Goal: Task Accomplishment & Management: Complete application form

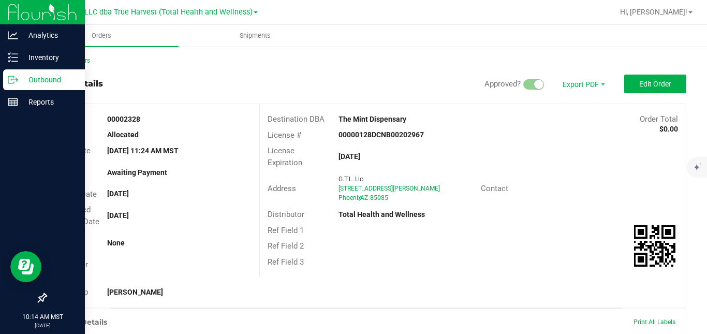
click at [18, 81] on p "Outbound" at bounding box center [49, 80] width 62 height 12
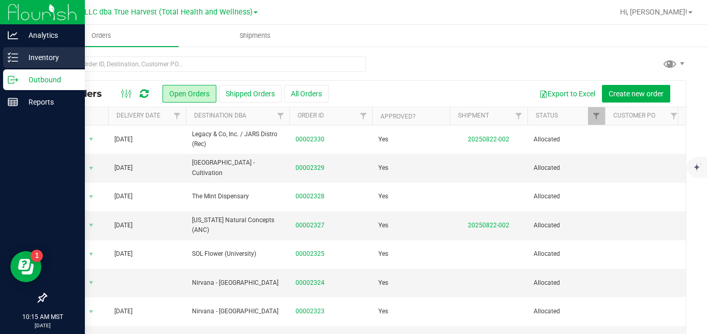
click at [11, 60] on icon at bounding box center [13, 57] width 10 height 10
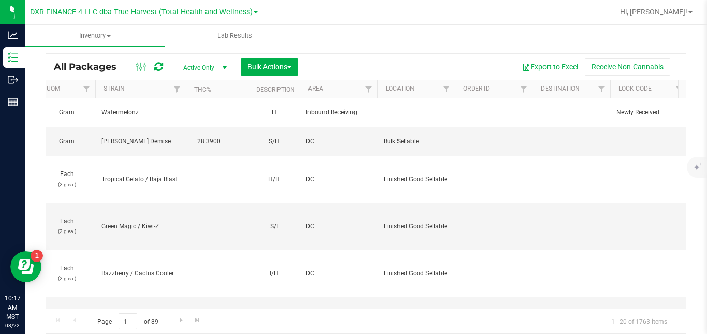
scroll to position [0, 1093]
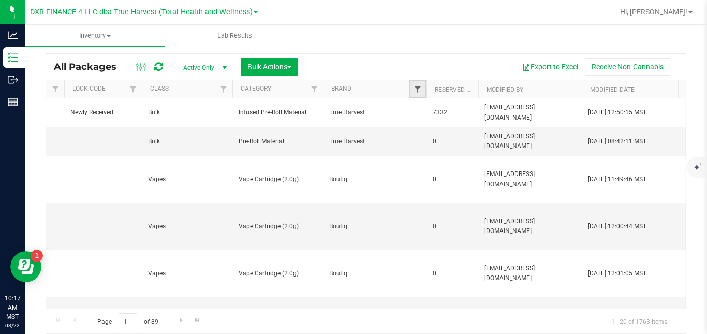
click at [421, 89] on span "Filter" at bounding box center [418, 89] width 8 height 8
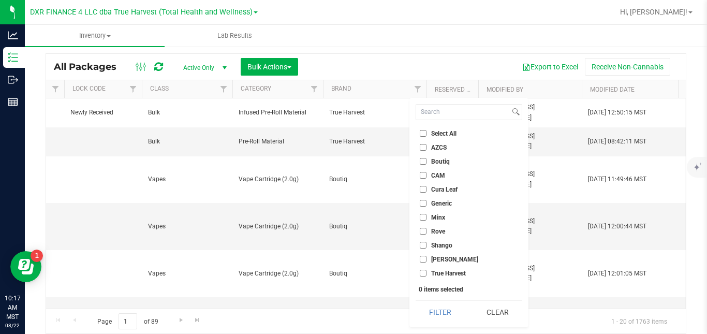
click at [440, 245] on span "Shango" at bounding box center [441, 245] width 21 height 6
click at [427, 245] on input "Shango" at bounding box center [423, 245] width 7 height 7
checkbox input "true"
click at [434, 313] on button "Filter" at bounding box center [441, 312] width 50 height 23
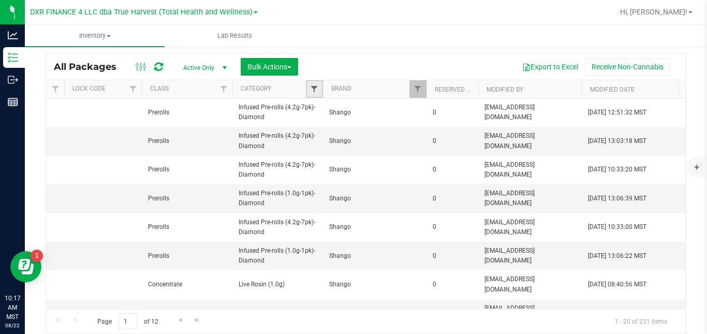
click at [315, 89] on span "Filter" at bounding box center [314, 89] width 8 height 8
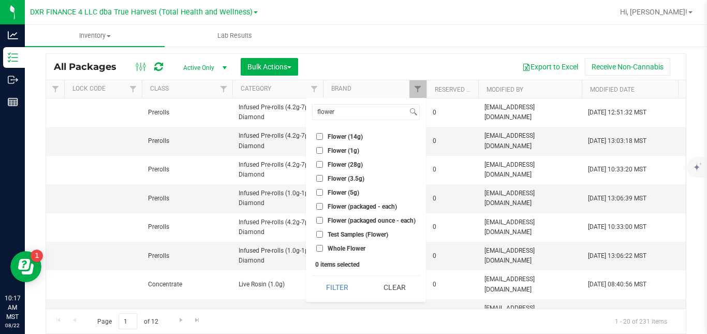
type input "flower"
click at [337, 179] on span "Flower (3.5g)" at bounding box center [346, 179] width 37 height 6
click at [323, 179] on input "Flower (3.5g)" at bounding box center [319, 178] width 7 height 7
click at [339, 291] on button "Filter" at bounding box center [337, 287] width 50 height 23
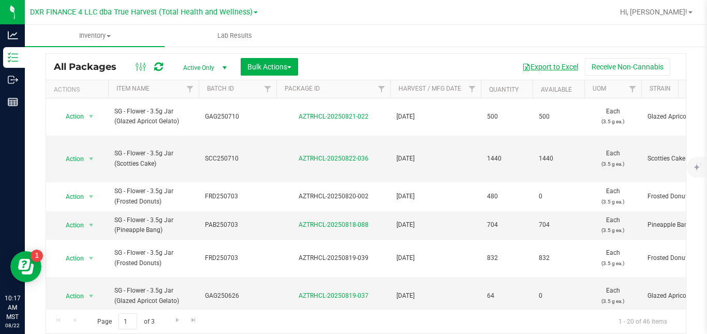
click at [554, 68] on button "Export to Excel" at bounding box center [550, 67] width 69 height 18
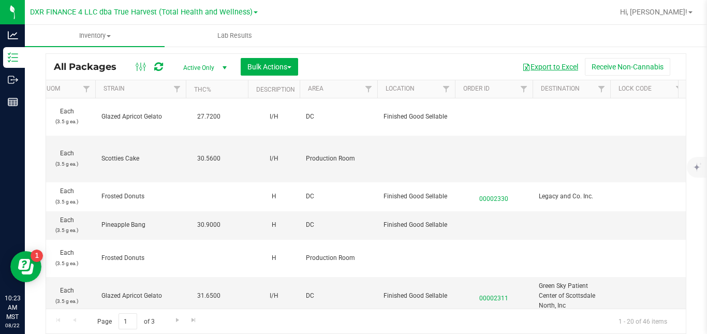
scroll to position [0, 1093]
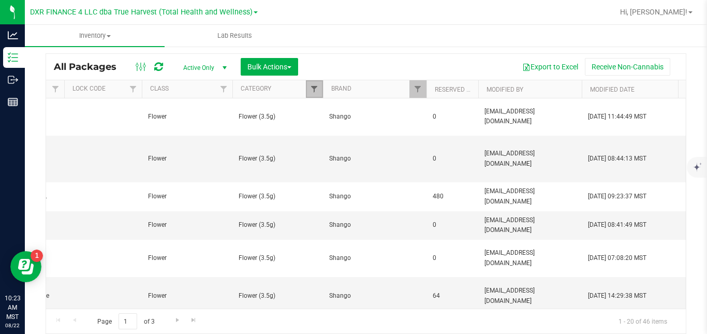
click at [314, 85] on span "Filter" at bounding box center [314, 89] width 8 height 8
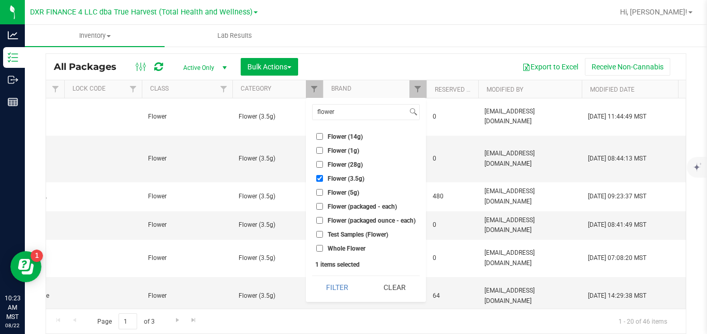
click at [328, 179] on span "Flower (3.5g)" at bounding box center [346, 179] width 37 height 6
click at [323, 179] on input "Flower (3.5g)" at bounding box center [319, 178] width 7 height 7
checkbox input "false"
click at [343, 138] on span "Flower (14g)" at bounding box center [345, 137] width 35 height 6
click at [323, 138] on input "Flower (14g)" at bounding box center [319, 136] width 7 height 7
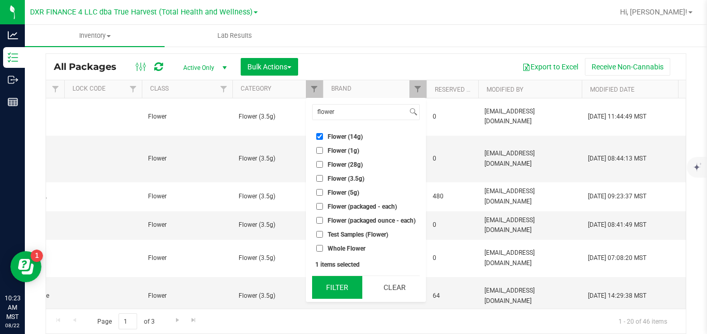
click at [328, 282] on button "Filter" at bounding box center [337, 287] width 50 height 23
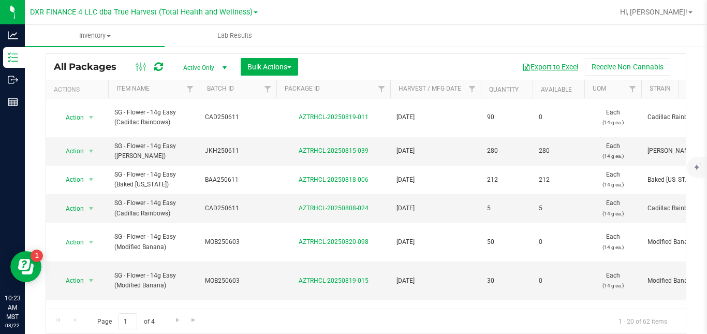
click at [554, 64] on button "Export to Excel" at bounding box center [550, 67] width 69 height 18
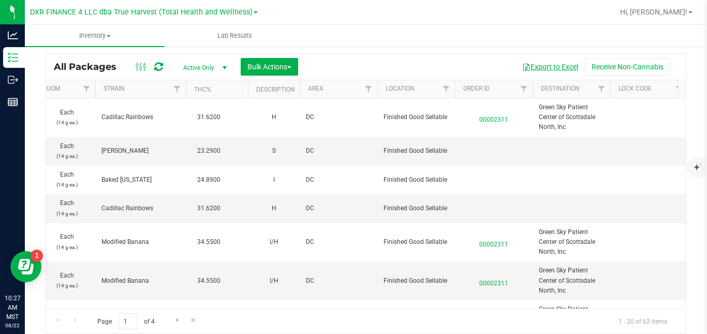
scroll to position [0, 1093]
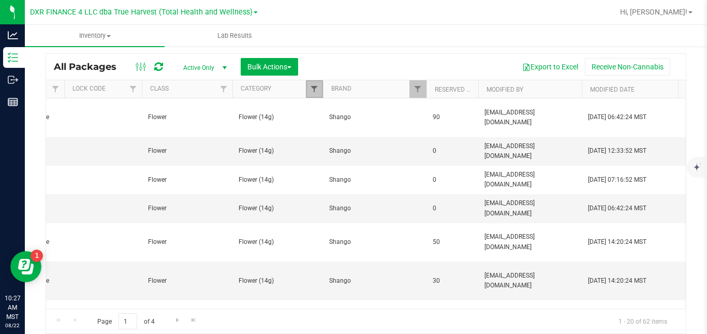
click at [312, 85] on span "Filter" at bounding box center [314, 89] width 8 height 8
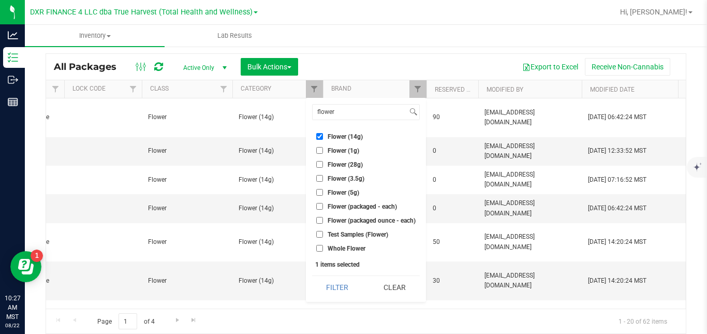
click at [333, 135] on span "Flower (14g)" at bounding box center [345, 137] width 35 height 6
click at [323, 135] on input "Flower (14g)" at bounding box center [319, 136] width 7 height 7
checkbox input "false"
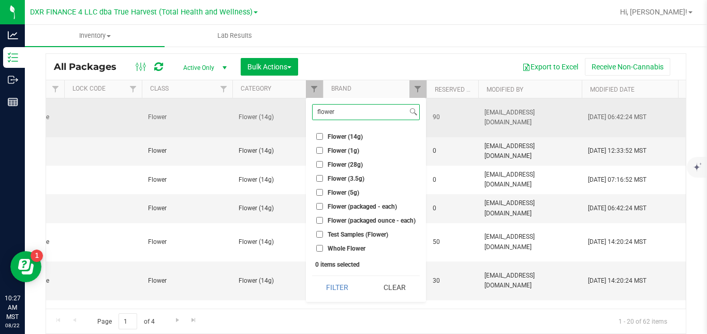
drag, startPoint x: 356, startPoint y: 114, endPoint x: 302, endPoint y: 114, distance: 53.9
click at [302, 114] on body "Analytics Inventory Outbound Reports 10:27 AM MST [DATE] 08/22 DXR FINANCE 4 LL…" at bounding box center [353, 167] width 707 height 334
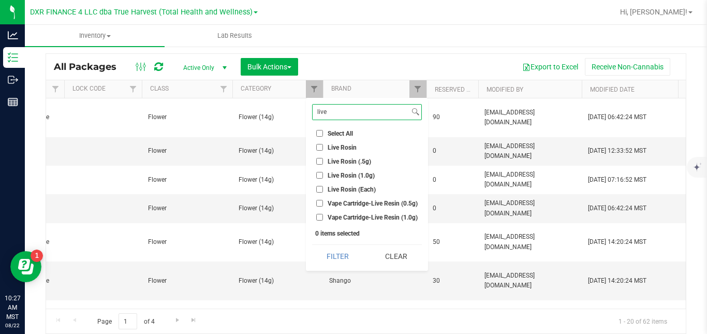
type input "live"
click at [346, 177] on span "Live Rosin (1.0g)" at bounding box center [351, 175] width 47 height 6
click at [323, 177] on input "Live Rosin (1.0g)" at bounding box center [319, 175] width 7 height 7
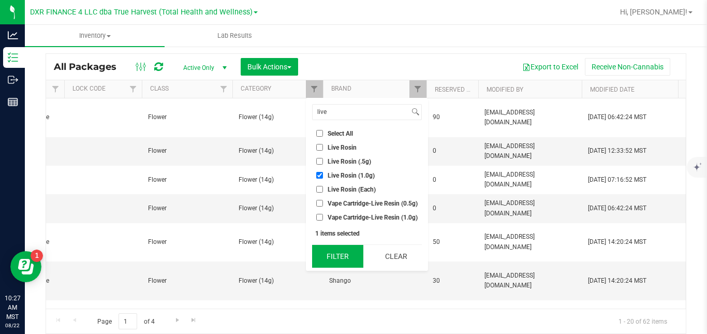
click at [342, 253] on button "Filter" at bounding box center [337, 256] width 51 height 23
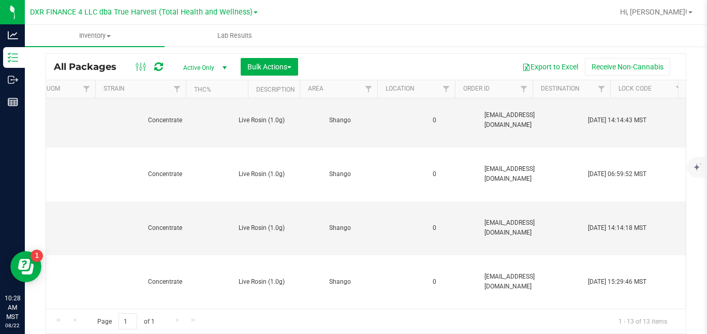
scroll to position [0, 1093]
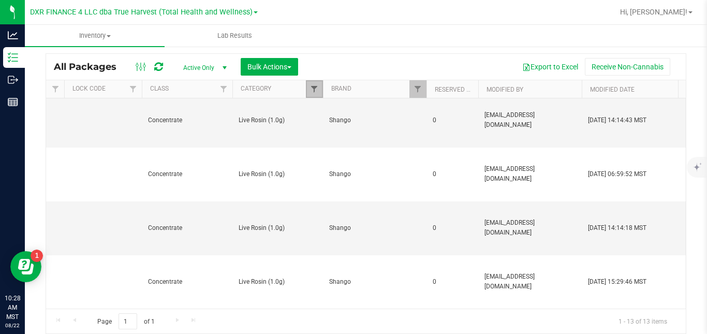
click at [310, 89] on span "Filter" at bounding box center [314, 89] width 8 height 8
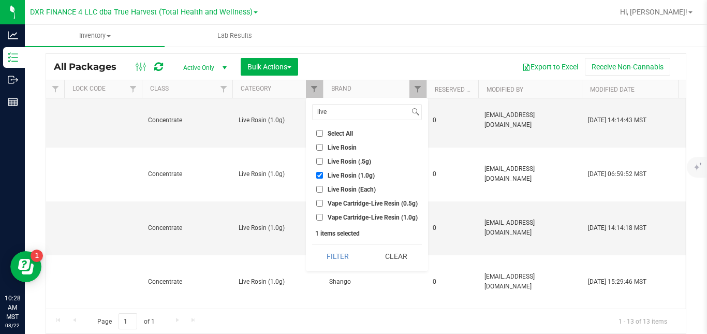
click at [328, 178] on span "Live Rosin (1.0g)" at bounding box center [351, 175] width 47 height 6
click at [323, 178] on input "Live Rosin (1.0g)" at bounding box center [319, 175] width 7 height 7
checkbox input "false"
drag, startPoint x: 341, startPoint y: 111, endPoint x: 306, endPoint y: 114, distance: 35.9
click at [306, 114] on div "live Select All A Buds AA Buds Accessories B Buds BB Buds Bubble Hash By-produc…" at bounding box center [367, 184] width 122 height 173
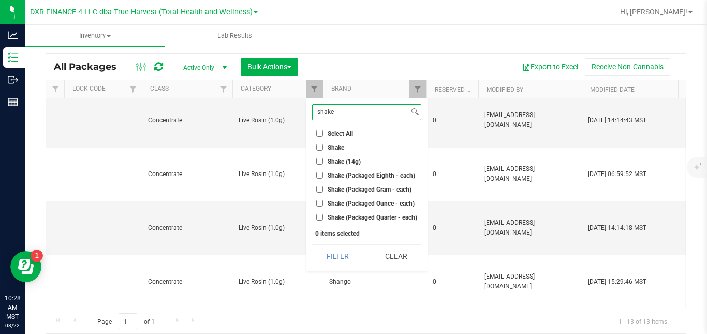
type input "shake"
click at [334, 161] on span "Shake (14g)" at bounding box center [344, 161] width 33 height 6
click at [323, 161] on input "Shake (14g)" at bounding box center [319, 161] width 7 height 7
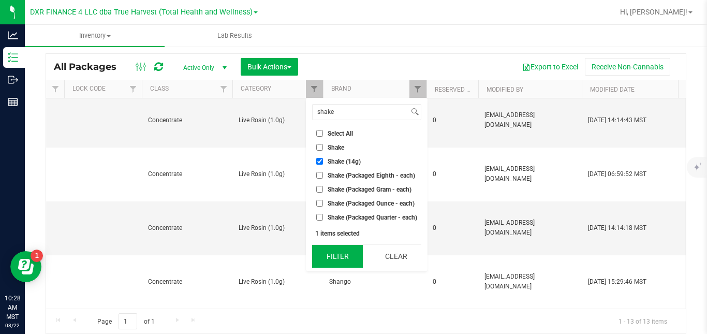
click at [341, 253] on button "Filter" at bounding box center [337, 256] width 51 height 23
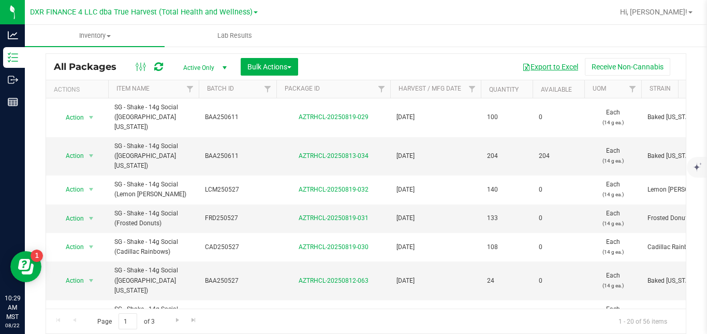
click at [550, 67] on button "Export to Excel" at bounding box center [550, 67] width 69 height 18
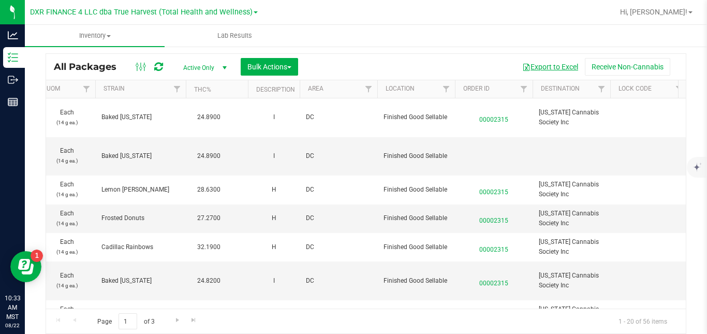
scroll to position [0, 1093]
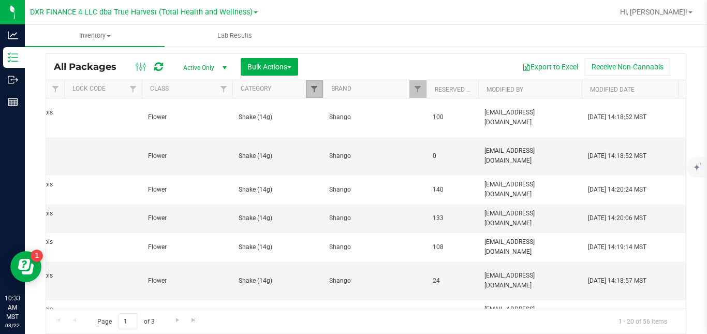
click at [316, 91] on span "Filter" at bounding box center [314, 89] width 8 height 8
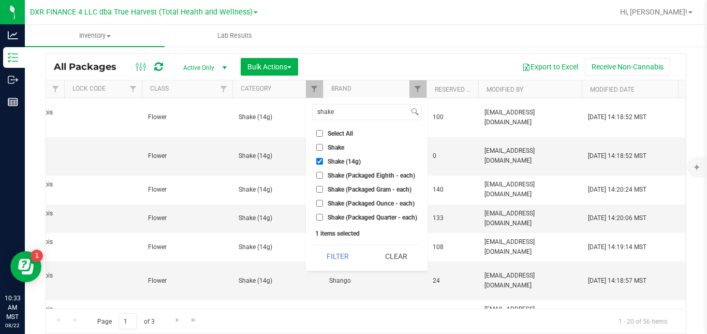
click at [335, 160] on span "Shake (14g)" at bounding box center [344, 161] width 33 height 6
click at [323, 160] on input "Shake (14g)" at bounding box center [319, 161] width 7 height 7
checkbox input "false"
drag, startPoint x: 343, startPoint y: 115, endPoint x: 308, endPoint y: 116, distance: 35.2
click at [308, 116] on div "shake Select All A Buds AA Buds Accessories B Buds BB Buds Bubble Hash By-produ…" at bounding box center [367, 184] width 122 height 173
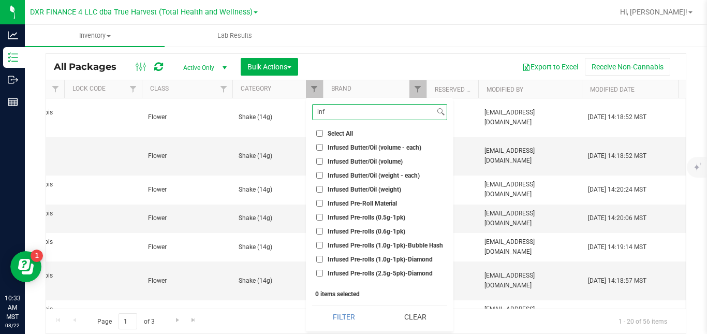
type input "inf"
click at [400, 245] on span "Infused Pre-rolls (1.0g-1pk)-Bubble Hash" at bounding box center [385, 245] width 115 height 6
click at [323, 245] on input "Infused Pre-rolls (1.0g-1pk)-Bubble Hash" at bounding box center [319, 245] width 7 height 7
checkbox input "true"
click at [396, 260] on span "Infused Pre-rolls (1.0g-1pk)-Diamond" at bounding box center [380, 259] width 105 height 6
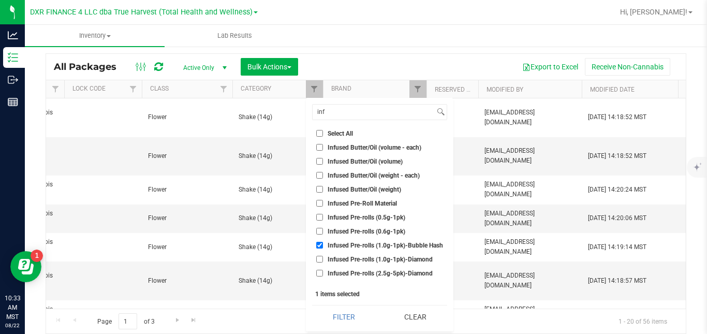
click at [323, 260] on input "Infused Pre-rolls (1.0g-1pk)-Diamond" at bounding box center [319, 259] width 7 height 7
checkbox input "true"
click at [348, 317] on button "Filter" at bounding box center [344, 317] width 64 height 23
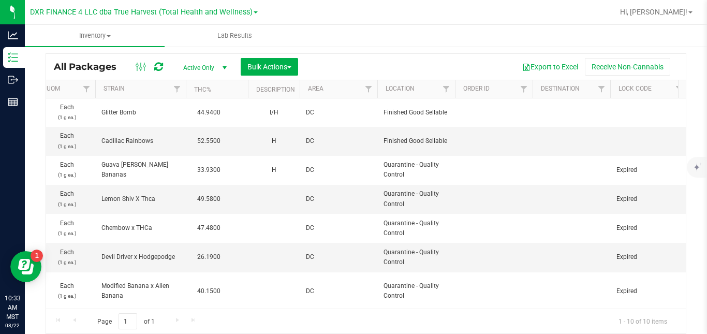
scroll to position [0, 1093]
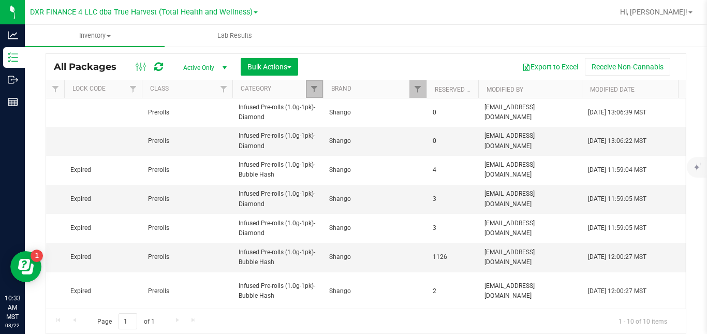
click at [316, 83] on link "Filter" at bounding box center [314, 89] width 17 height 18
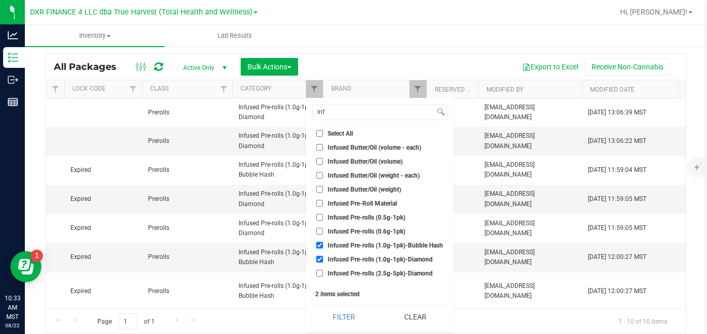
click at [362, 248] on span "Infused Pre-rolls (1.0g-1pk)-Bubble Hash" at bounding box center [385, 245] width 115 height 6
click at [323, 248] on input "Infused Pre-rolls (1.0g-1pk)-Bubble Hash" at bounding box center [319, 245] width 7 height 7
checkbox input "false"
click at [362, 262] on span "Infused Pre-rolls (1.0g-1pk)-Diamond" at bounding box center [380, 259] width 105 height 6
click at [323, 262] on input "Infused Pre-rolls (1.0g-1pk)-Diamond" at bounding box center [319, 259] width 7 height 7
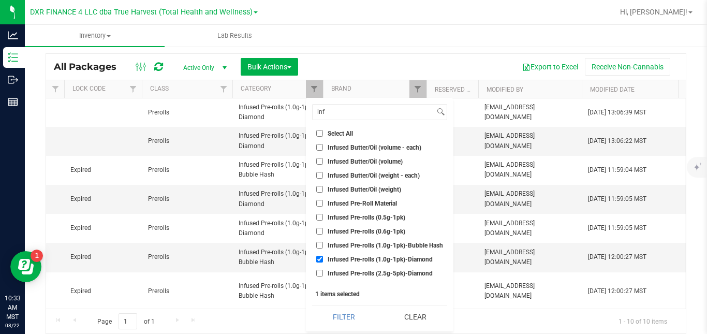
checkbox input "false"
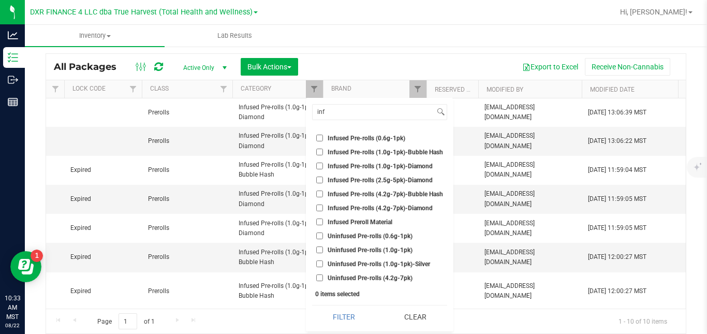
click at [403, 250] on span "Uninfused Pre-rolls (1.0g-1pk)" at bounding box center [370, 250] width 85 height 6
click at [323, 250] on input "Uninfused Pre-rolls (1.0g-1pk)" at bounding box center [319, 249] width 7 height 7
click at [351, 318] on button "Filter" at bounding box center [344, 317] width 64 height 23
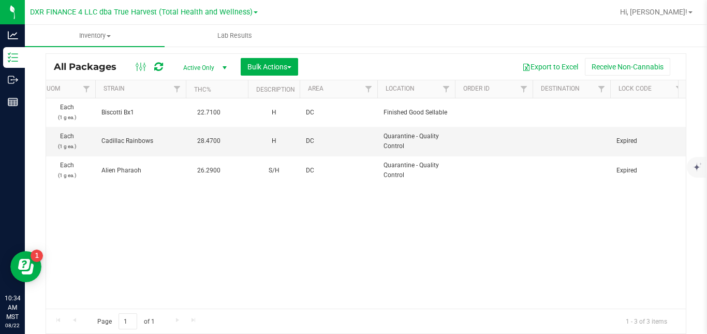
scroll to position [0, 1093]
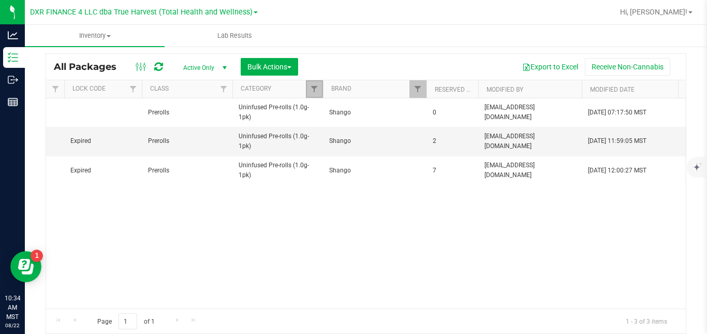
click at [309, 91] on link "Filter" at bounding box center [314, 89] width 17 height 18
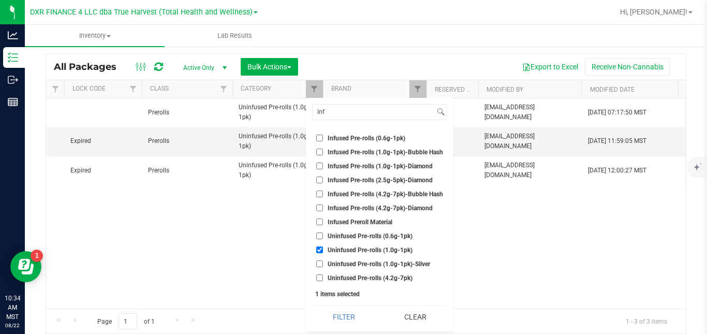
click at [357, 254] on li "Uninfused Pre-rolls (1.0g-1pk)" at bounding box center [379, 249] width 135 height 11
click at [359, 251] on span "Uninfused Pre-rolls (1.0g-1pk)" at bounding box center [370, 250] width 85 height 6
click at [323, 251] on input "Uninfused Pre-rolls (1.0g-1pk)" at bounding box center [319, 249] width 7 height 7
checkbox input "false"
click at [355, 265] on span "Uninfused Pre-rolls (1.0g-1pk)-Silver" at bounding box center [379, 264] width 103 height 6
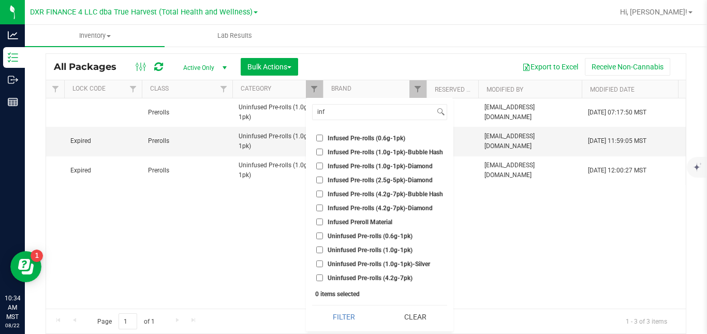
click at [323, 265] on input "Uninfused Pre-rolls (1.0g-1pk)-Silver" at bounding box center [319, 263] width 7 height 7
click at [352, 312] on button "Filter" at bounding box center [344, 317] width 64 height 23
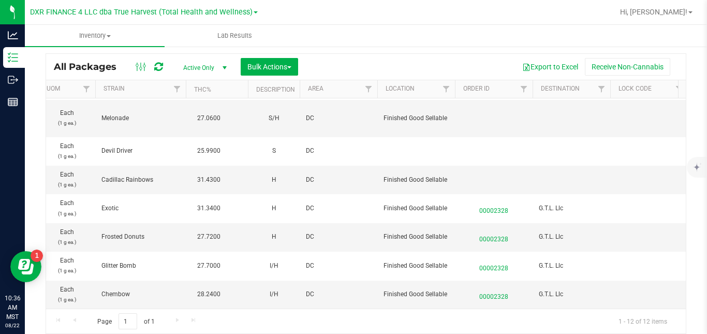
scroll to position [0, 1093]
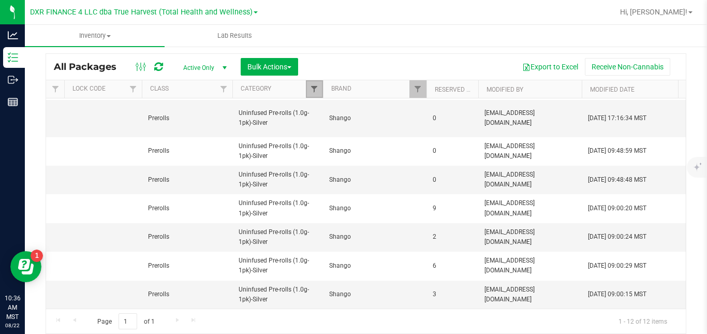
click at [316, 89] on span "Filter" at bounding box center [314, 89] width 8 height 8
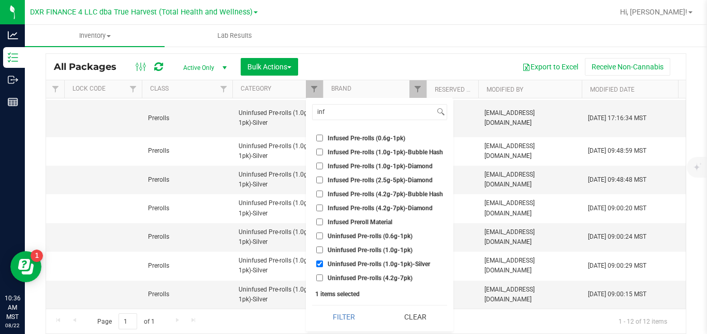
click at [347, 261] on span "Uninfused Pre-rolls (1.0g-1pk)-Silver" at bounding box center [379, 264] width 103 height 6
click at [323, 260] on input "Uninfused Pre-rolls (1.0g-1pk)-Silver" at bounding box center [319, 263] width 7 height 7
checkbox input "false"
click at [369, 194] on span "Infused Pre-rolls (4.2g-7pk)-Bubble Hash" at bounding box center [385, 194] width 115 height 6
click at [323, 194] on input "Infused Pre-rolls (4.2g-7pk)-Bubble Hash" at bounding box center [319, 194] width 7 height 7
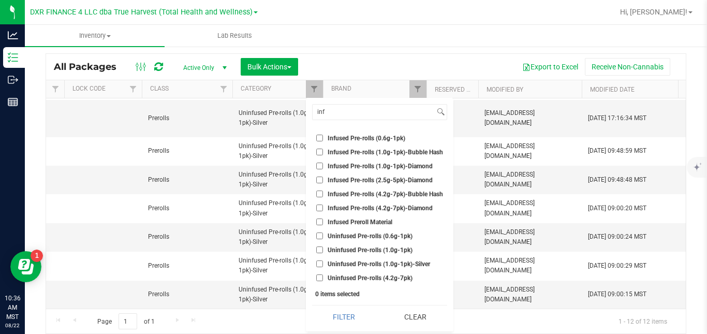
checkbox input "true"
click at [362, 209] on span "Infused Pre-rolls (4.2g-7pk)-Diamond" at bounding box center [380, 208] width 105 height 6
click at [323, 209] on input "Infused Pre-rolls (4.2g-7pk)-Diamond" at bounding box center [319, 208] width 7 height 7
click at [351, 315] on button "Filter" at bounding box center [344, 317] width 64 height 23
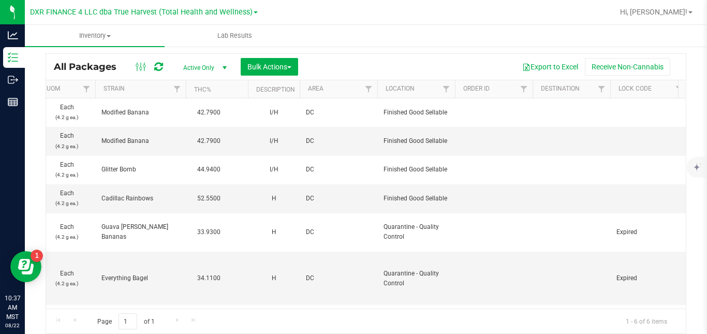
scroll to position [0, 1093]
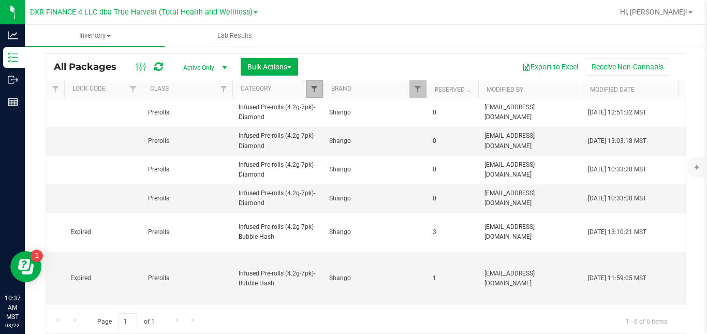
click at [315, 88] on span "Filter" at bounding box center [314, 89] width 8 height 8
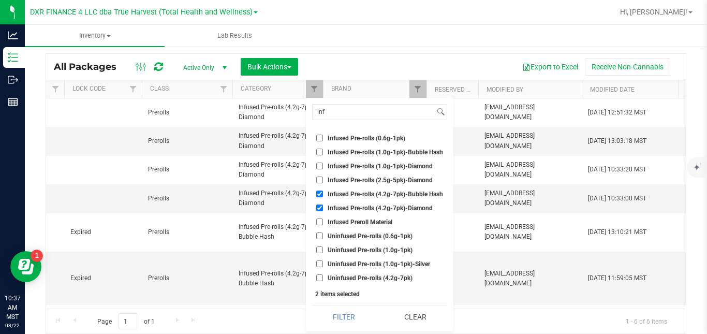
click at [340, 210] on span "Infused Pre-rolls (4.2g-7pk)-Diamond" at bounding box center [380, 208] width 105 height 6
click at [323, 210] on input "Infused Pre-rolls (4.2g-7pk)-Diamond" at bounding box center [319, 208] width 7 height 7
checkbox input "false"
click at [346, 194] on span "Infused Pre-rolls (4.2g-7pk)-Bubble Hash" at bounding box center [385, 194] width 115 height 6
click at [323, 194] on input "Infused Pre-rolls (4.2g-7pk)-Bubble Hash" at bounding box center [319, 194] width 7 height 7
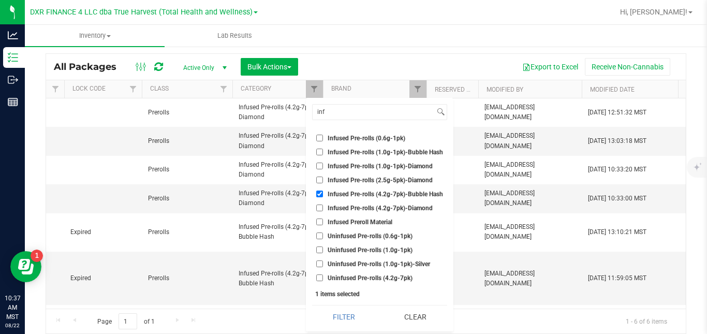
checkbox input "false"
click at [362, 280] on span "Uninfused Pre-rolls (4.2g-7pk)" at bounding box center [370, 278] width 85 height 6
click at [323, 280] on input "Uninfused Pre-rolls (4.2g-7pk)" at bounding box center [319, 277] width 7 height 7
checkbox input "true"
click at [342, 316] on button "Filter" at bounding box center [344, 317] width 64 height 23
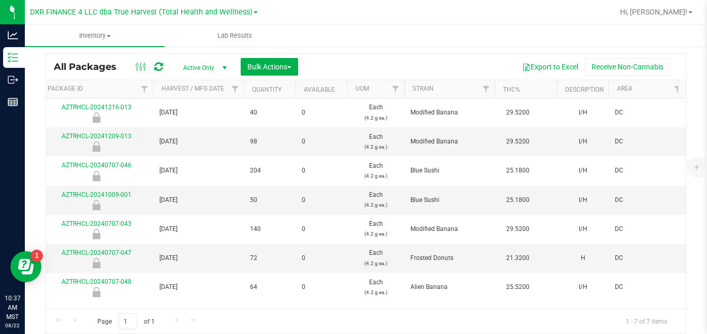
scroll to position [0, 156]
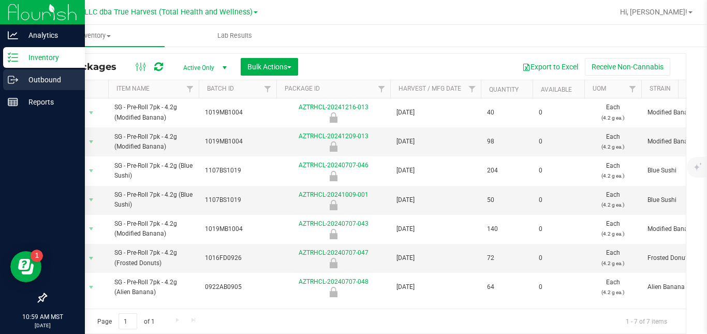
click at [17, 76] on icon at bounding box center [13, 80] width 10 height 10
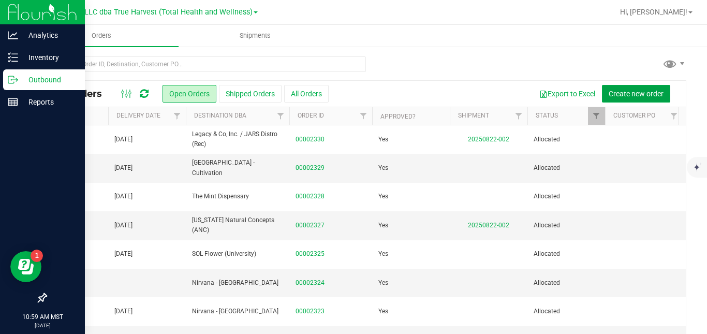
click at [620, 92] on span "Create new order" at bounding box center [636, 94] width 55 height 8
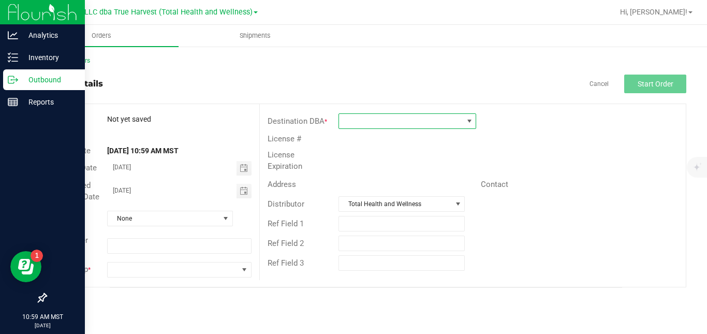
click at [436, 122] on span at bounding box center [401, 121] width 124 height 14
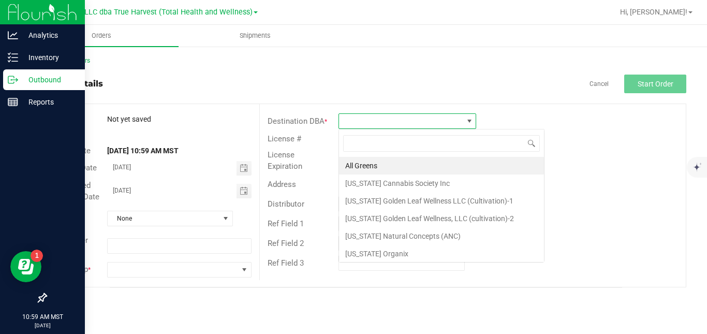
scroll to position [16, 138]
type input "tru"
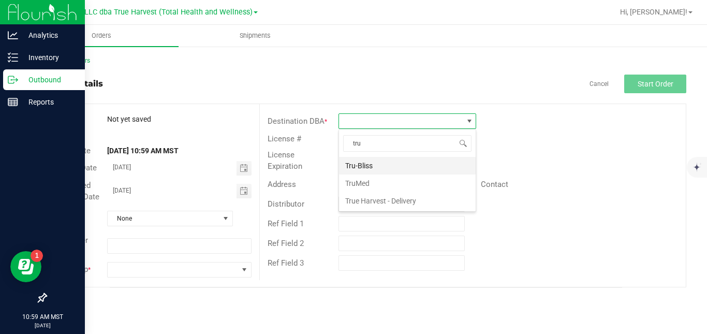
click at [403, 168] on li "Tru-Bliss" at bounding box center [407, 166] width 137 height 18
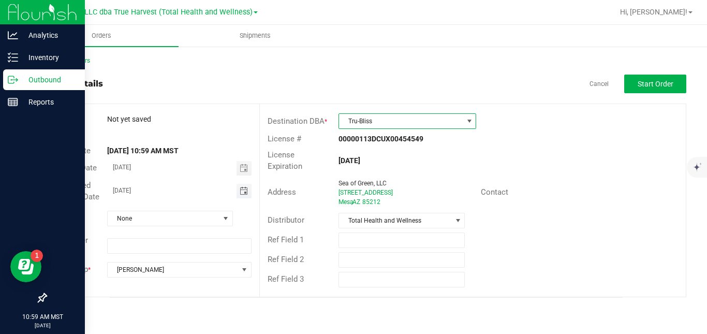
click at [243, 188] on span "Toggle calendar" at bounding box center [244, 191] width 8 height 8
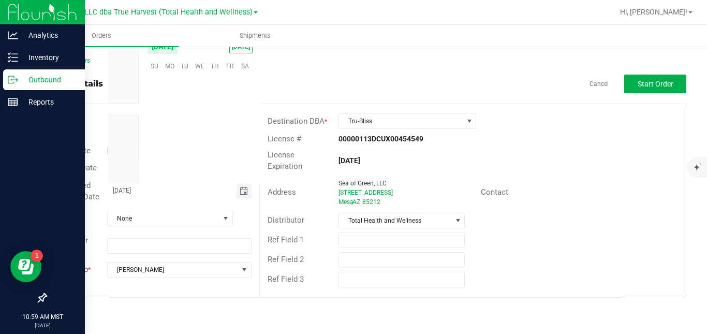
scroll to position [0, 0]
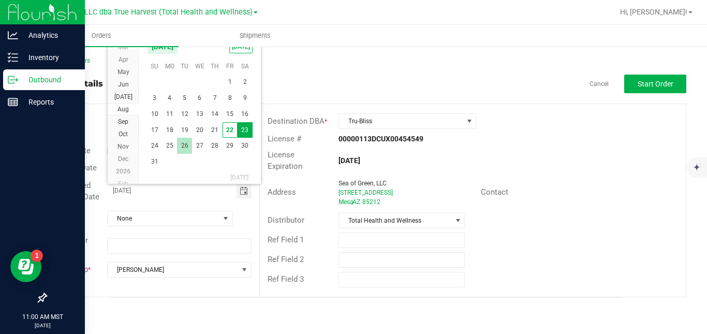
click at [186, 147] on span "26" at bounding box center [184, 146] width 15 height 16
type input "[DATE]"
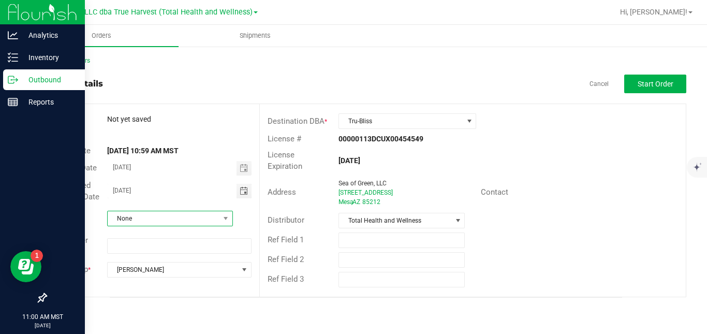
click at [209, 220] on span "None" at bounding box center [164, 218] width 112 height 14
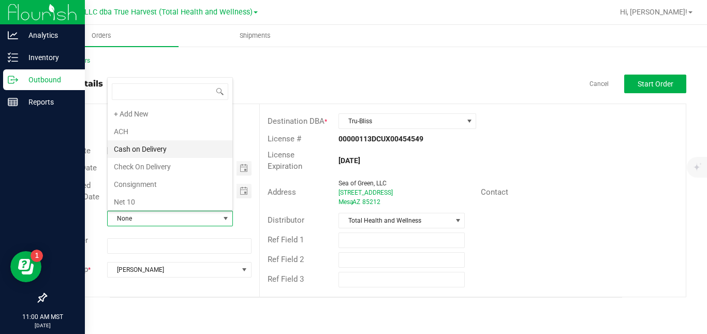
click at [202, 145] on li "Cash on Delivery" at bounding box center [170, 149] width 125 height 18
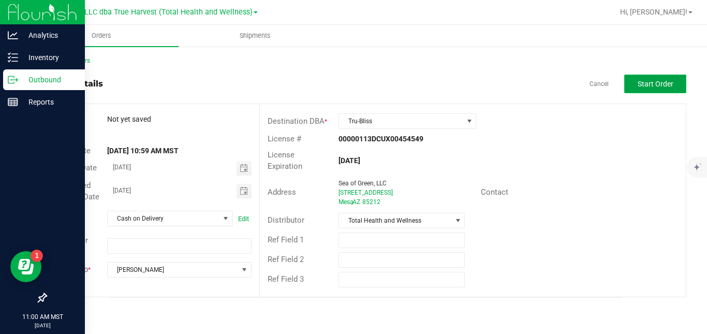
click at [651, 89] on button "Start Order" at bounding box center [656, 84] width 62 height 19
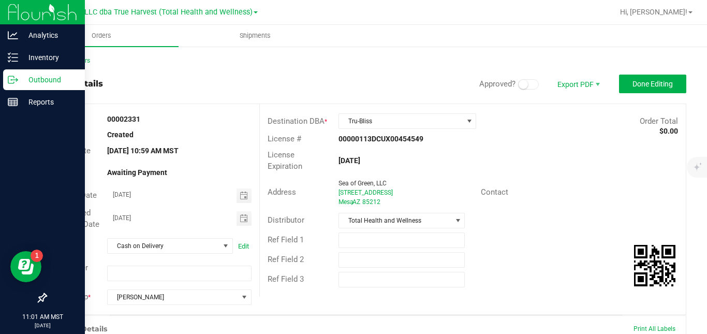
scroll to position [270, 0]
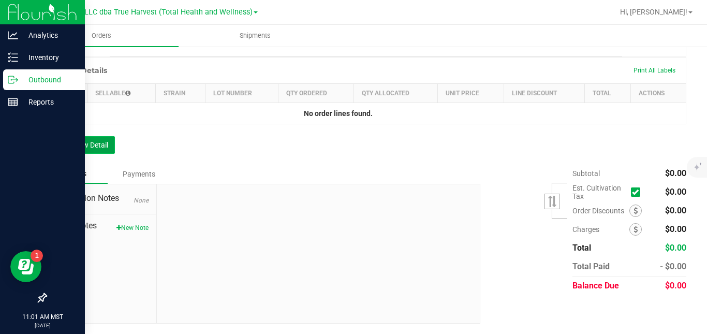
click at [95, 139] on button "Add New Detail" at bounding box center [80, 145] width 69 height 18
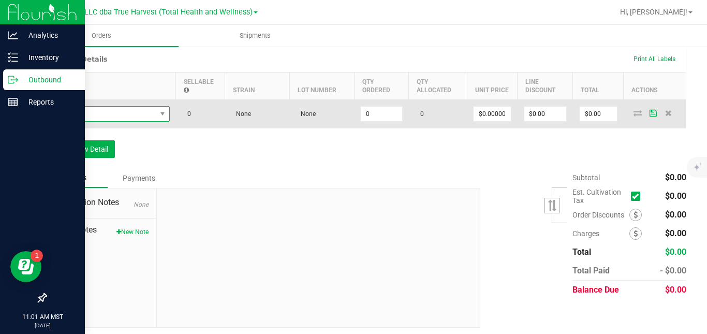
click at [110, 121] on span "NO DATA FOUND" at bounding box center [104, 114] width 103 height 14
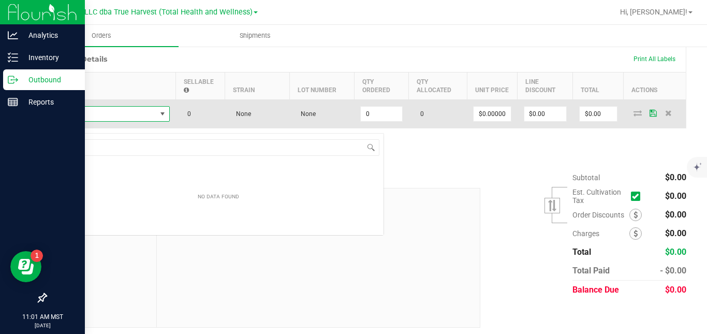
scroll to position [16, 117]
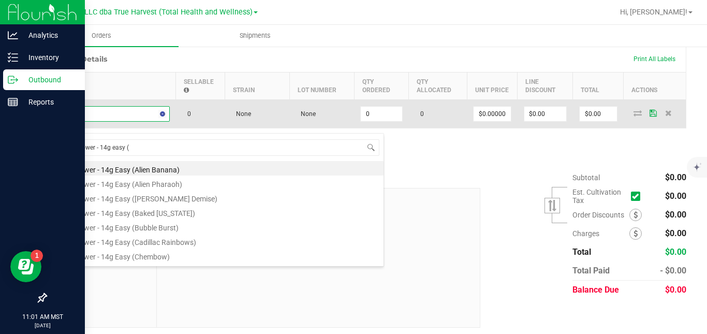
type input "sg - flower - 14g easy (m"
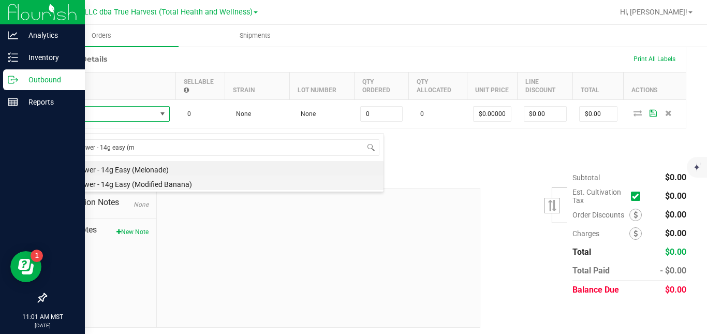
click at [129, 184] on li "SG - Flower - 14g Easy (Modified Banana)" at bounding box center [218, 183] width 330 height 14
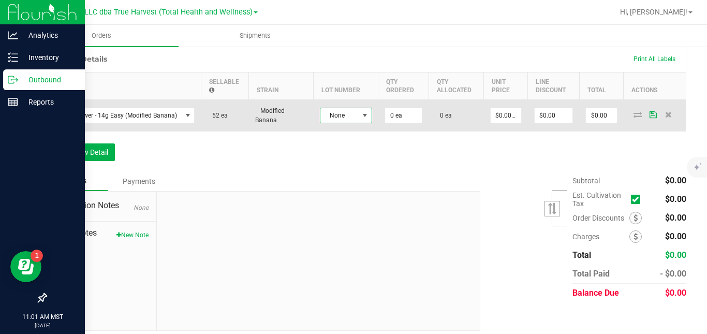
click at [335, 122] on span "None" at bounding box center [340, 115] width 38 height 14
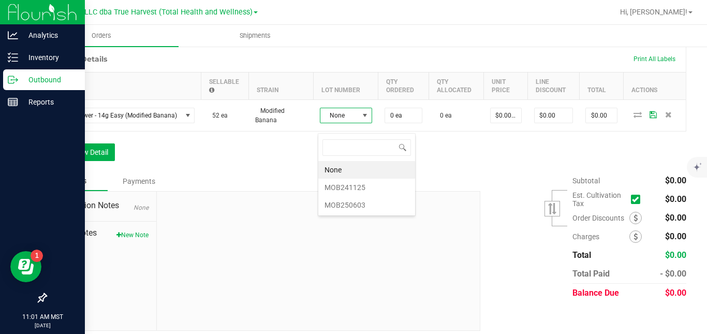
scroll to position [16, 52]
click at [336, 204] on li "MOB250603" at bounding box center [366, 205] width 97 height 18
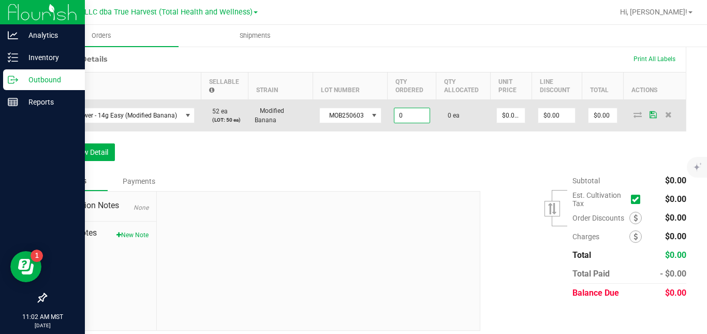
click at [406, 123] on input "0" at bounding box center [412, 115] width 35 height 14
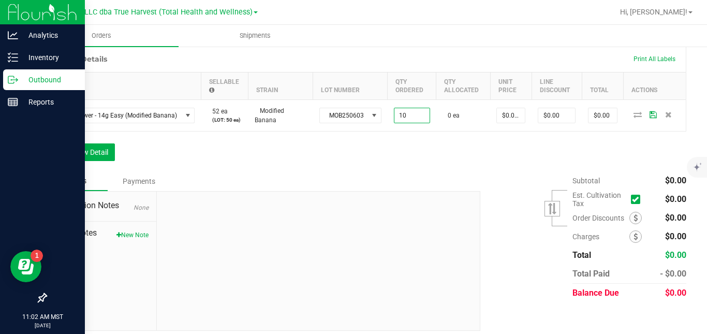
type input "10 ea"
click at [465, 154] on div "Order Details Print All Labels Item Sellable Strain Lot Number Qty Ordered Qty …" at bounding box center [366, 109] width 641 height 126
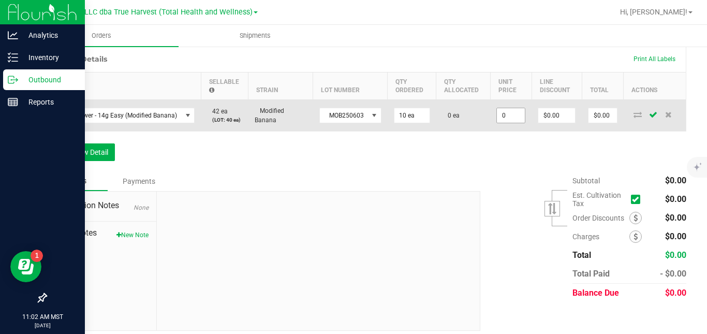
click at [510, 123] on input "0" at bounding box center [511, 115] width 28 height 14
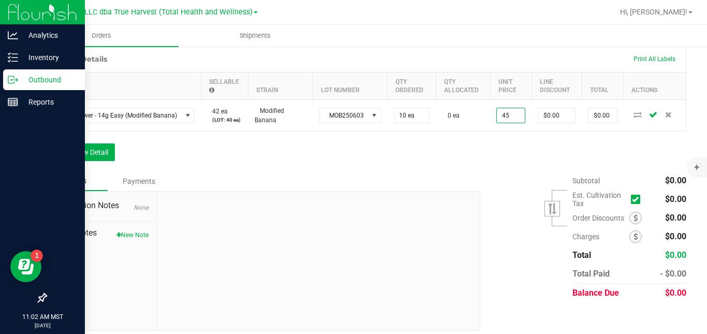
type input "$45.00000"
type input "$450.00"
click at [490, 162] on div "Order Details Print All Labels Item Sellable Strain Lot Number Qty Ordered Qty …" at bounding box center [366, 109] width 641 height 126
click at [96, 159] on button "Add New Detail" at bounding box center [80, 152] width 69 height 18
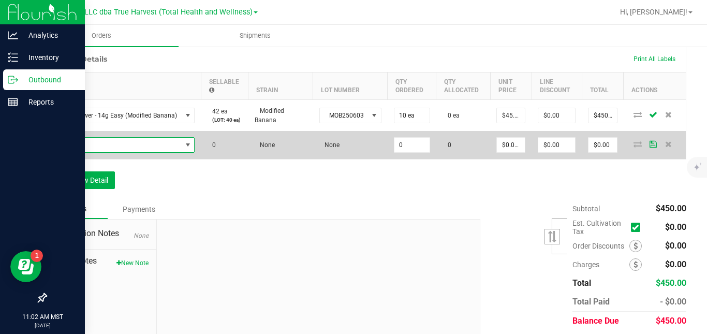
click at [106, 152] on span "NO DATA FOUND" at bounding box center [117, 145] width 128 height 14
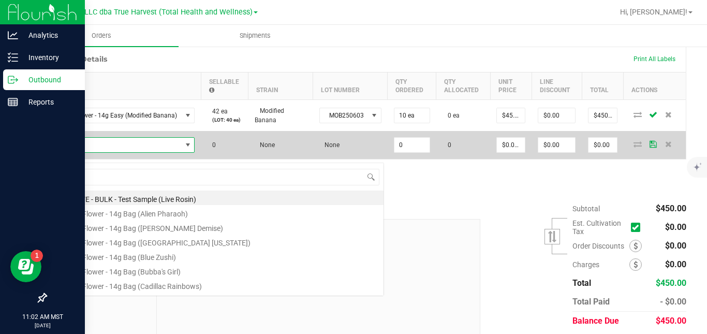
scroll to position [16, 141]
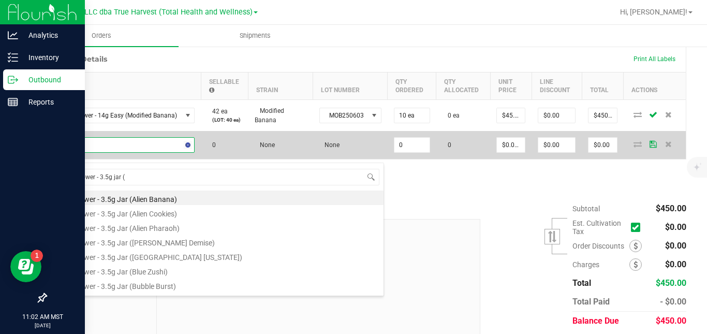
type input "sg - flower - 3.5g jar (p"
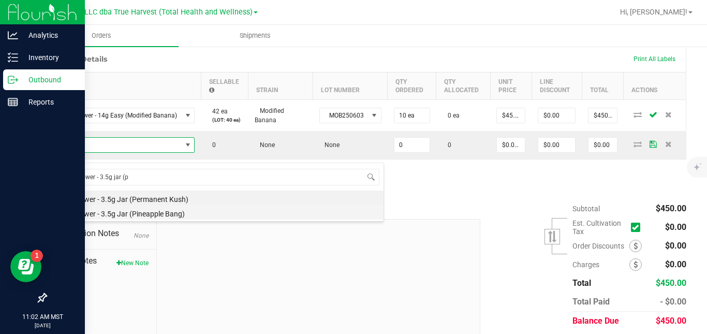
click at [124, 212] on li "SG - Flower - 3.5g Jar (Pineapple Bang)" at bounding box center [218, 212] width 330 height 14
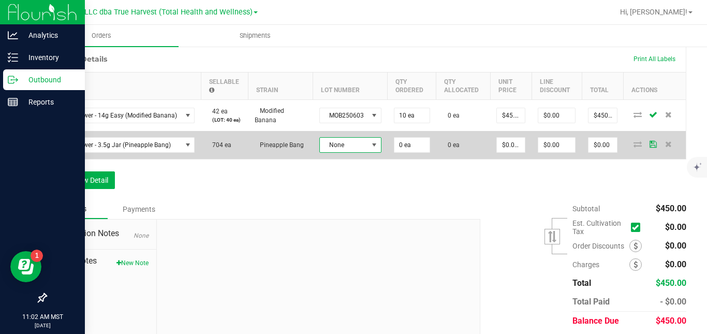
click at [345, 152] on span "None" at bounding box center [344, 145] width 48 height 14
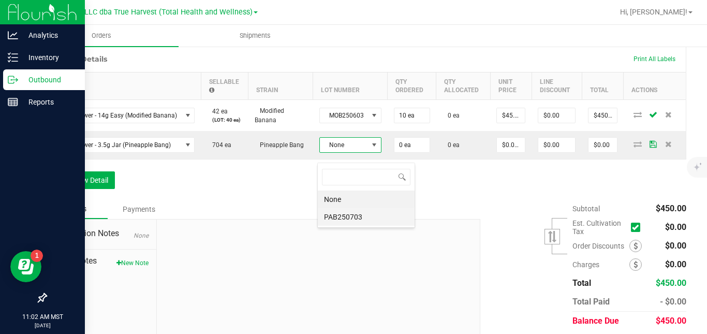
click at [346, 215] on li "PAB250703" at bounding box center [366, 217] width 97 height 18
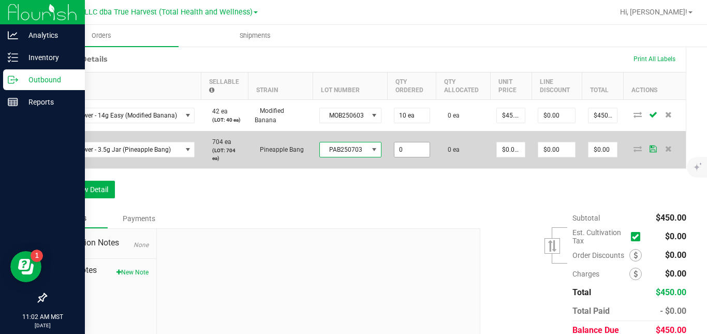
click at [407, 157] on input "0" at bounding box center [412, 149] width 35 height 14
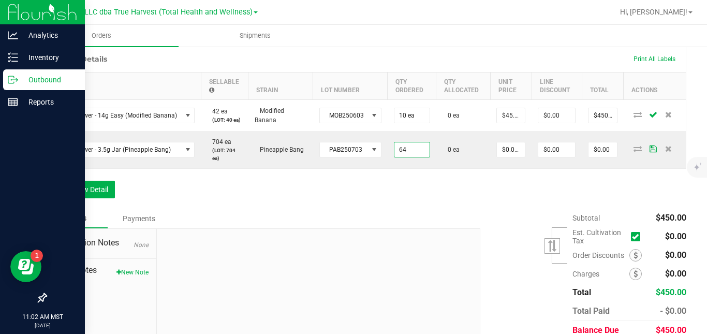
type input "64 ea"
click at [456, 190] on div "Order Details Print All Labels Item Sellable Strain Lot Number Qty Ordered Qty …" at bounding box center [366, 127] width 641 height 163
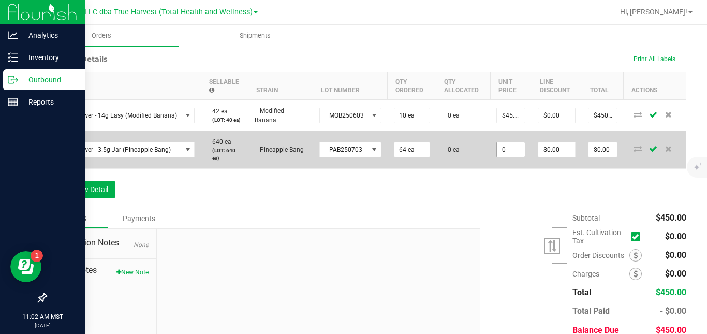
click at [511, 157] on input "0" at bounding box center [511, 149] width 28 height 14
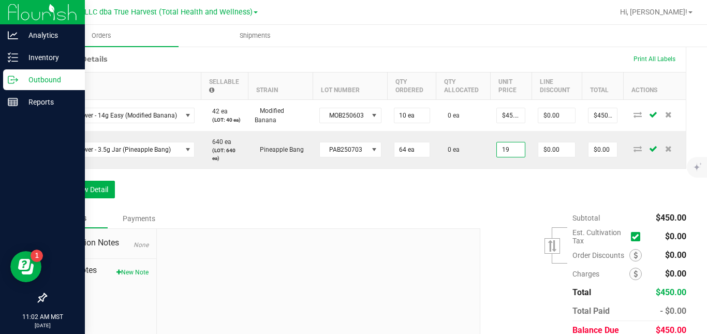
type input "$19.00000"
type input "$1,216.00"
click at [487, 200] on div "Order Details Print All Labels Item Sellable Strain Lot Number Qty Ordered Qty …" at bounding box center [366, 127] width 641 height 163
click at [93, 198] on button "Add New Detail" at bounding box center [80, 190] width 69 height 18
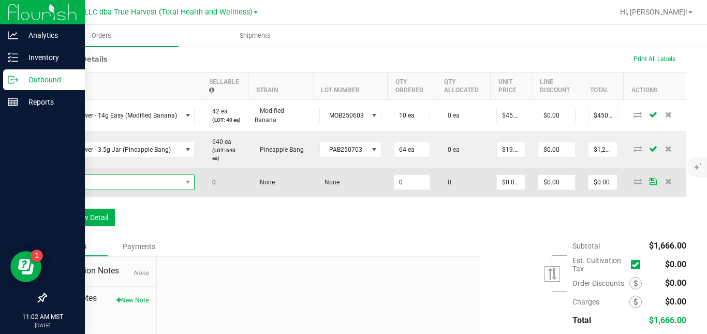
click at [119, 190] on span "NO DATA FOUND" at bounding box center [117, 182] width 128 height 14
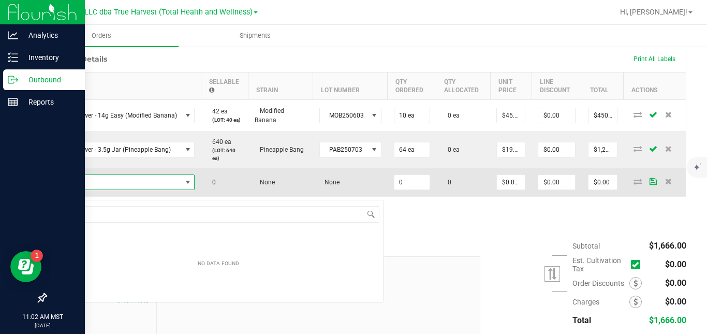
scroll to position [16, 141]
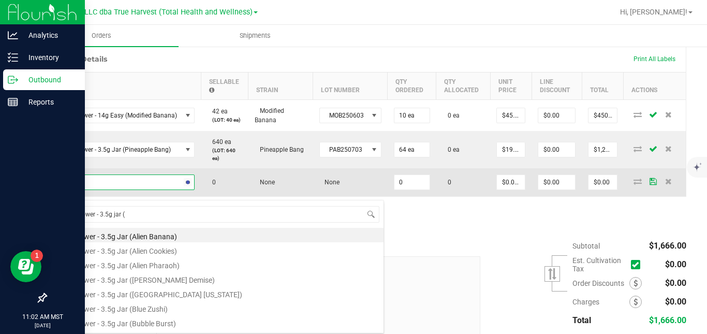
type input "sg - flower - 3.5g jar (g"
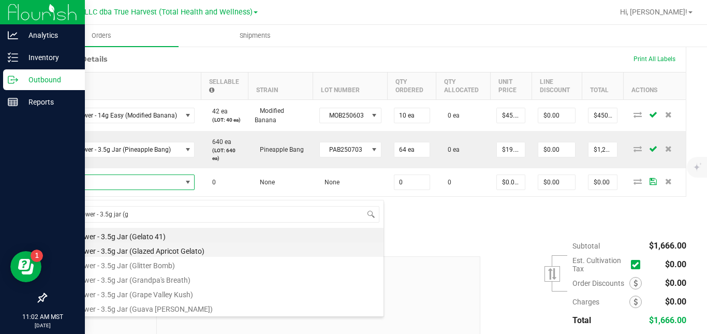
click at [136, 251] on li "SG - Flower - 3.5g Jar (Glazed Apricot Gelato)" at bounding box center [218, 249] width 330 height 14
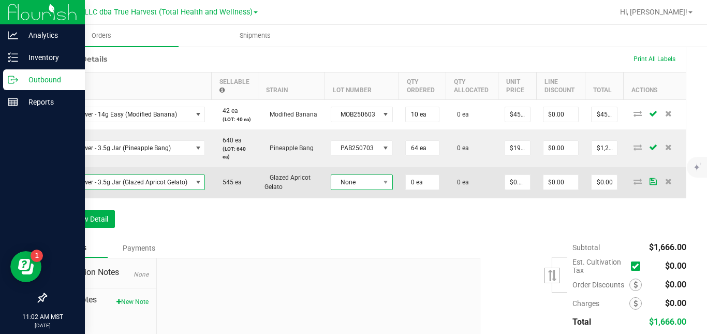
click at [337, 190] on span "None" at bounding box center [355, 182] width 48 height 14
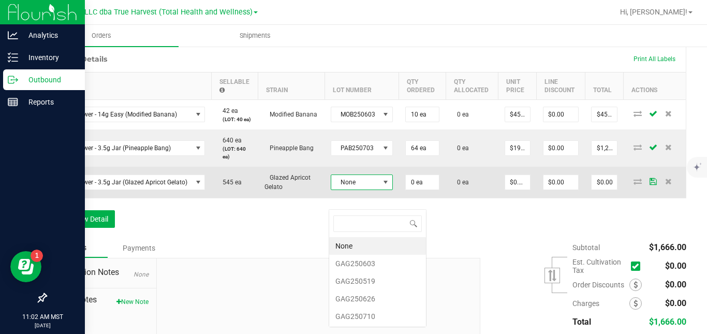
scroll to position [16, 62]
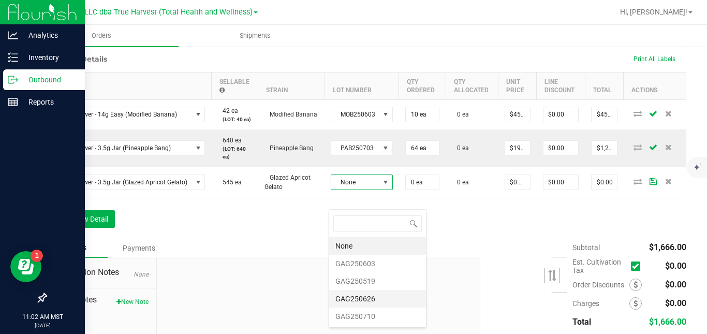
click at [350, 301] on li "GAG250626" at bounding box center [377, 299] width 97 height 18
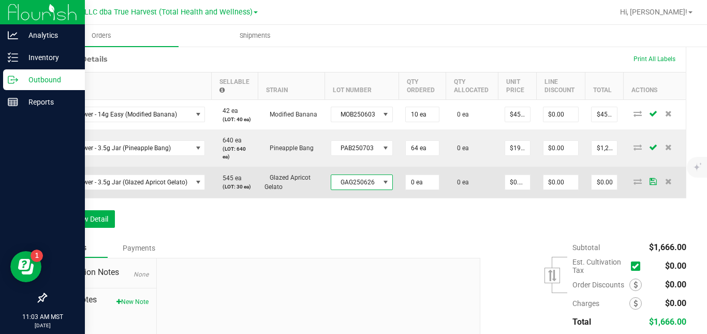
click at [364, 190] on span "GAG250626" at bounding box center [355, 182] width 48 height 14
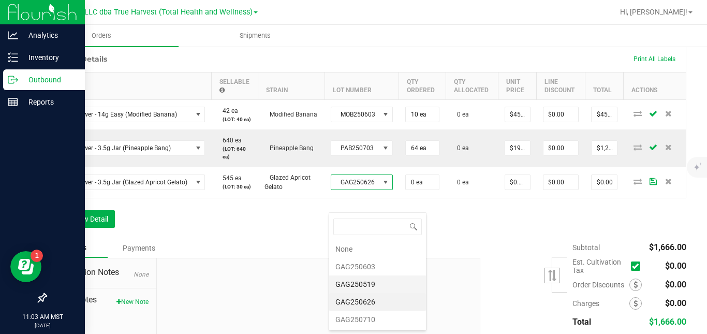
click at [359, 281] on li "GAG250519" at bounding box center [377, 284] width 97 height 18
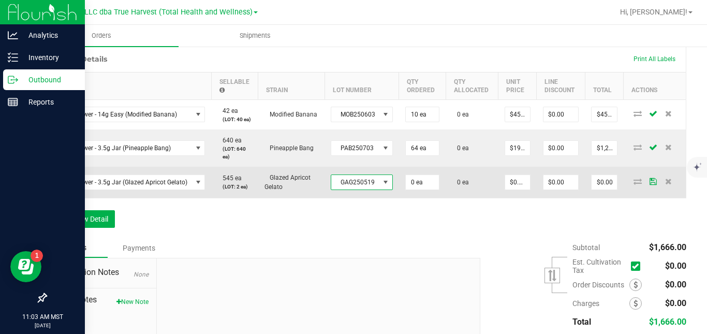
click at [370, 190] on span "GAG250519" at bounding box center [355, 182] width 48 height 14
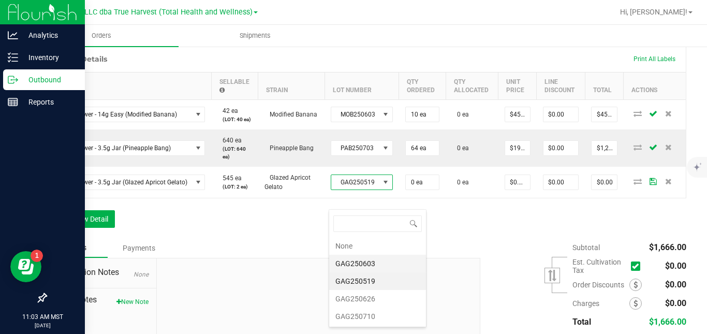
click at [363, 262] on li "GAG250603" at bounding box center [377, 264] width 97 height 18
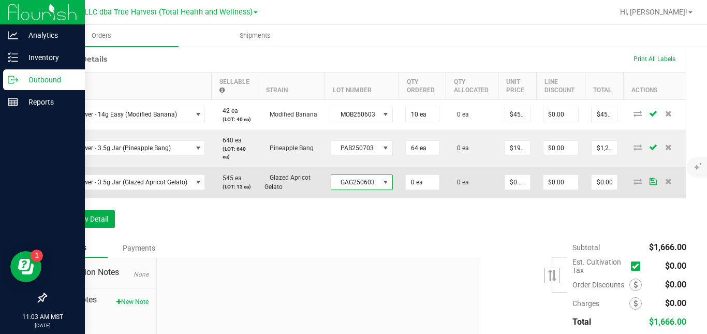
click at [382, 186] on span at bounding box center [386, 182] width 8 height 8
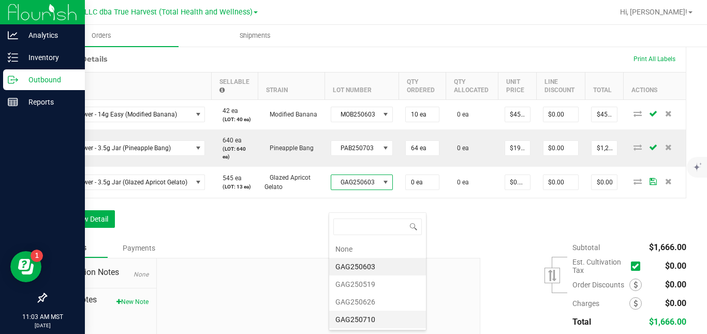
click at [359, 313] on li "GAG250710" at bounding box center [377, 320] width 97 height 18
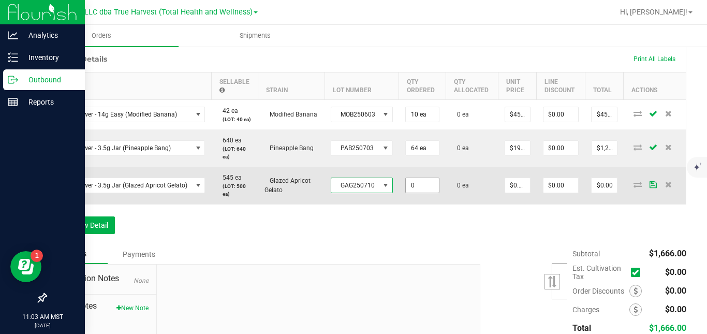
click at [412, 193] on input "0" at bounding box center [422, 185] width 33 height 14
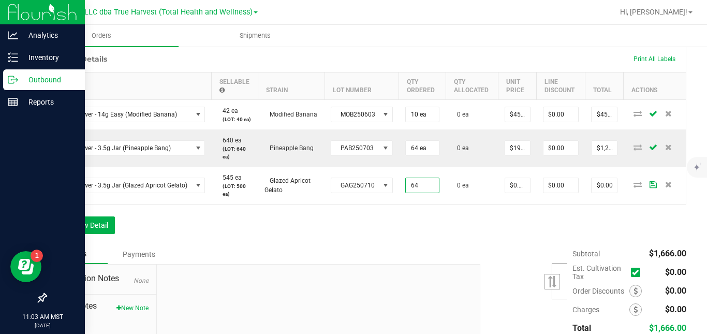
click at [479, 236] on div "Order Details Print All Labels Item Sellable Strain Lot Number Qty Ordered Qty …" at bounding box center [366, 145] width 641 height 199
type input "64 ea"
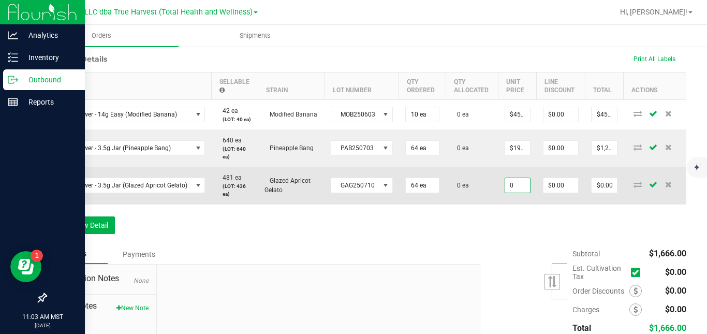
click at [516, 193] on input "0" at bounding box center [517, 185] width 25 height 14
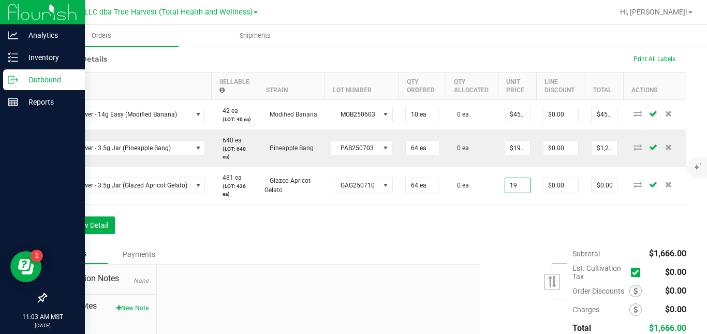
type input "$19.00000"
type input "$1,216.00"
click at [507, 240] on div "Order Details Print All Labels Item Sellable Strain Lot Number Qty Ordered Qty …" at bounding box center [366, 145] width 641 height 199
click at [104, 234] on button "Add New Detail" at bounding box center [80, 225] width 69 height 18
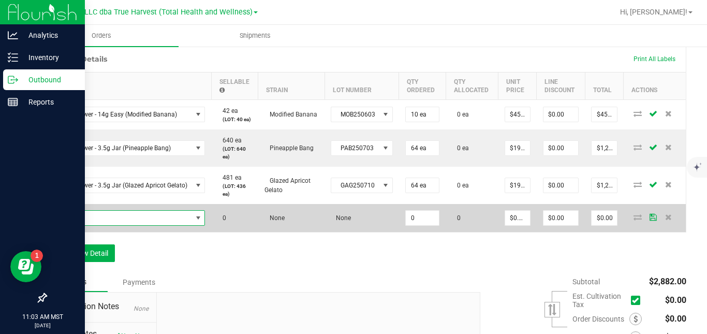
click at [118, 225] on span "NO DATA FOUND" at bounding box center [122, 218] width 139 height 14
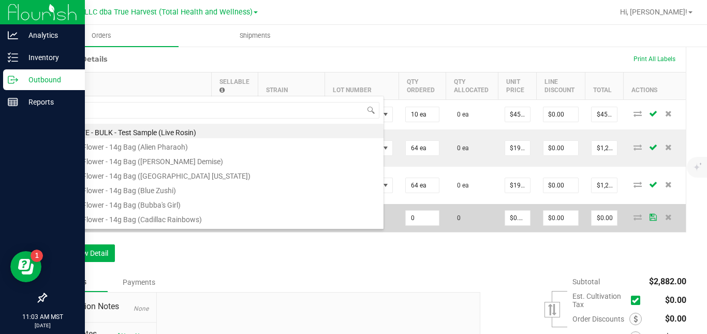
scroll to position [16, 152]
type input "sg - flower - 3.5g jar (a"
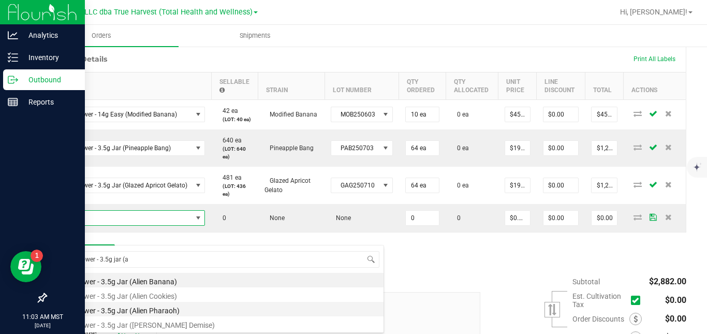
click at [133, 310] on li "SG - Flower - 3.5g Jar (Alien Pharaoh)" at bounding box center [218, 309] width 330 height 14
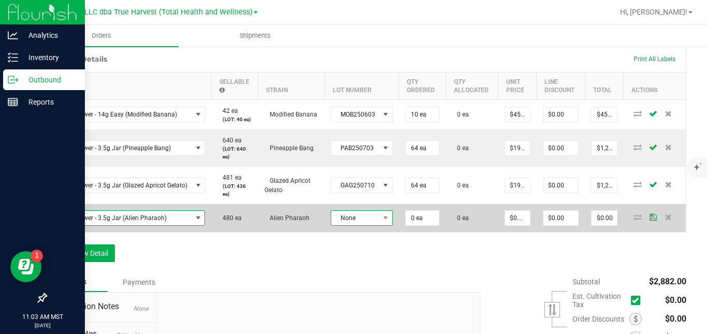
click at [361, 225] on span "None" at bounding box center [355, 218] width 48 height 14
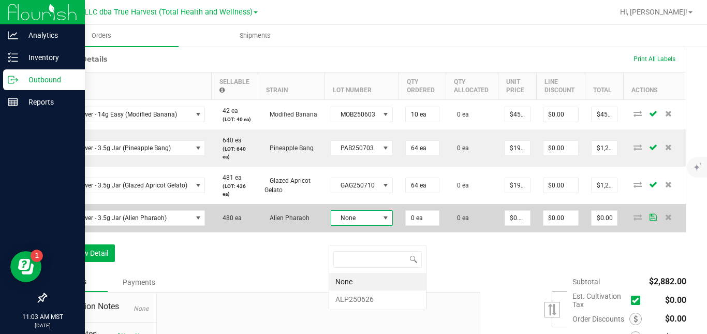
scroll to position [16, 62]
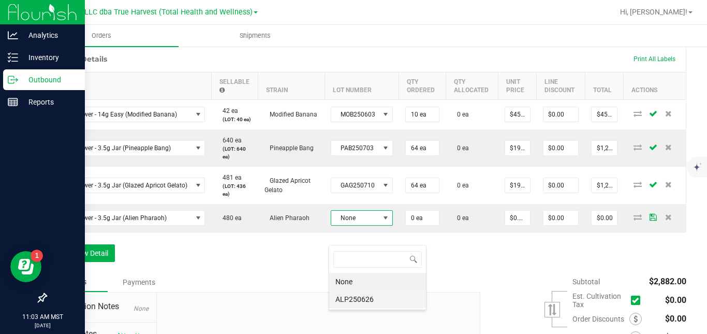
click at [357, 303] on li "ALP250626" at bounding box center [377, 300] width 97 height 18
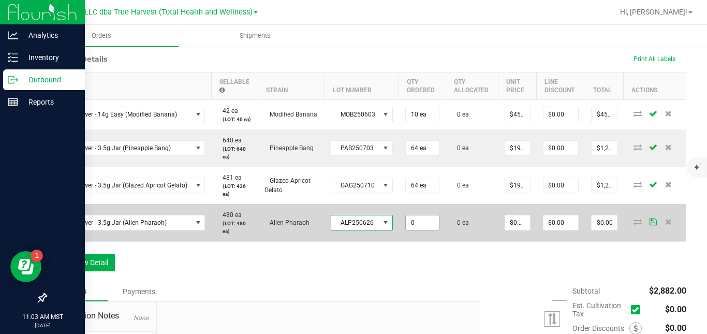
click at [423, 230] on input "0" at bounding box center [422, 222] width 33 height 14
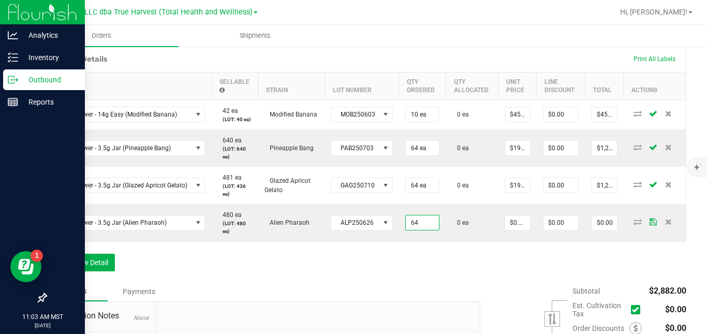
type input "64 ea"
click at [472, 272] on div "Order Details Print All Labels Item Sellable Strain Lot Number Qty Ordered Qty …" at bounding box center [366, 164] width 641 height 236
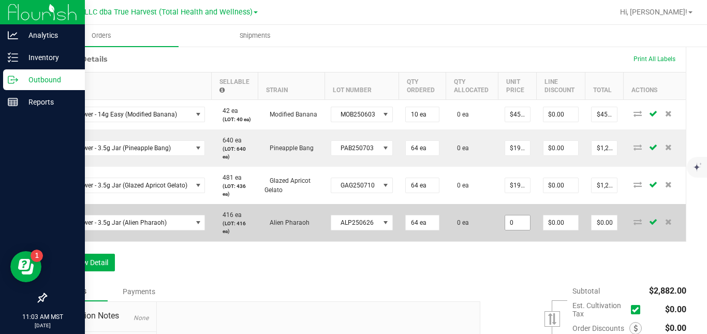
click at [514, 230] on input "0" at bounding box center [517, 222] width 25 height 14
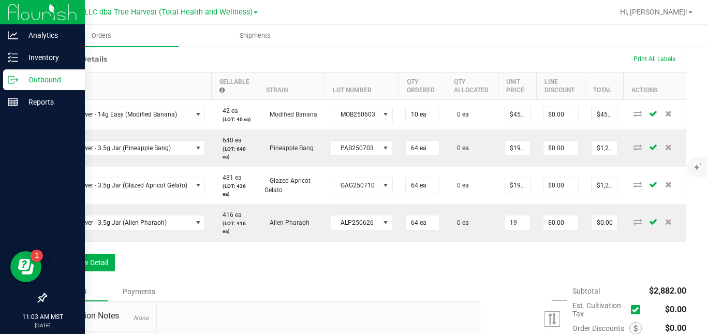
type input "$19.00000"
type input "$1,216.00"
click at [518, 275] on div "Order Details Print All Labels Item Sellable Strain Lot Number Qty Ordered Qty …" at bounding box center [366, 164] width 641 height 236
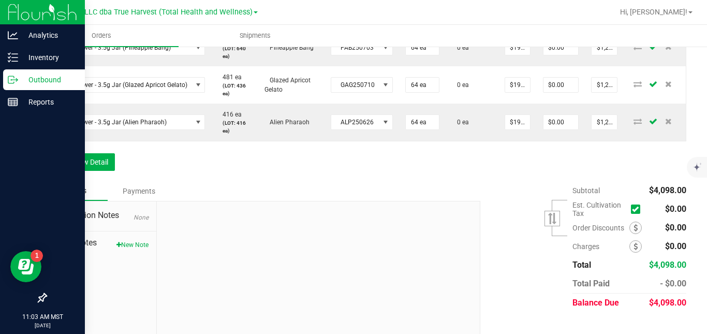
scroll to position [378, 0]
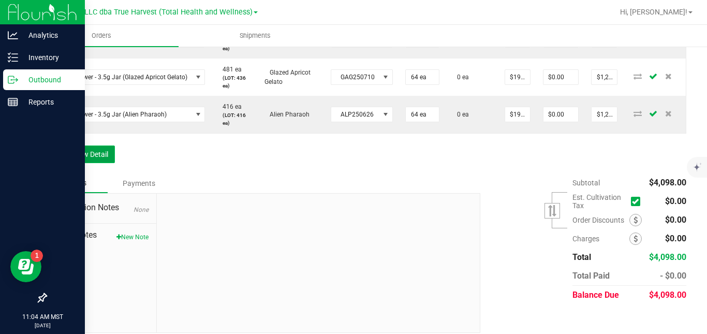
click at [101, 163] on button "Add New Detail" at bounding box center [80, 155] width 69 height 18
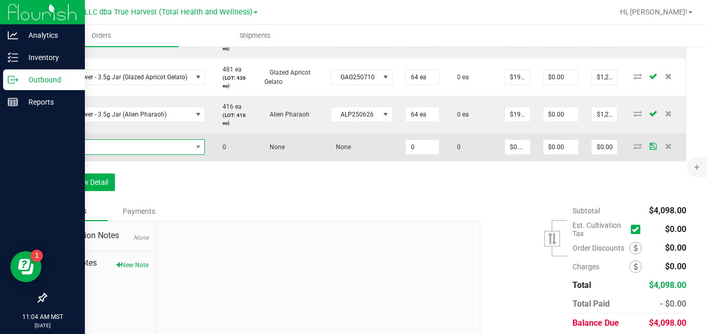
click at [125, 154] on span "NO DATA FOUND" at bounding box center [122, 147] width 139 height 14
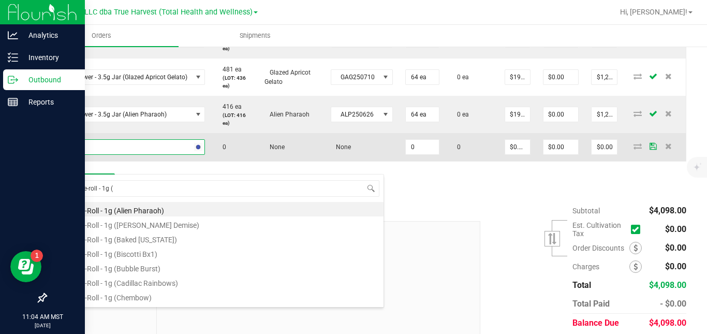
type input "sg - pre-roll - 1g (b"
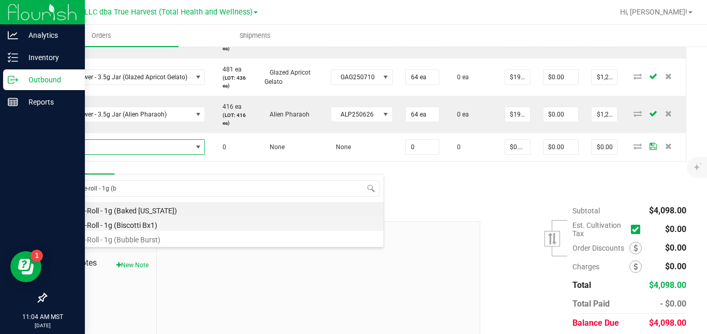
click at [130, 224] on li "SG - Pre-Roll - 1g (Biscotti Bx1)" at bounding box center [218, 223] width 330 height 14
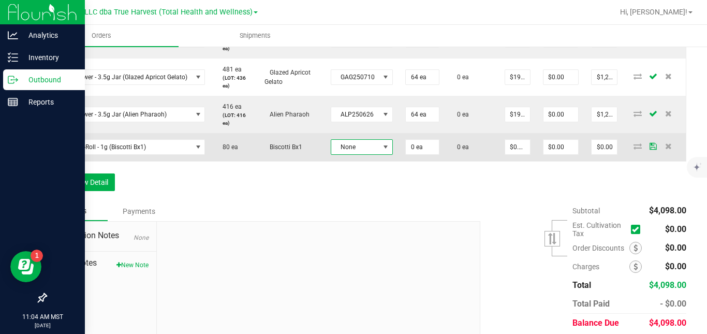
click at [337, 154] on span "None" at bounding box center [355, 147] width 48 height 14
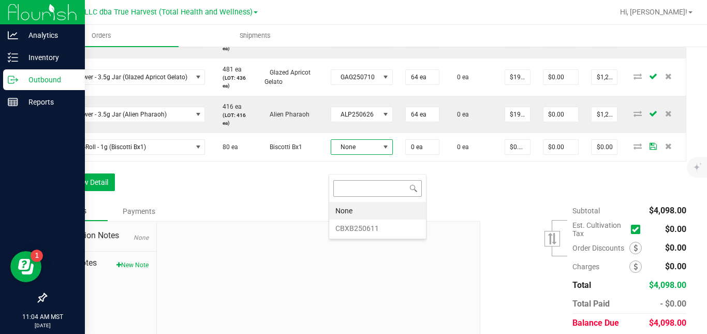
scroll to position [16, 62]
click at [348, 230] on li "CBXB250611" at bounding box center [377, 229] width 97 height 18
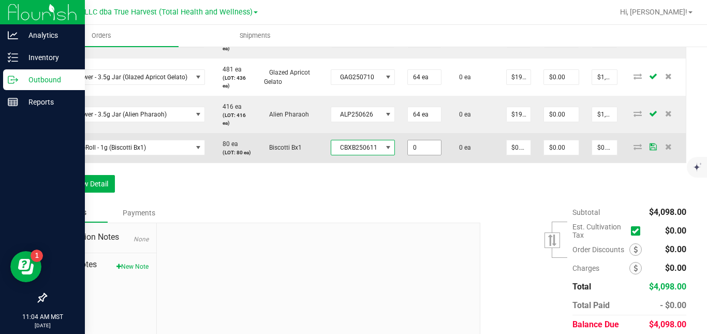
click at [418, 155] on input "0" at bounding box center [424, 147] width 33 height 14
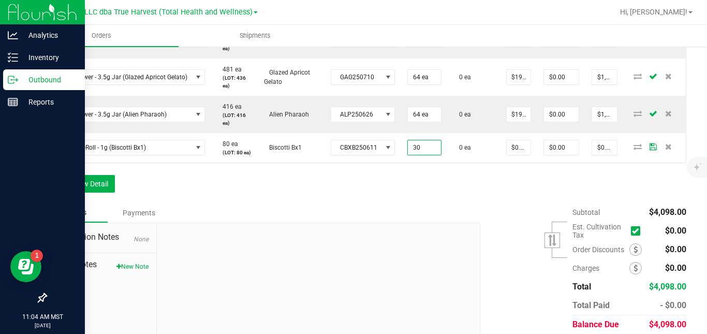
type input "30 ea"
click at [475, 203] on div "Order Details Print All Labels Item Sellable Strain Lot Number Qty Ordered Qty …" at bounding box center [366, 70] width 641 height 266
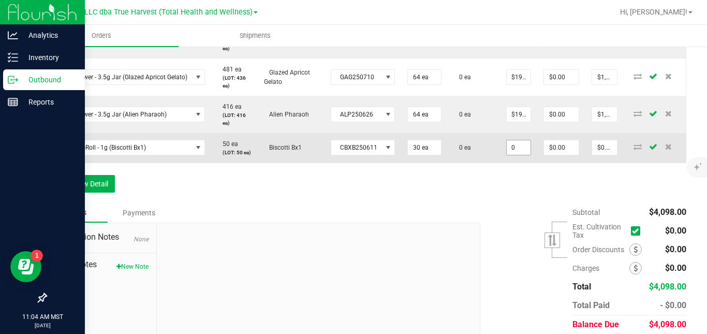
click at [514, 155] on input "0" at bounding box center [519, 147] width 24 height 14
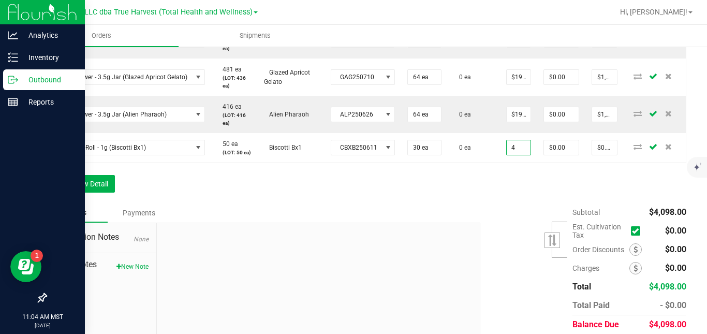
type input "$4.00000"
type input "$120.00"
click at [492, 202] on div "Order Details Print All Labels Item Sellable Strain Lot Number Qty Ordered Qty …" at bounding box center [366, 70] width 641 height 266
click at [100, 193] on button "Add New Detail" at bounding box center [80, 184] width 69 height 18
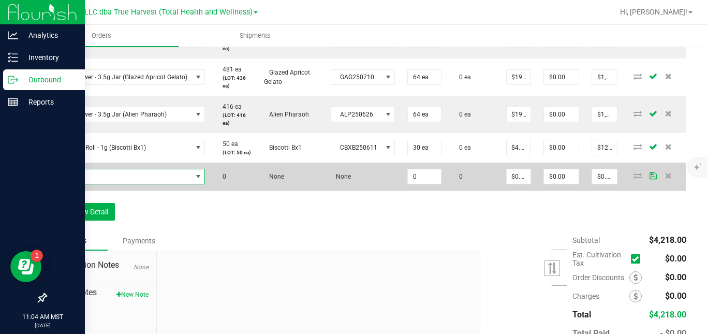
click at [120, 184] on span "NO DATA FOUND" at bounding box center [122, 176] width 139 height 14
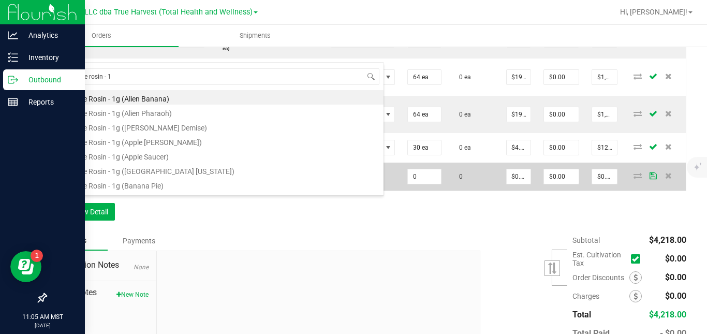
type input "sg - live rosin - 1g"
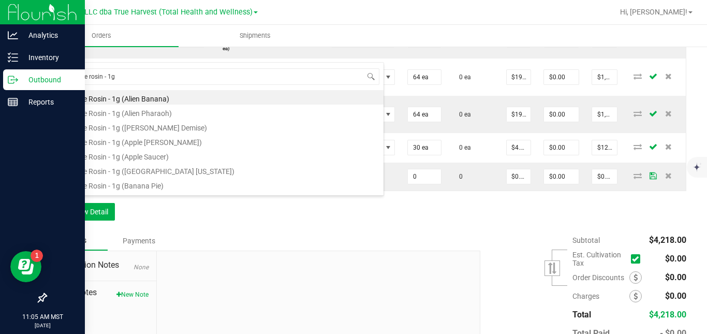
scroll to position [91, 0]
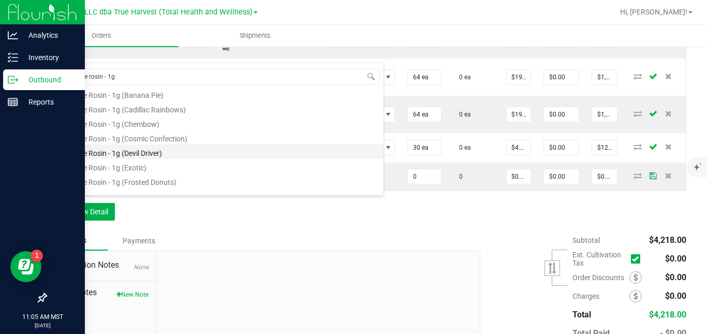
click at [250, 149] on li "SG - Live Rosin - 1g (Devil Driver)" at bounding box center [218, 151] width 330 height 14
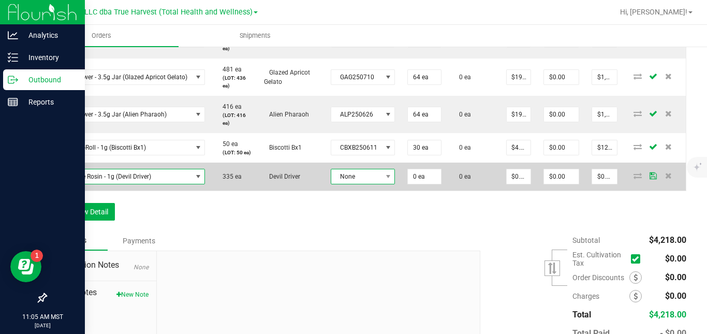
click at [343, 184] on span "None" at bounding box center [356, 176] width 51 height 14
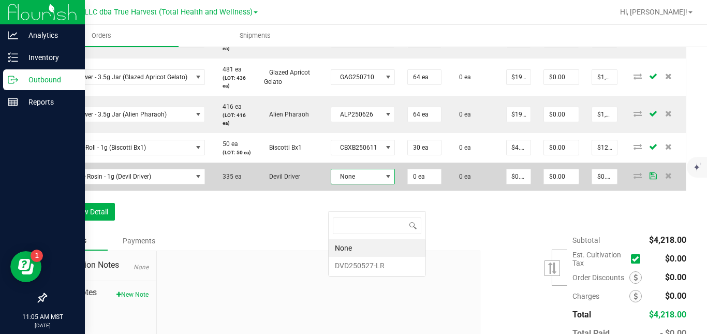
scroll to position [16, 64]
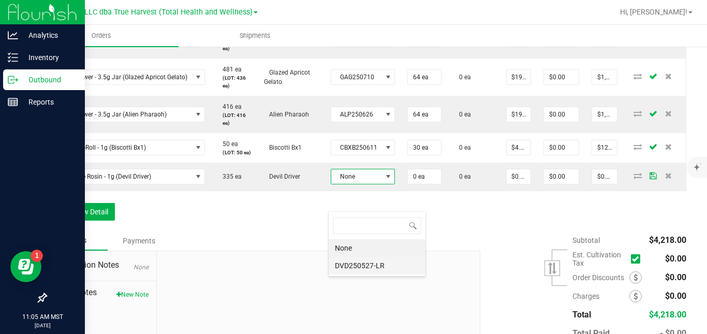
click at [349, 269] on li "DVD250527-LR" at bounding box center [377, 266] width 97 height 18
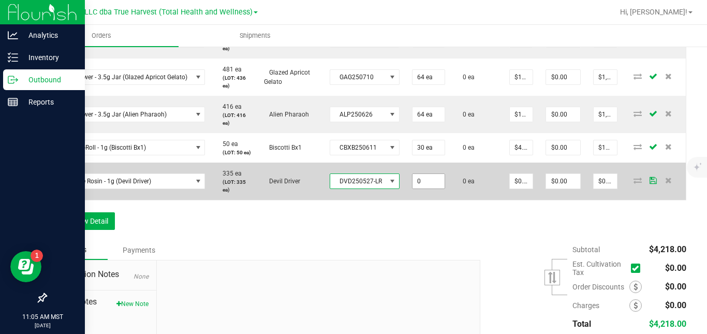
click at [420, 188] on input "0" at bounding box center [429, 181] width 32 height 14
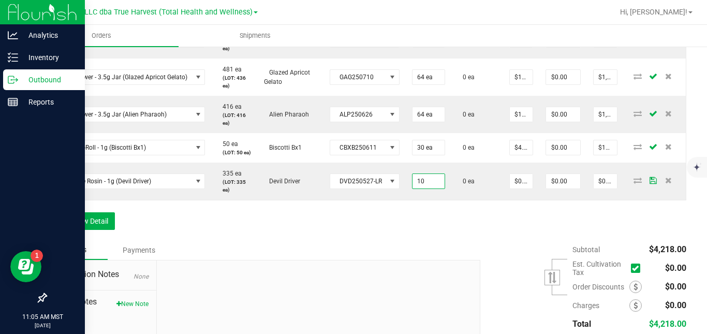
type input "10 ea"
click at [443, 238] on div "Order Details Print All Labels Item Sellable Strain Lot Number Qty Ordered Qty …" at bounding box center [366, 88] width 641 height 303
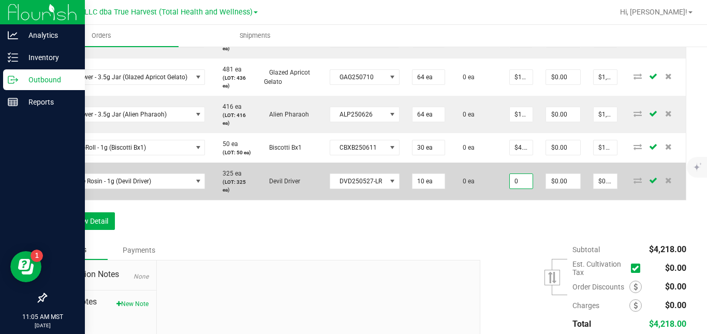
click at [520, 188] on input "0" at bounding box center [521, 181] width 23 height 14
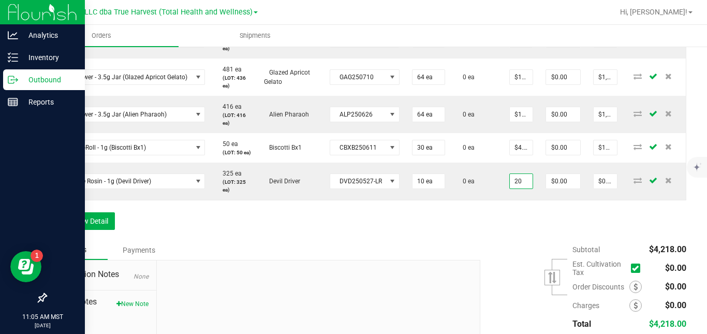
type input "$20.00000"
type input "$200.00"
click at [504, 240] on div "Order Details Print All Labels Item Sellable Strain Lot Number Qty Ordered Qty …" at bounding box center [366, 88] width 641 height 303
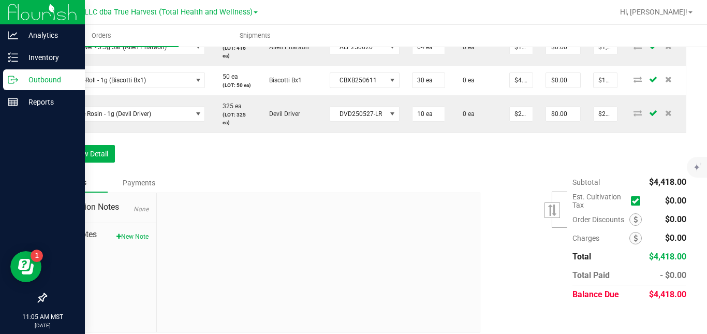
scroll to position [481, 0]
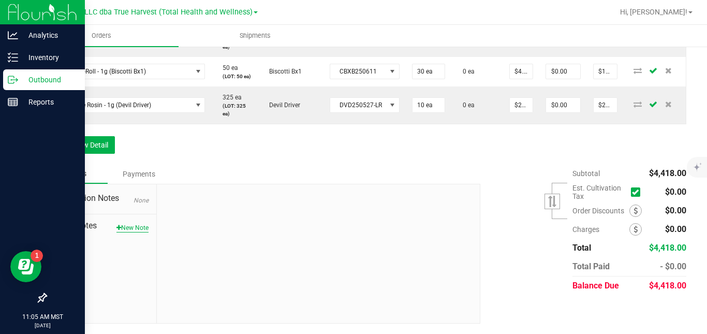
click at [142, 229] on button "New Note" at bounding box center [133, 227] width 32 height 9
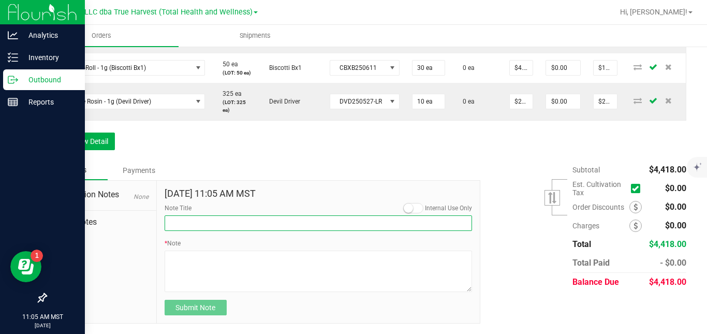
click at [178, 229] on input "Note Title" at bounding box center [319, 223] width 308 height 16
type input "Delivery"
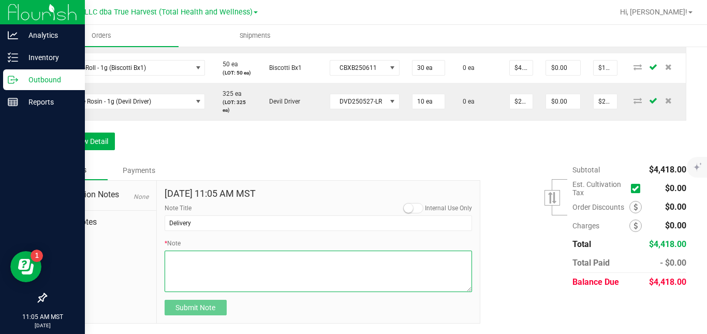
click at [243, 270] on textarea "* Note" at bounding box center [319, 271] width 308 height 41
type textarea "*Up front discounts for internal promotions"
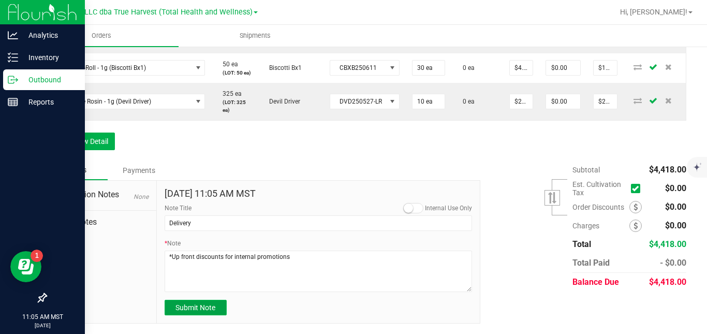
click at [202, 312] on span "Submit Note" at bounding box center [196, 307] width 40 height 8
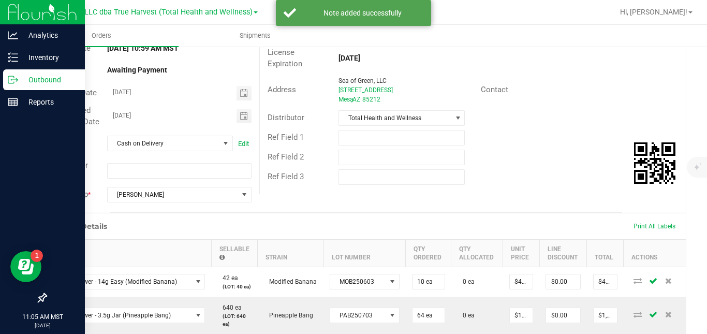
scroll to position [0, 0]
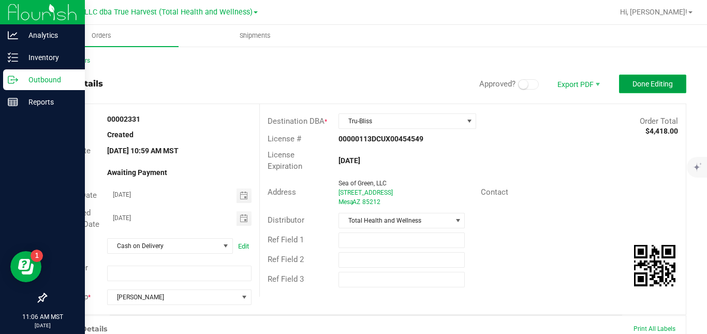
click at [637, 84] on span "Done Editing" at bounding box center [653, 84] width 40 height 8
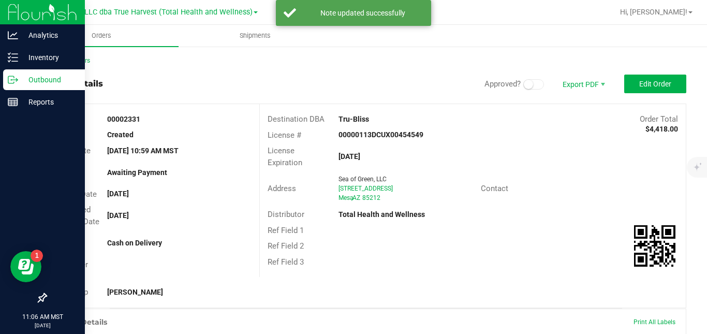
click at [14, 76] on icon at bounding box center [13, 80] width 10 height 10
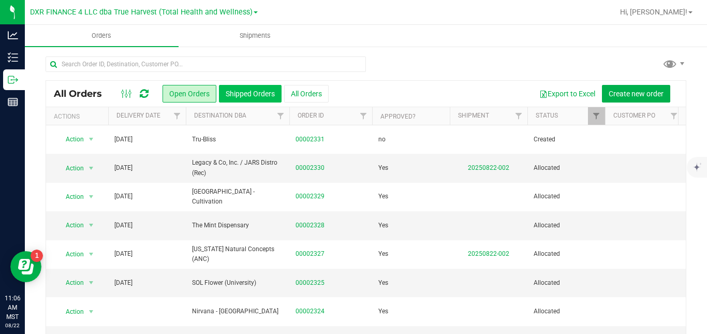
click at [235, 88] on button "Shipped Orders" at bounding box center [250, 94] width 63 height 18
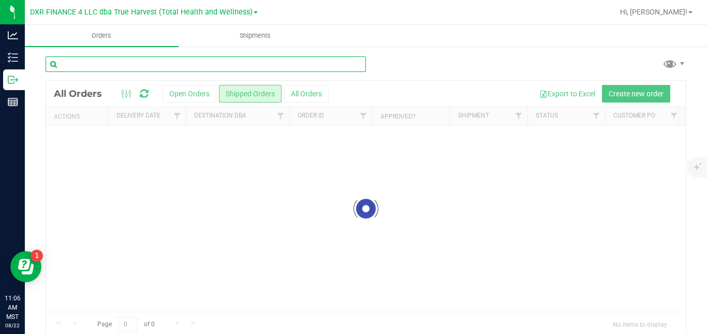
click at [219, 60] on input "text" at bounding box center [206, 64] width 321 height 16
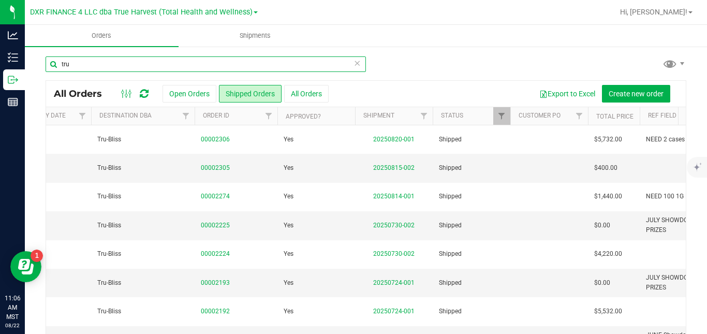
scroll to position [0, 128]
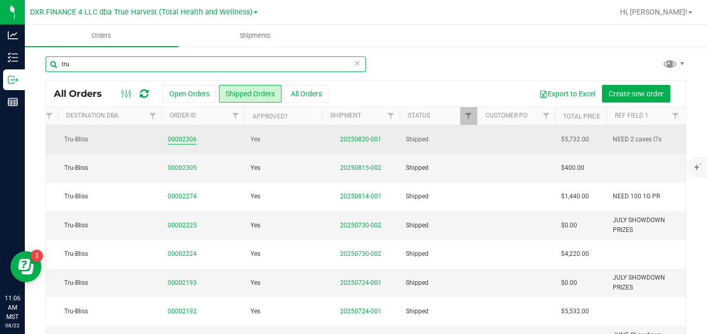
type input "tru"
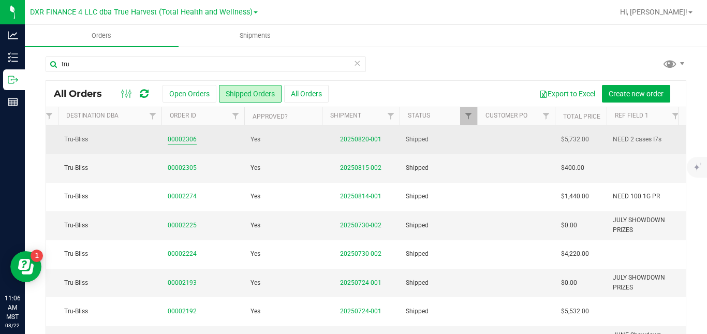
click at [180, 139] on link "00002306" at bounding box center [182, 140] width 29 height 10
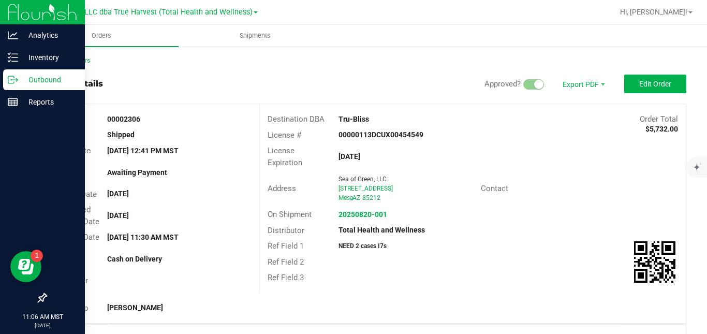
click at [14, 76] on icon at bounding box center [13, 80] width 10 height 10
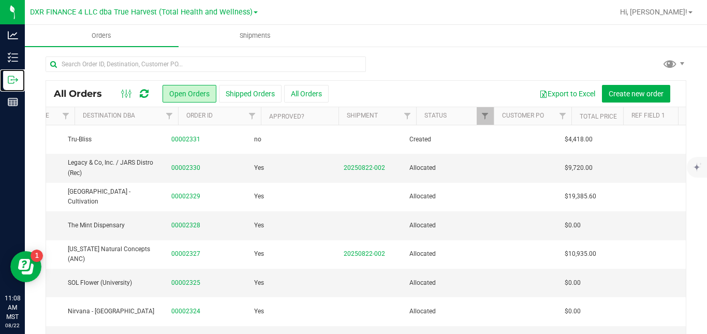
scroll to position [0, 126]
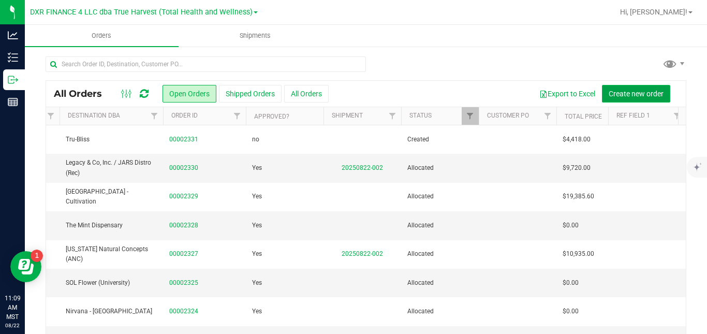
click at [627, 92] on span "Create new order" at bounding box center [636, 94] width 55 height 8
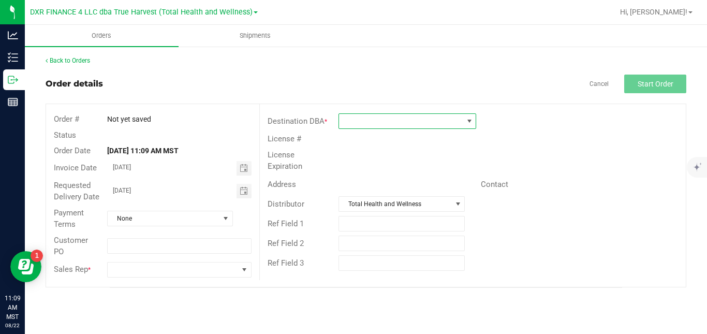
click at [438, 118] on span at bounding box center [401, 121] width 124 height 14
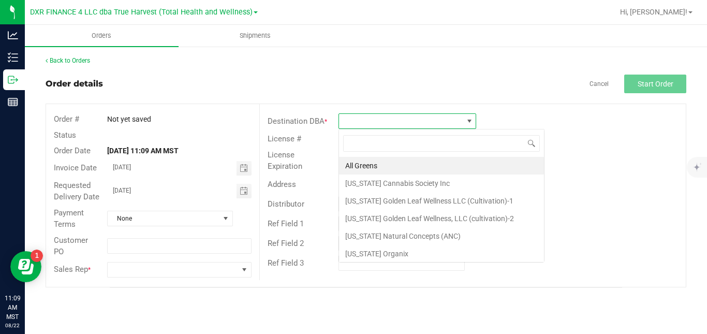
scroll to position [16, 138]
type input "tru"
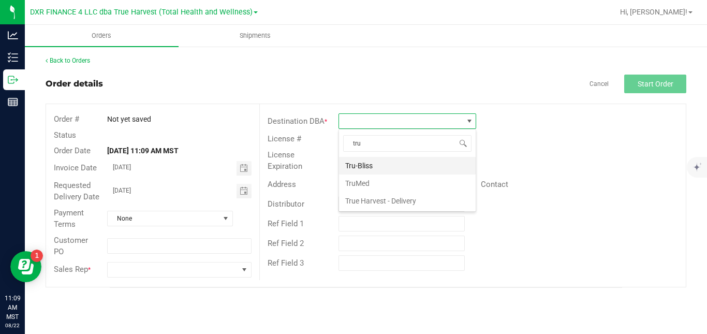
click at [388, 167] on li "Tru-Bliss" at bounding box center [407, 166] width 137 height 18
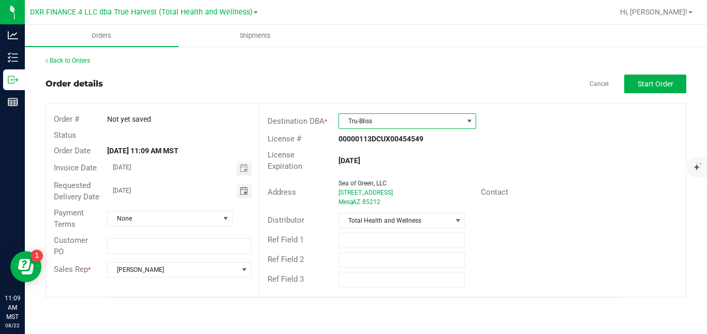
click at [246, 191] on span "Toggle calendar" at bounding box center [244, 191] width 8 height 8
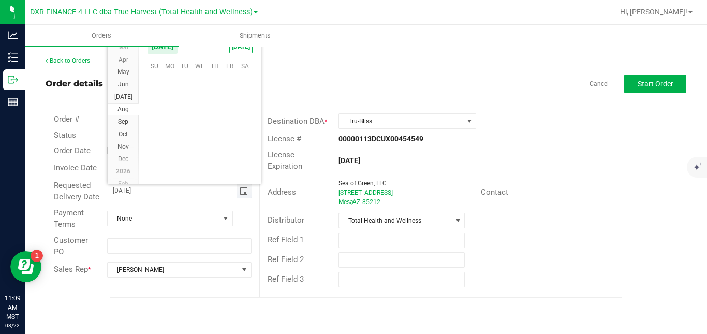
scroll to position [167832, 0]
click at [182, 146] on span "26" at bounding box center [184, 146] width 15 height 16
type input "[DATE]"
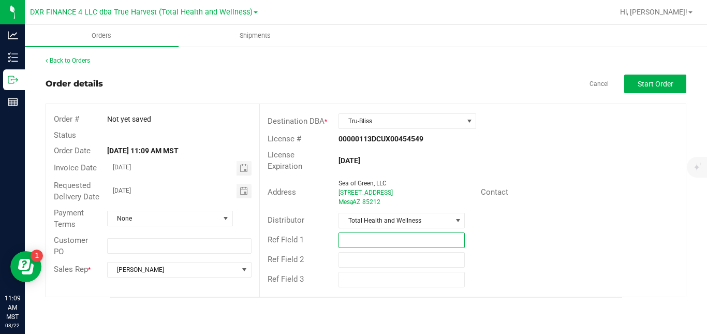
click at [365, 233] on input "text" at bounding box center [402, 241] width 126 height 16
type input "AUGUST BUDTENDER PRIZES"
click at [510, 217] on div "Distributor Total Health and Wellness" at bounding box center [473, 221] width 426 height 20
click at [647, 88] on span "Start Order" at bounding box center [656, 84] width 36 height 8
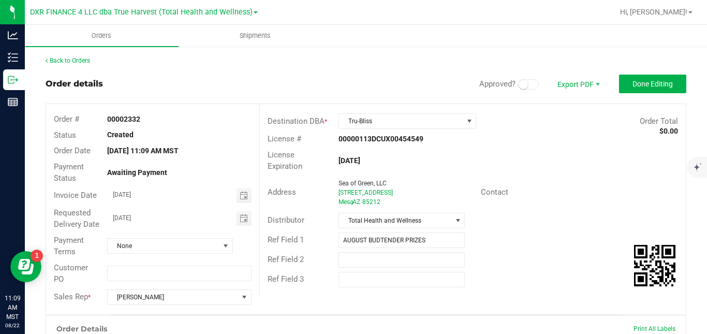
scroll to position [270, 0]
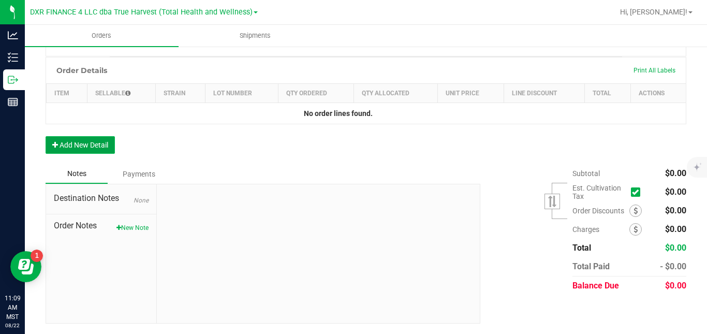
click at [109, 145] on button "Add New Detail" at bounding box center [80, 145] width 69 height 18
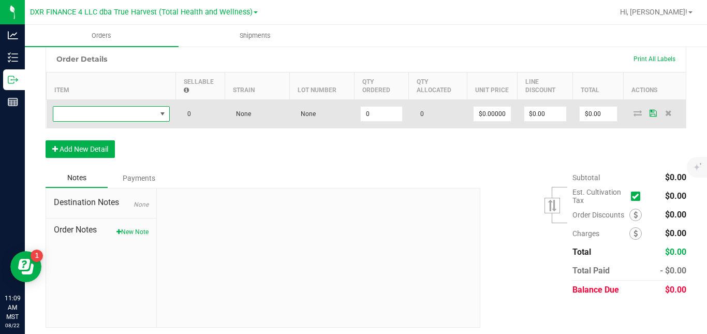
click at [136, 121] on span "NO DATA FOUND" at bounding box center [104, 114] width 103 height 14
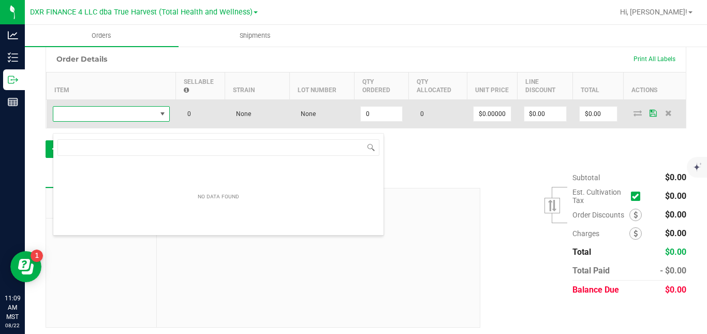
scroll to position [16, 117]
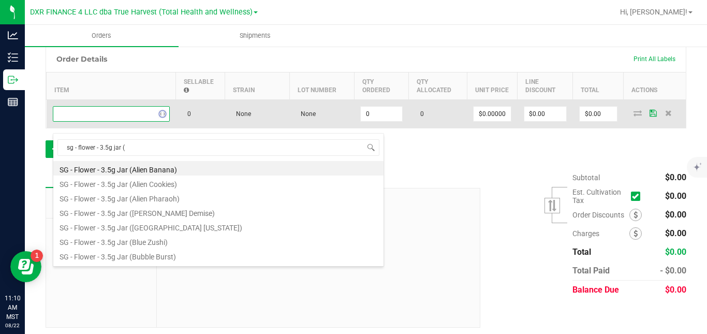
type input "sg - flower - 3.5g jar (g"
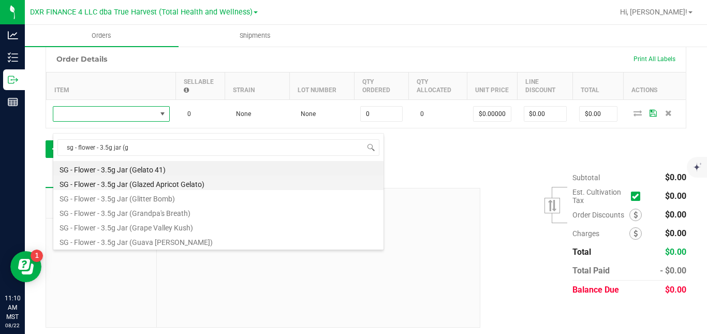
click at [143, 183] on li "SG - Flower - 3.5g Jar (Glazed Apricot Gelato)" at bounding box center [218, 183] width 330 height 14
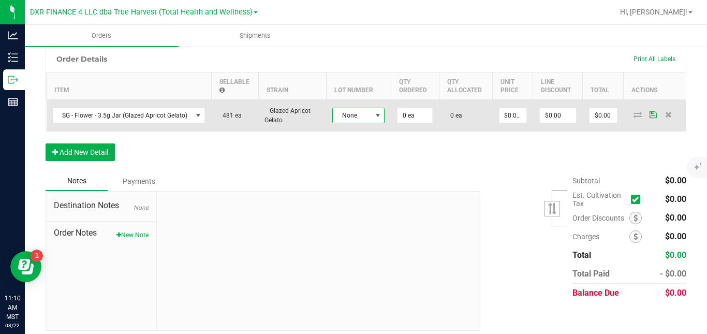
click at [349, 123] on span "None" at bounding box center [352, 115] width 38 height 14
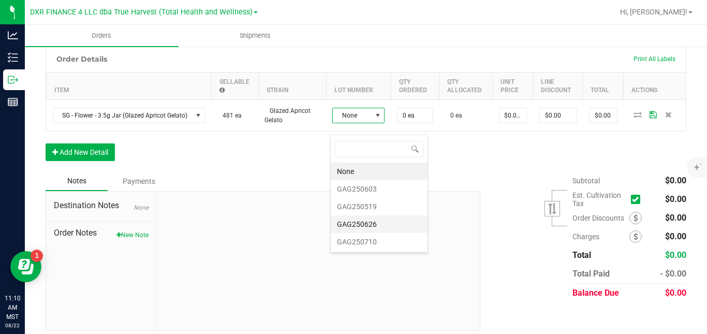
click at [354, 221] on li "GAG250626" at bounding box center [379, 224] width 97 height 18
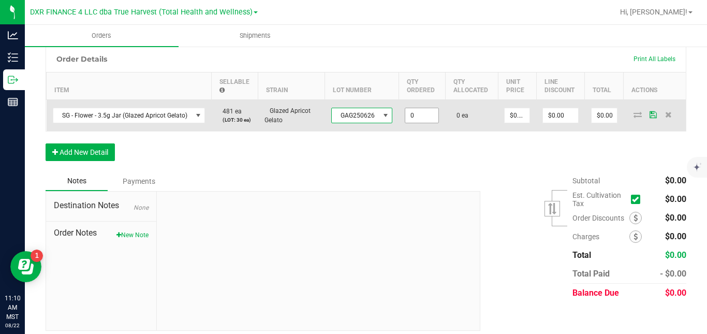
click at [411, 123] on input "0" at bounding box center [421, 115] width 33 height 14
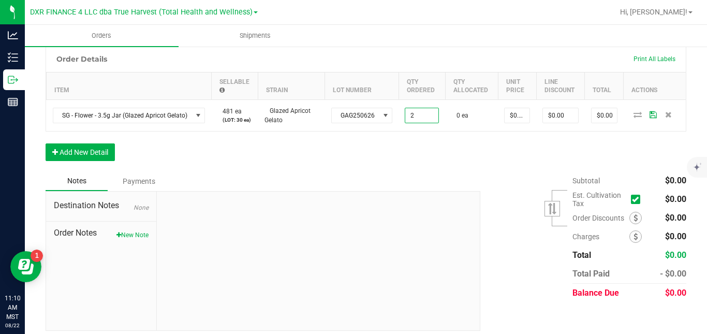
type input "2 ea"
click at [382, 161] on div "Order Details Print All Labels Item Sellable Strain Lot Number Qty Ordered Qty …" at bounding box center [366, 109] width 641 height 126
click at [110, 161] on button "Add New Detail" at bounding box center [80, 152] width 69 height 18
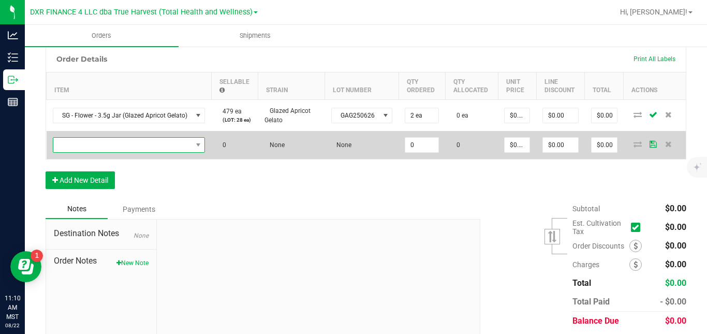
click at [129, 152] on span "NO DATA FOUND" at bounding box center [122, 145] width 139 height 14
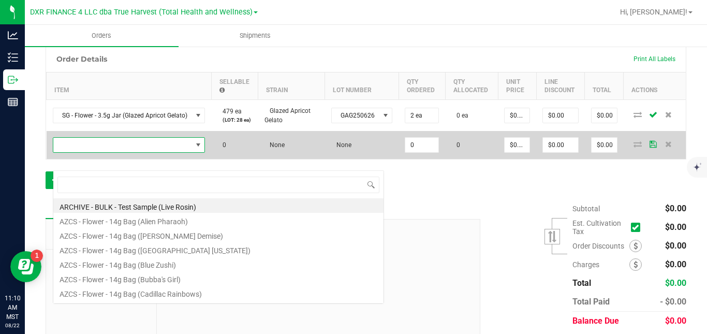
scroll to position [16, 152]
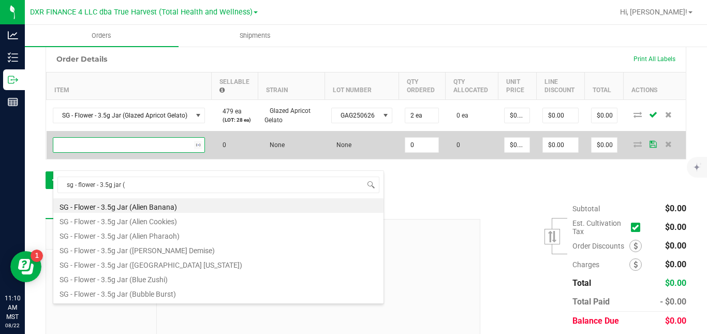
type input "sg - flower - 3.5g jar (f"
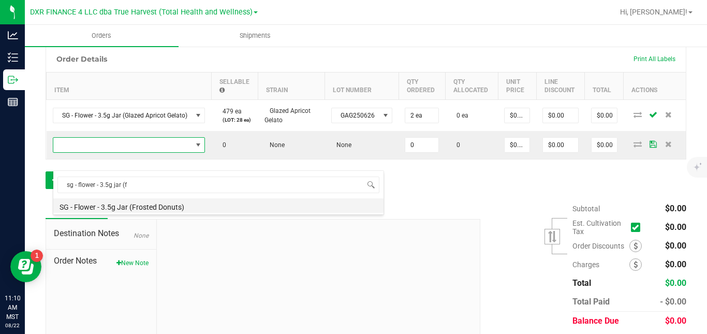
click at [136, 206] on li "SG - Flower - 3.5g Jar (Frosted Donuts)" at bounding box center [218, 205] width 330 height 14
type input "0 ea"
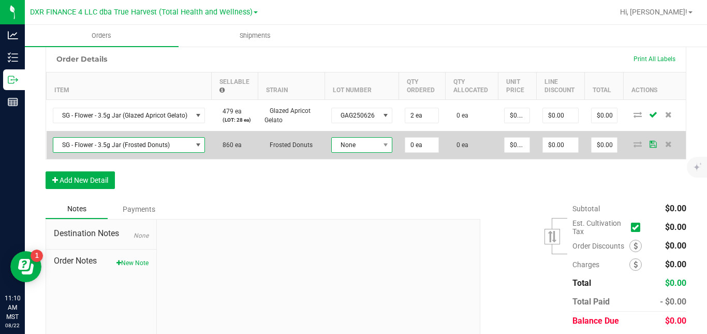
click at [359, 152] on span "None" at bounding box center [356, 145] width 48 height 14
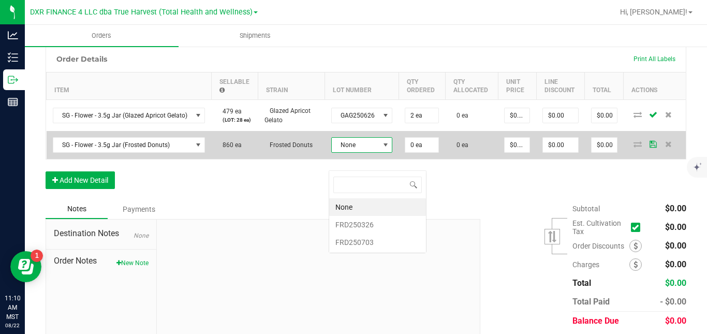
scroll to position [16, 61]
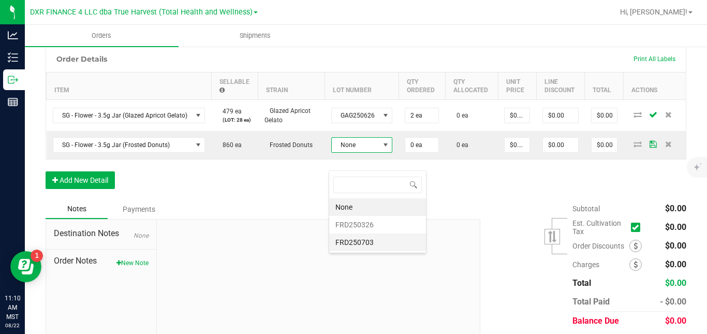
click at [358, 241] on li "FRD250703" at bounding box center [377, 243] width 97 height 18
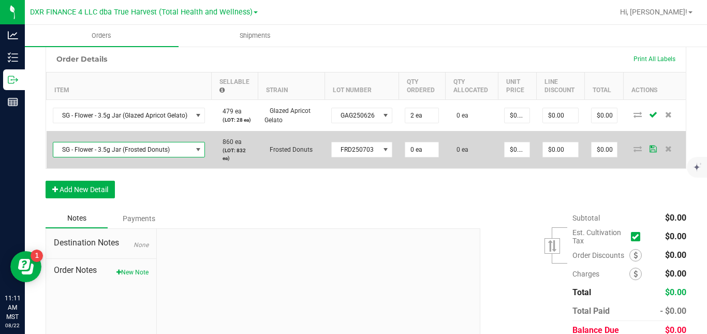
click at [178, 157] on span "SG - Flower - 3.5g Jar (Frosted Donuts)" at bounding box center [122, 149] width 139 height 14
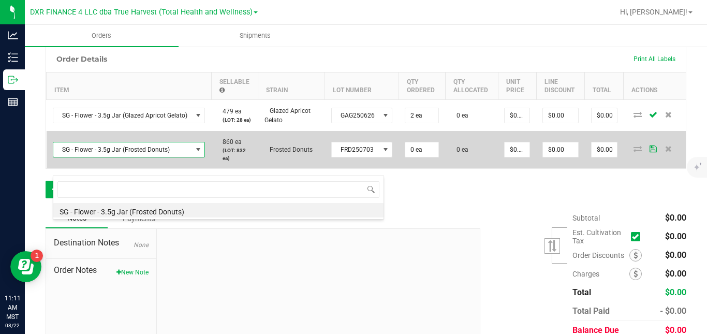
scroll to position [16, 152]
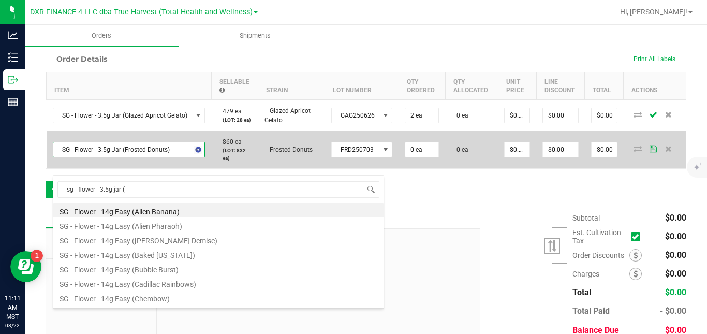
type input "sg - flower - 3.5g jar (a"
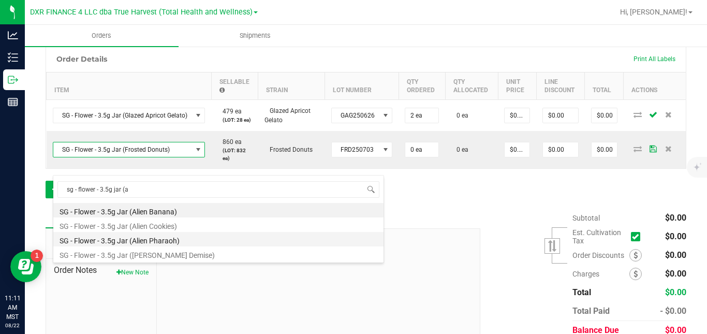
click at [151, 238] on li "SG - Flower - 3.5g Jar (Alien Pharaoh)" at bounding box center [218, 239] width 330 height 14
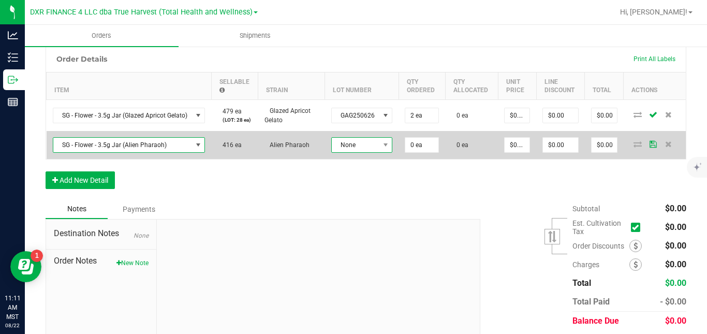
click at [345, 152] on span "None" at bounding box center [356, 145] width 48 height 14
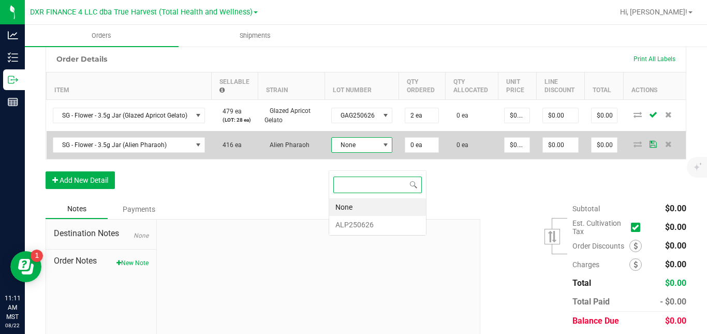
scroll to position [16, 61]
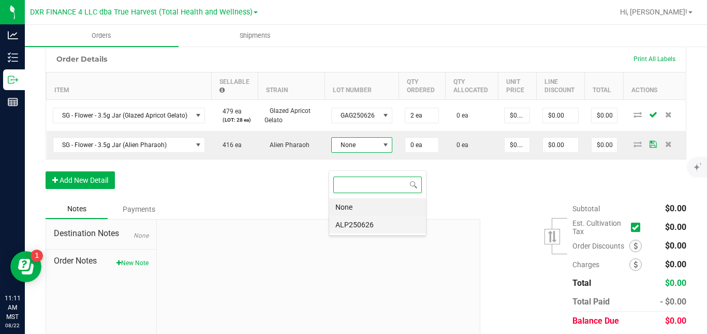
click at [344, 230] on li "ALP250626" at bounding box center [377, 225] width 97 height 18
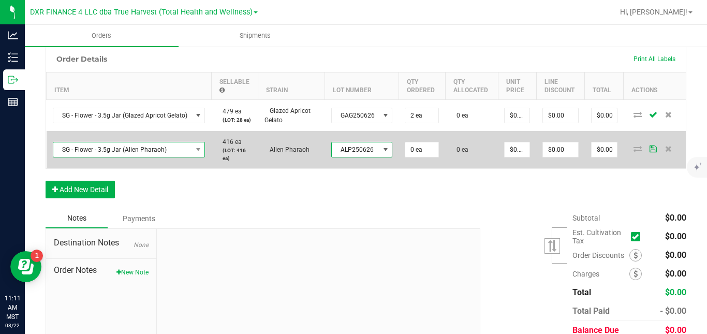
click at [178, 157] on span "SG - Flower - 3.5g Jar (Alien Pharaoh)" at bounding box center [122, 149] width 139 height 14
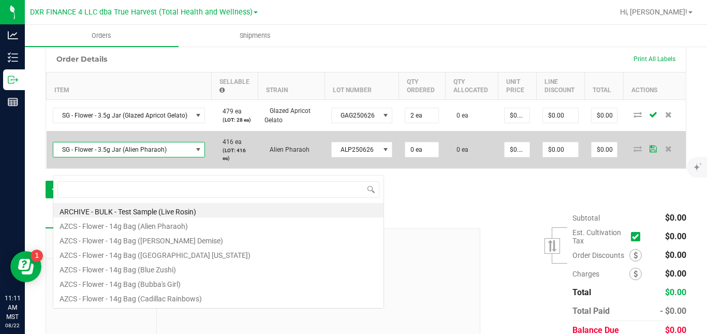
scroll to position [16, 152]
type input "sg - flower - 3.5g jar (s"
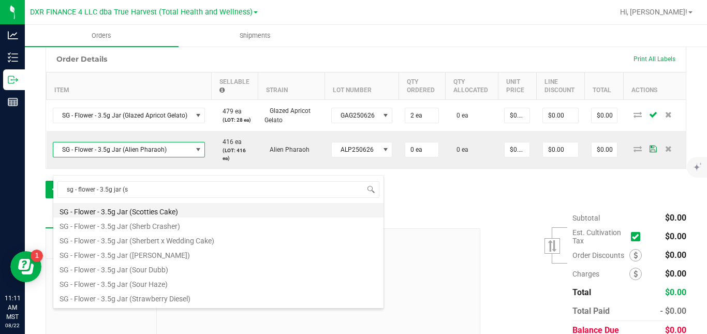
click at [162, 212] on li "SG - Flower - 3.5g Jar (Scotties Cake)" at bounding box center [218, 210] width 330 height 14
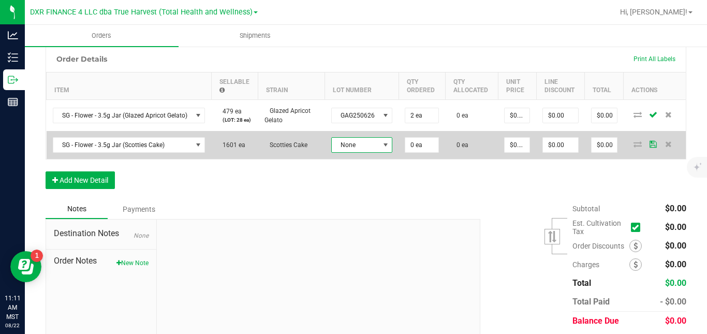
click at [357, 152] on span "None" at bounding box center [356, 145] width 48 height 14
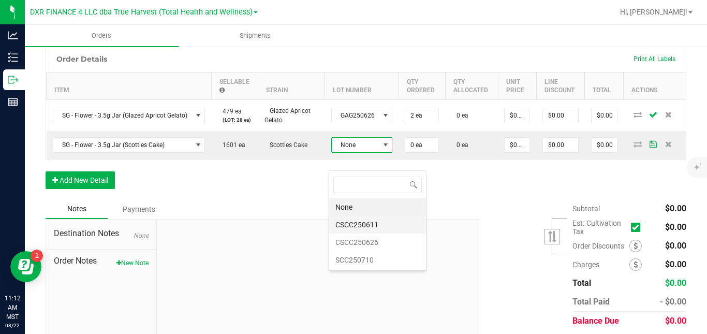
click at [358, 225] on li "CSCC250611" at bounding box center [377, 225] width 97 height 18
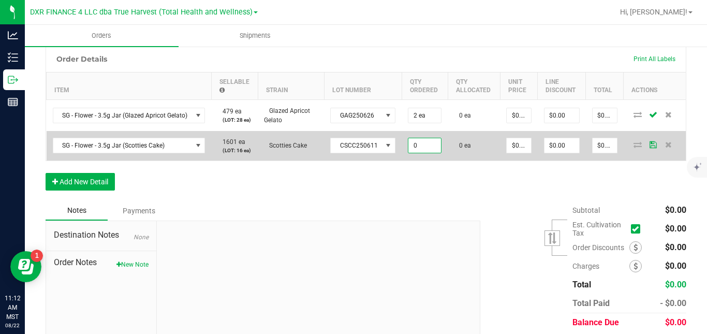
click at [417, 153] on input "0" at bounding box center [425, 145] width 33 height 14
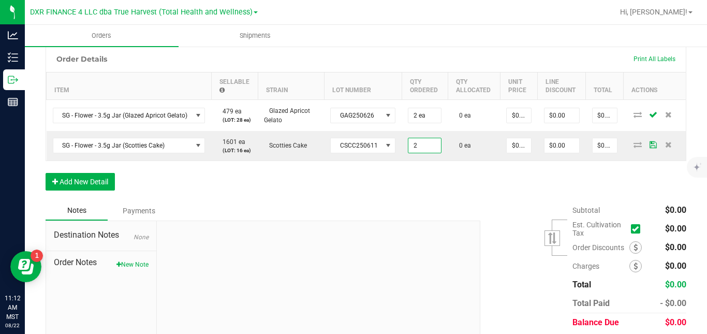
type input "2 ea"
click at [415, 200] on div "Order Details Print All Labels Item Sellable Strain Lot Number Qty Ordered Qty …" at bounding box center [366, 123] width 641 height 155
click at [102, 191] on button "Add New Detail" at bounding box center [80, 182] width 69 height 18
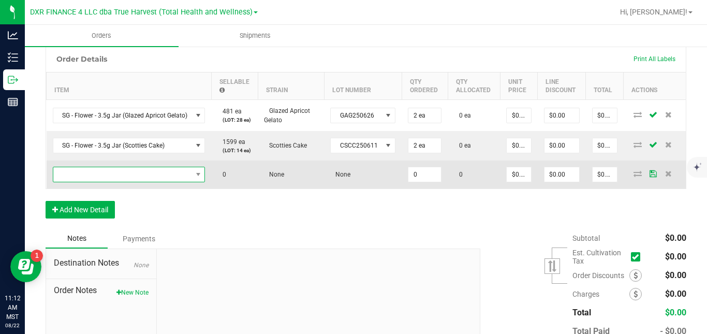
click at [123, 182] on span "NO DATA FOUND" at bounding box center [122, 174] width 139 height 14
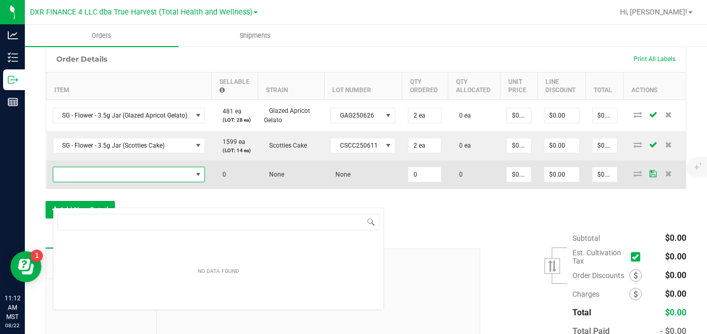
scroll to position [16, 152]
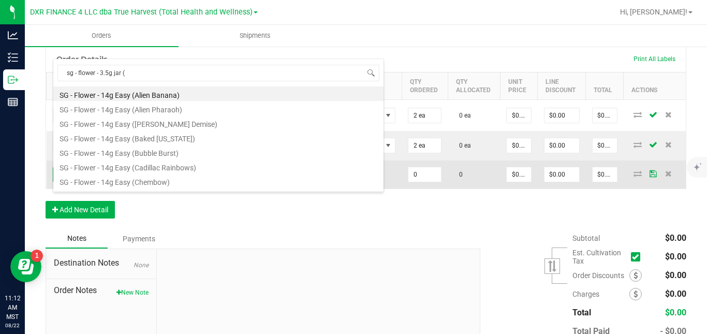
type input "sg - flower - 3.5g jar (p"
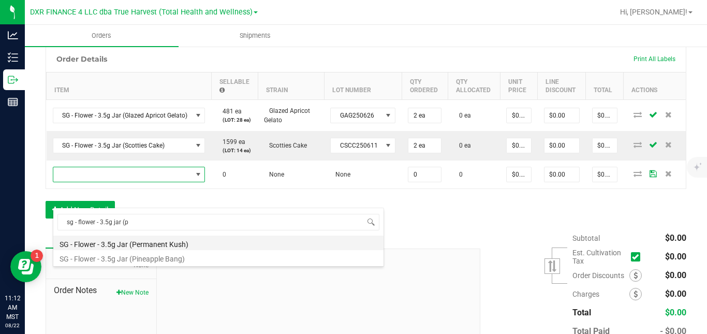
click at [137, 244] on li "SG - Flower - 3.5g Jar (Permanent Kush)" at bounding box center [218, 243] width 330 height 14
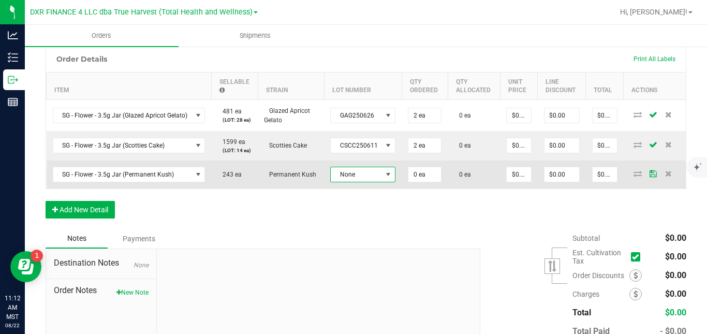
click at [349, 182] on span "None" at bounding box center [356, 174] width 51 height 14
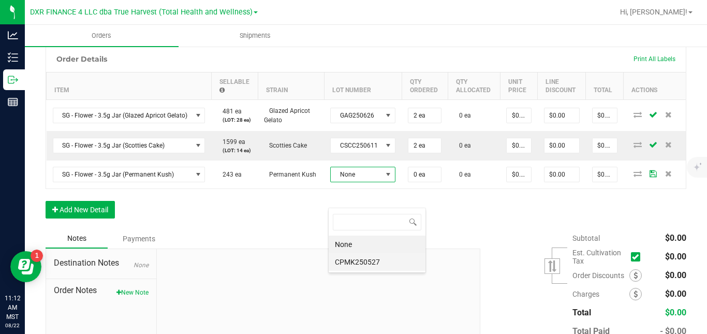
click at [354, 262] on li "CPMK250527" at bounding box center [377, 262] width 97 height 18
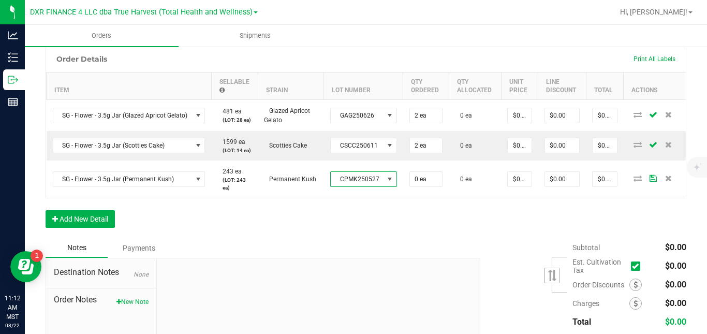
click at [401, 238] on div "Order Details Print All Labels Item Sellable Strain Lot Number Qty Ordered Qty …" at bounding box center [366, 142] width 641 height 193
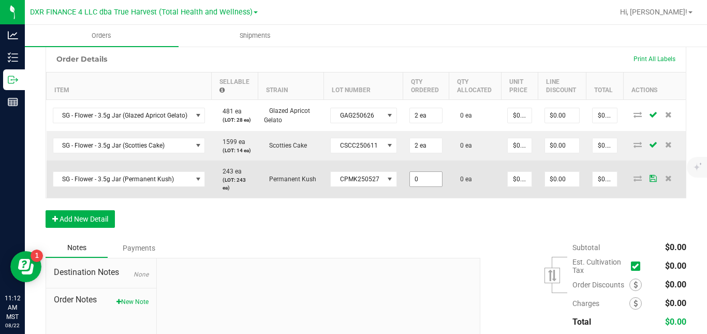
click at [419, 186] on input "0" at bounding box center [426, 179] width 33 height 14
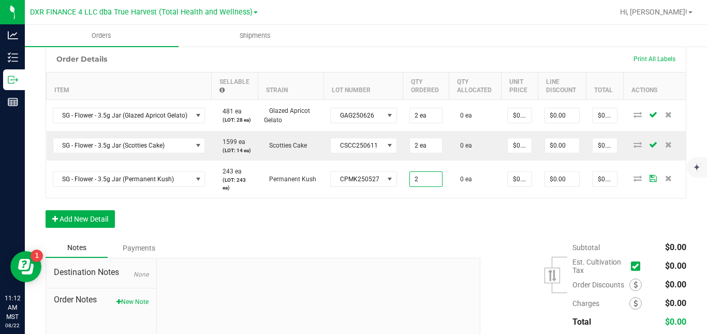
type input "2 ea"
click at [403, 237] on div "Order Details Print All Labels Item Sellable Strain Lot Number Qty Ordered Qty …" at bounding box center [366, 142] width 641 height 193
click at [102, 228] on button "Add New Detail" at bounding box center [80, 219] width 69 height 18
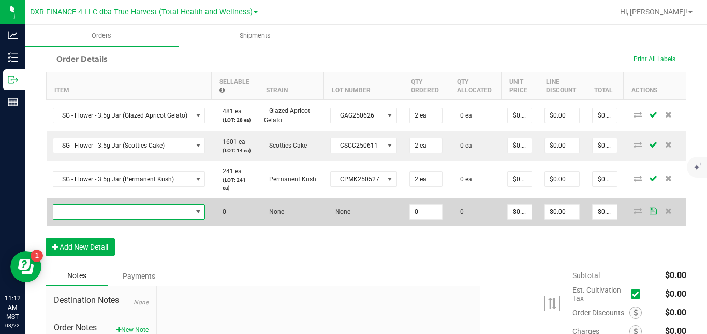
click at [118, 219] on span "NO DATA FOUND" at bounding box center [122, 212] width 139 height 14
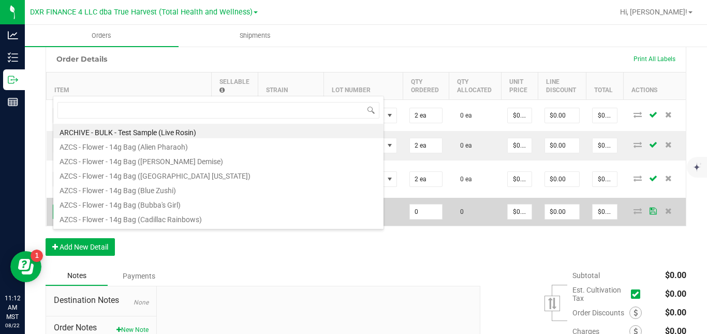
scroll to position [16, 152]
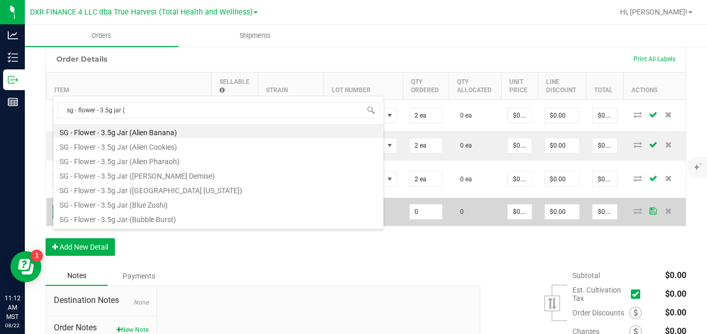
type input "sg - flower - 3.5g jar (z"
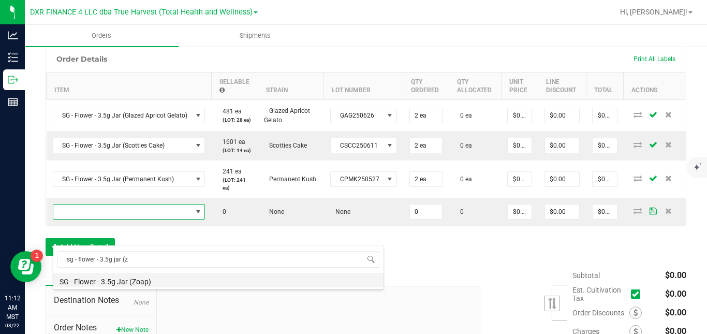
click at [128, 283] on li "SG - Flower - 3.5g Jar (Zoap)" at bounding box center [218, 280] width 330 height 14
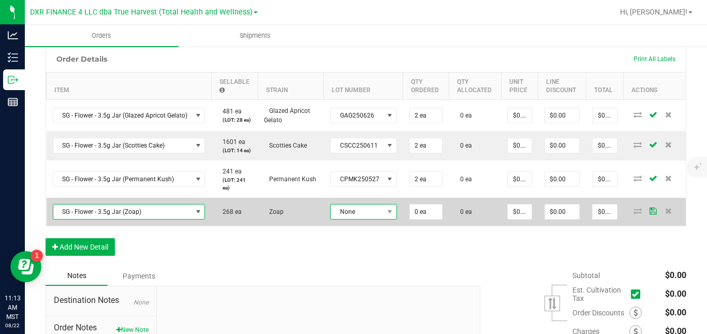
click at [342, 219] on span "None" at bounding box center [357, 212] width 53 height 14
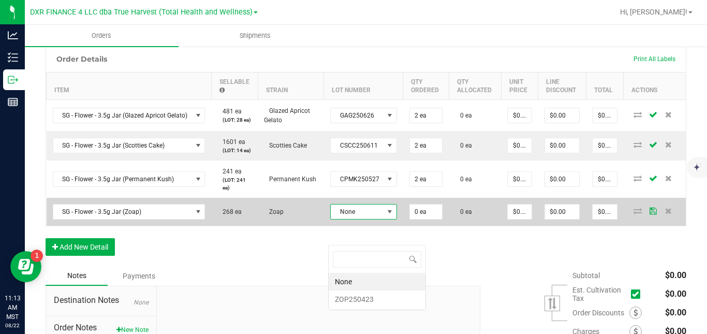
scroll to position [16, 66]
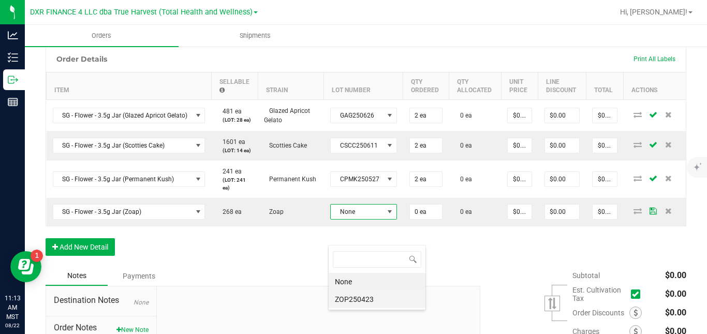
click at [344, 297] on li "ZOP250423" at bounding box center [377, 300] width 97 height 18
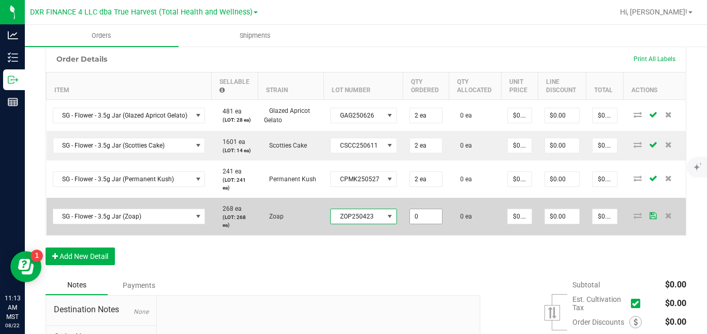
click at [426, 224] on input "0" at bounding box center [426, 216] width 33 height 14
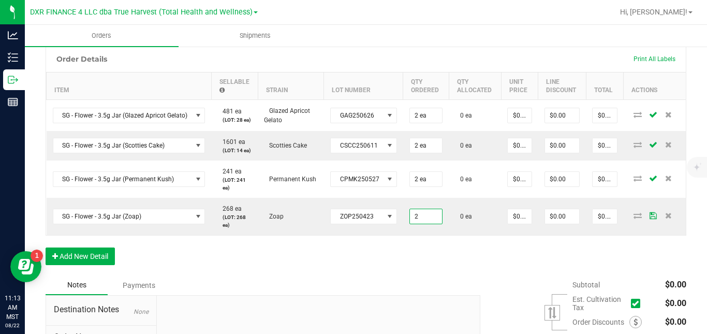
type input "2 ea"
click at [496, 275] on div "Order Details Print All Labels Item Sellable Strain Lot Number Qty Ordered Qty …" at bounding box center [366, 161] width 641 height 230
click at [105, 265] on button "Add New Detail" at bounding box center [80, 257] width 69 height 18
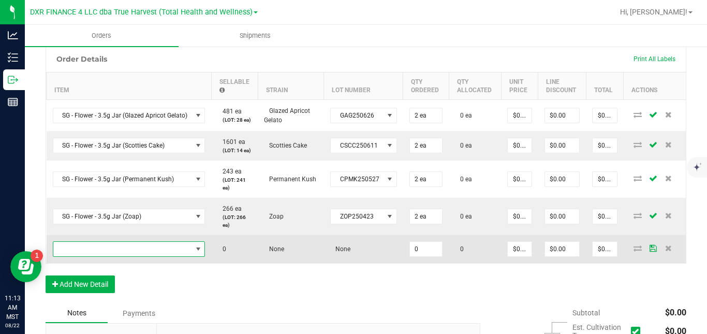
click at [114, 256] on span "NO DATA FOUND" at bounding box center [122, 249] width 139 height 14
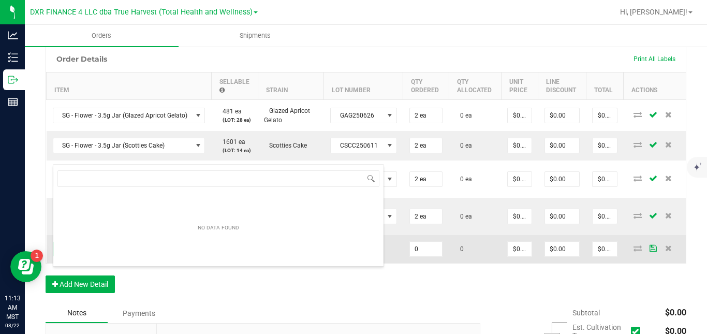
scroll to position [16, 152]
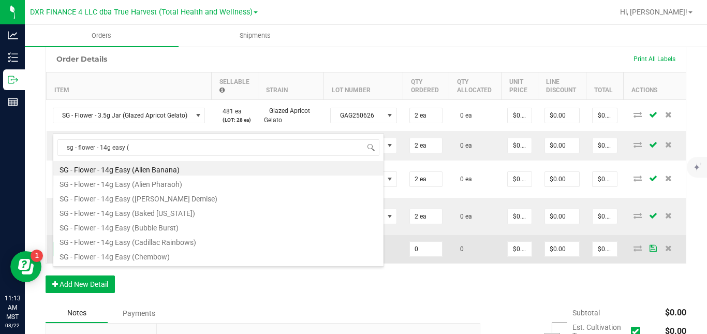
type input "sg - flower - 14g easy (j"
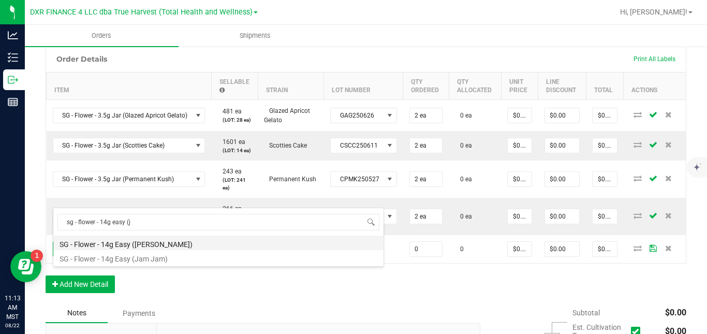
click at [133, 240] on li "SG - Flower - 14g Easy ([PERSON_NAME])" at bounding box center [218, 243] width 330 height 14
type input "0 ea"
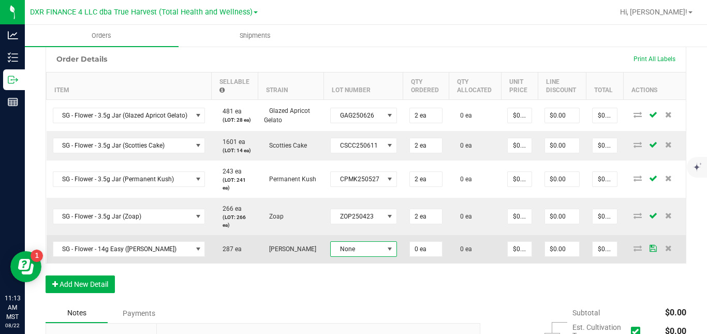
click at [362, 256] on span "None" at bounding box center [357, 249] width 53 height 14
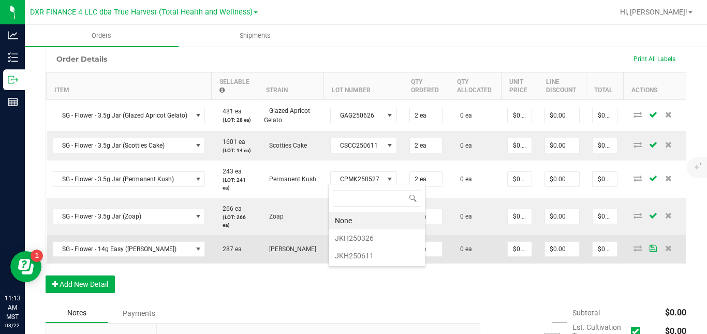
scroll to position [16, 66]
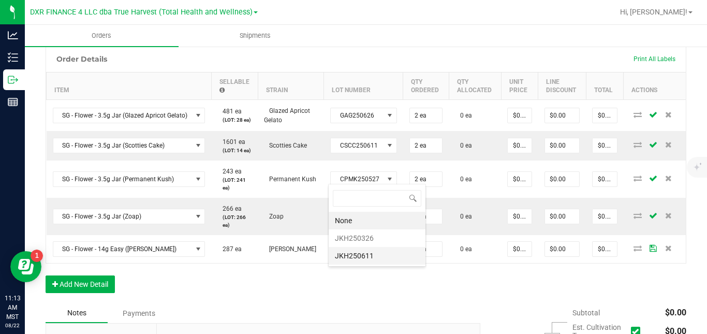
click at [372, 260] on li "JKH250611" at bounding box center [377, 256] width 97 height 18
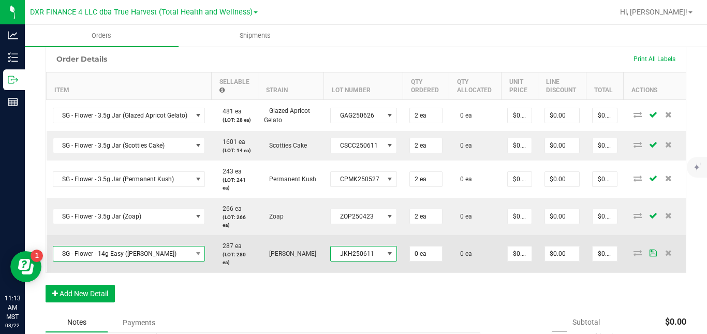
click at [185, 261] on span "SG - Flower - 14g Easy ([PERSON_NAME])" at bounding box center [122, 253] width 139 height 14
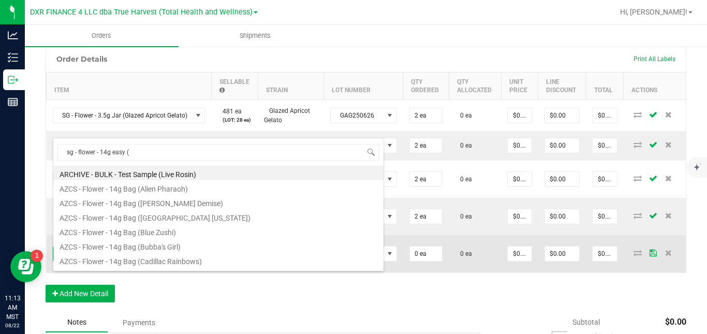
scroll to position [172, 0]
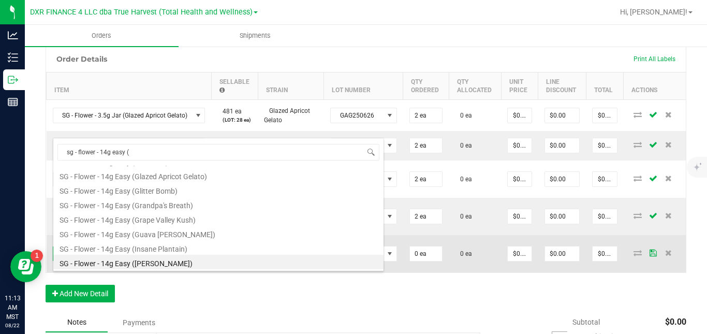
type input "sg - flower - 14g easy (b"
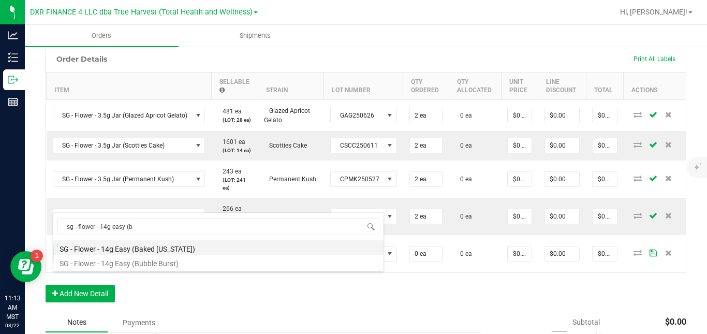
click at [183, 248] on li "SG - Flower - 14g Easy (Baked [US_STATE])" at bounding box center [218, 247] width 330 height 14
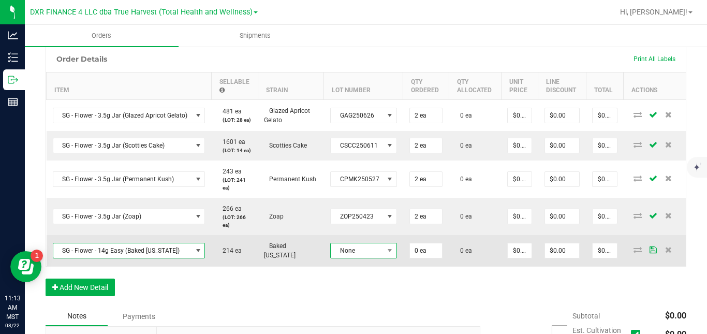
click at [347, 258] on span "None" at bounding box center [357, 250] width 53 height 14
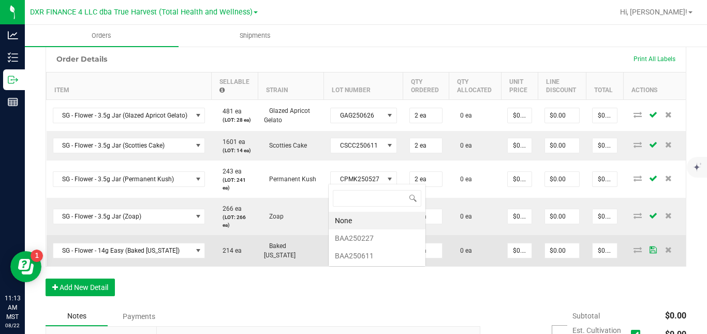
scroll to position [16, 66]
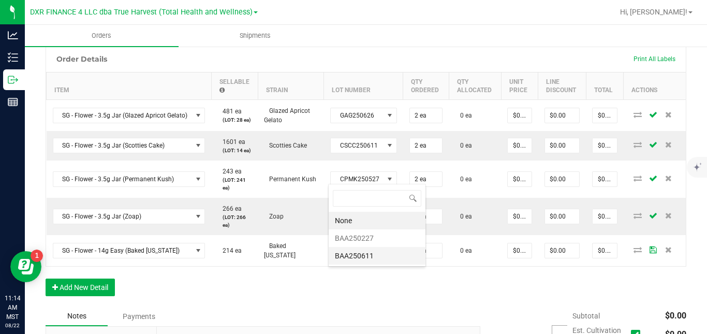
click at [358, 253] on li "BAA250611" at bounding box center [377, 256] width 97 height 18
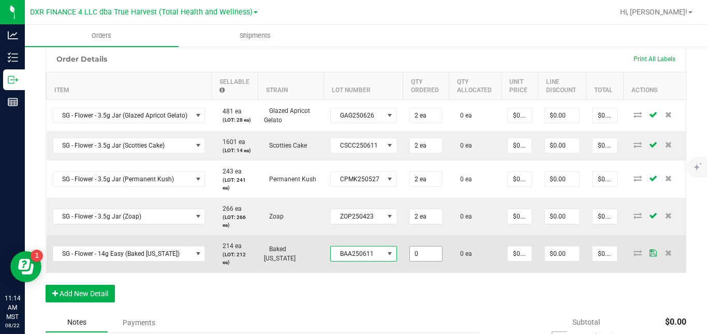
click at [420, 261] on input "0" at bounding box center [426, 253] width 33 height 14
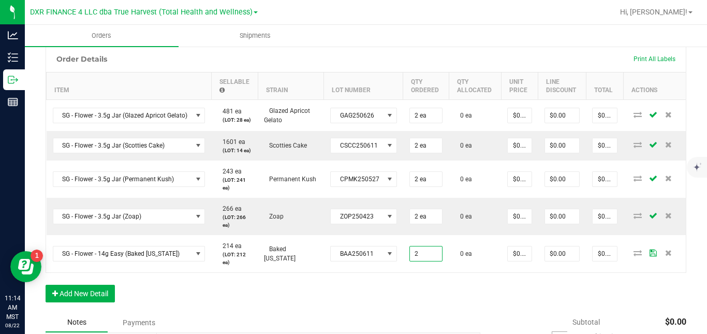
type input "2 ea"
click at [425, 304] on div "Order Details Print All Labels Item Sellable Strain Lot Number Qty Ordered Qty …" at bounding box center [366, 179] width 641 height 267
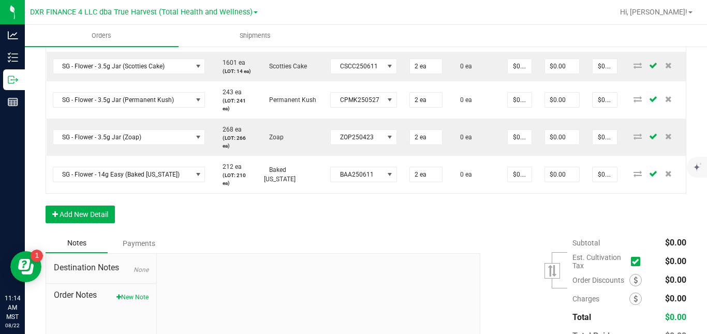
scroll to position [356, 0]
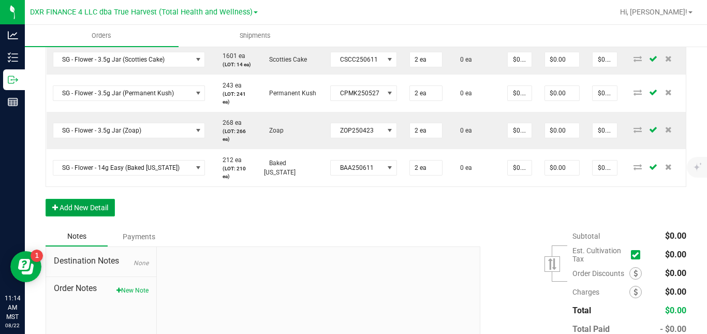
click at [97, 216] on button "Add New Detail" at bounding box center [80, 208] width 69 height 18
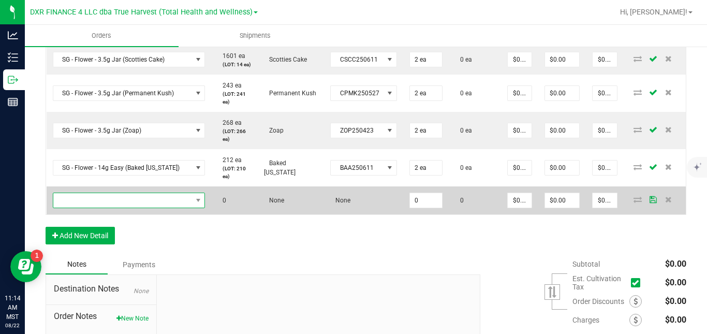
click at [121, 208] on span "NO DATA FOUND" at bounding box center [122, 200] width 139 height 14
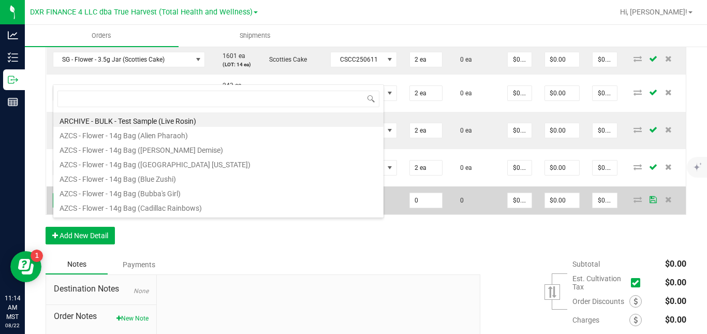
scroll to position [0, 0]
type input "sg - flower - 14"
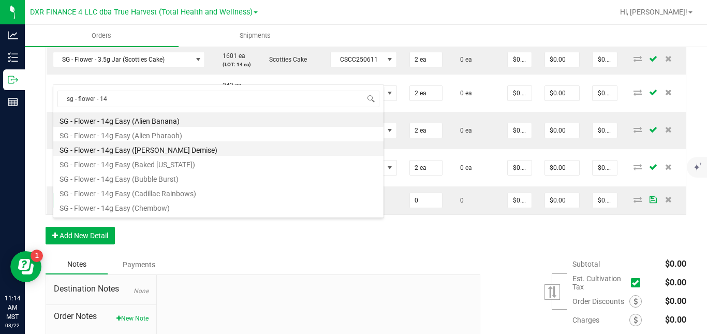
click at [157, 152] on li "SG - Flower - 14g Easy ([PERSON_NAME] Demise)" at bounding box center [218, 148] width 330 height 14
type input "0 ea"
type input "$50.00000"
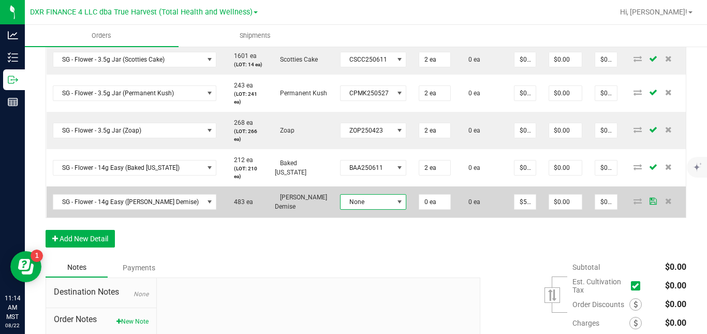
click at [353, 209] on span "None" at bounding box center [367, 202] width 53 height 14
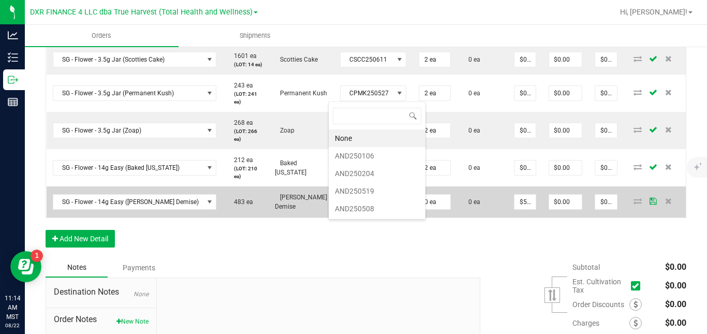
scroll to position [16, 66]
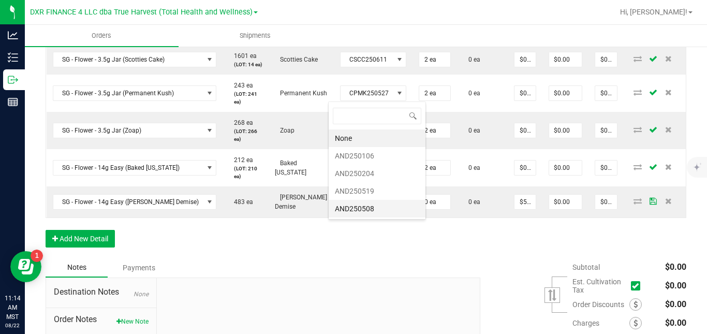
click at [361, 209] on li "AND250508" at bounding box center [377, 209] width 97 height 18
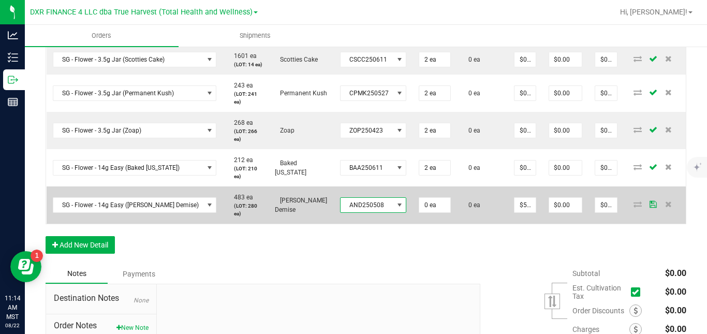
click at [351, 212] on span "AND250508" at bounding box center [367, 205] width 53 height 14
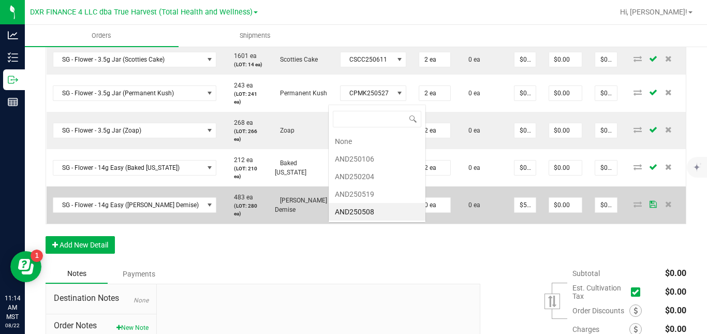
scroll to position [0, 0]
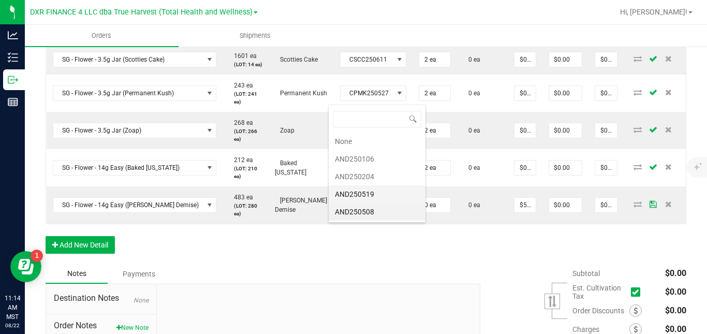
click at [366, 195] on li "AND250519" at bounding box center [377, 194] width 97 height 18
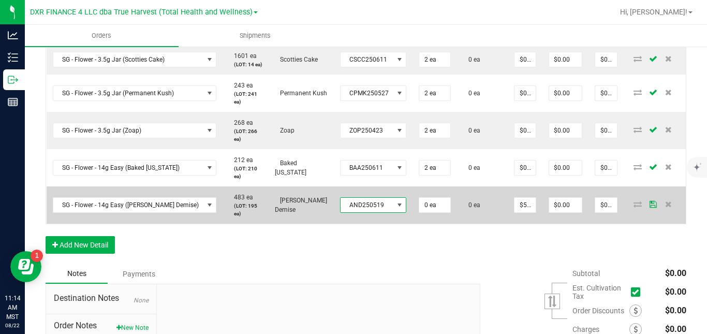
click at [356, 212] on span "AND250519" at bounding box center [367, 205] width 53 height 14
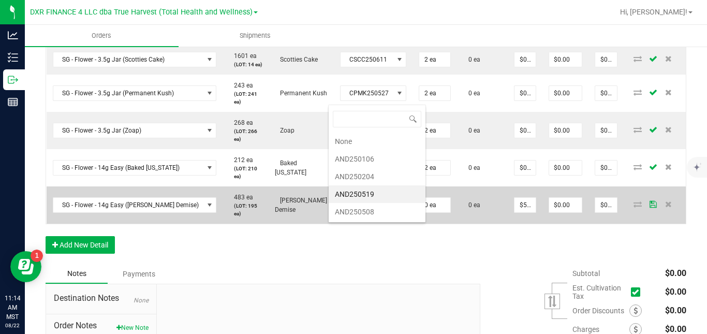
scroll to position [16, 66]
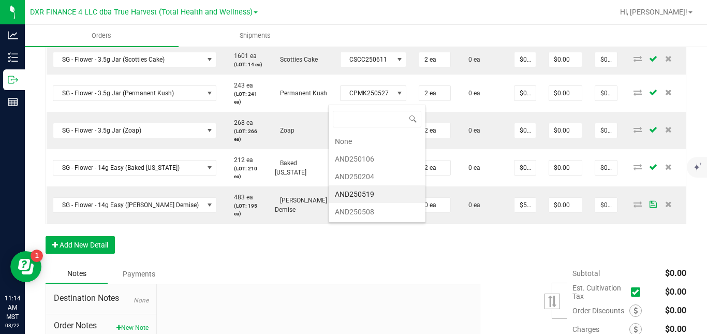
click at [365, 195] on li "AND250519" at bounding box center [377, 194] width 97 height 18
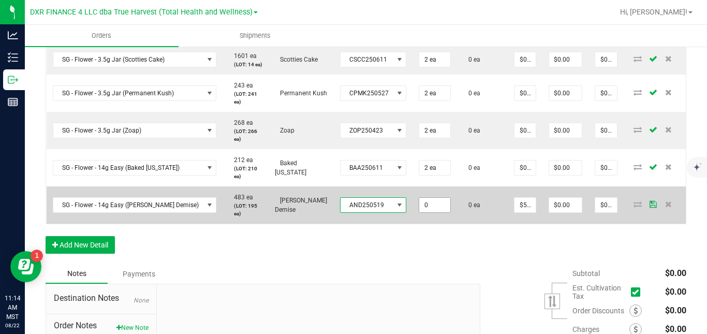
click at [419, 212] on input "0" at bounding box center [434, 205] width 31 height 14
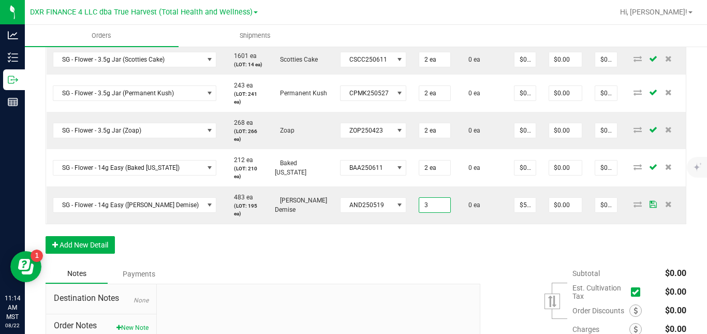
type input "3 ea"
type input "$150.00"
click at [480, 263] on div "Order Details Print All Labels Item Sellable Strain Lot Number Qty Ordered Qty …" at bounding box center [366, 112] width 641 height 304
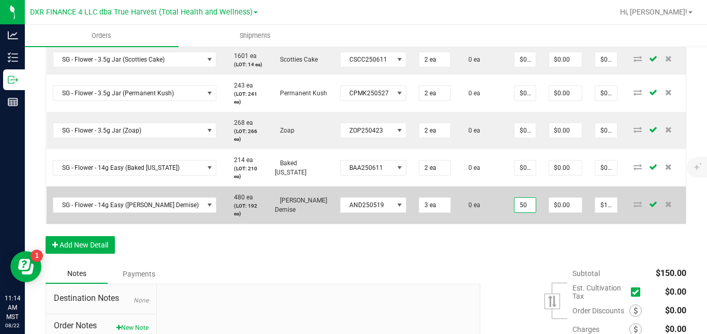
click at [518, 212] on input "50" at bounding box center [525, 205] width 21 height 14
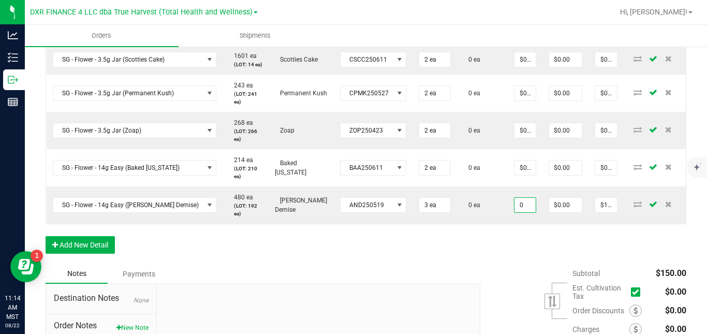
type input "$0.00000"
type input "$0.00"
click at [503, 258] on div "Order Details Print All Labels Item Sellable Strain Lot Number Qty Ordered Qty …" at bounding box center [366, 112] width 641 height 304
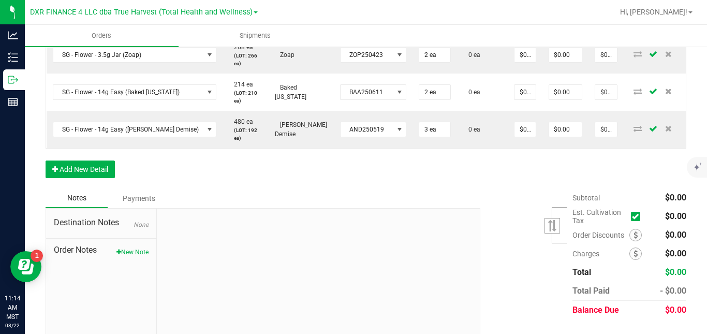
scroll to position [444, 0]
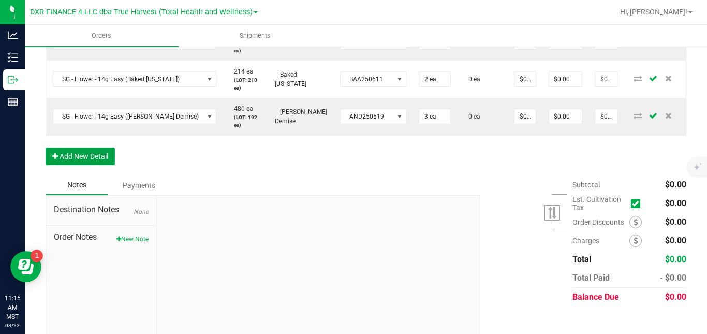
click at [107, 165] on button "Add New Detail" at bounding box center [80, 157] width 69 height 18
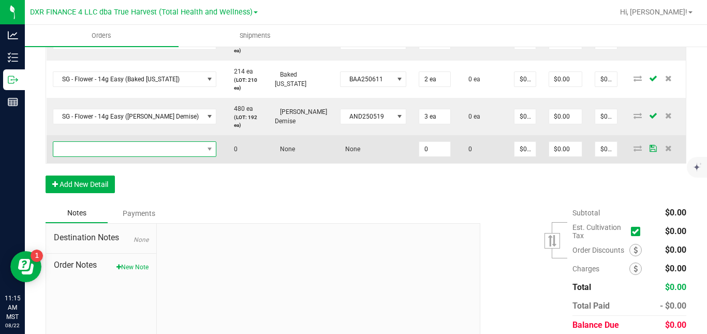
click at [118, 156] on span "NO DATA FOUND" at bounding box center [128, 149] width 150 height 14
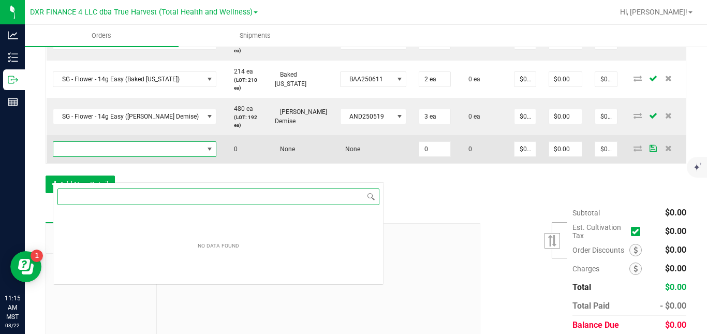
scroll to position [16, 152]
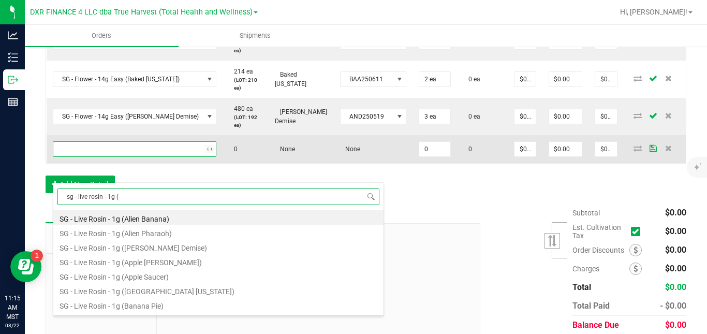
type input "sg - live rosin - 1g (g"
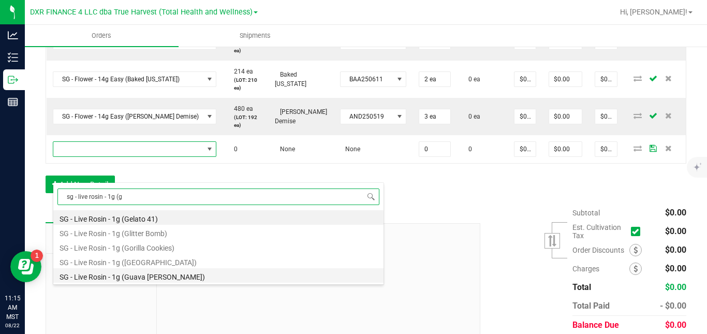
click at [130, 274] on li "SG - Live Rosin - 1g (Guava [PERSON_NAME])" at bounding box center [218, 275] width 330 height 14
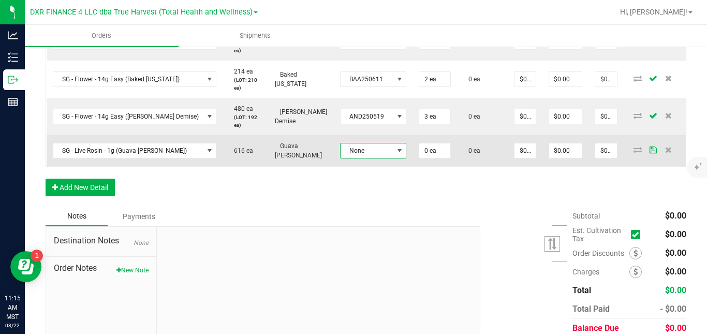
click at [341, 158] on span "None" at bounding box center [367, 150] width 53 height 14
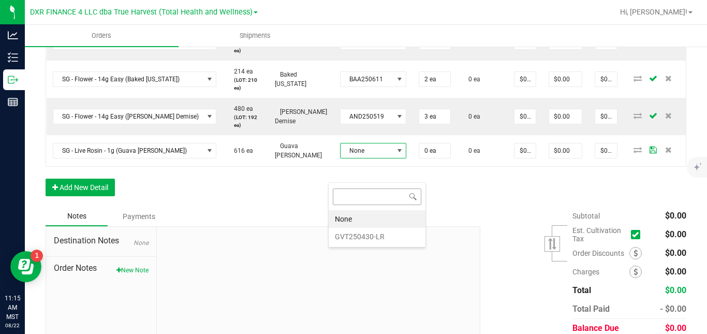
scroll to position [16, 66]
click at [343, 234] on li "GVT250430-LR" at bounding box center [377, 237] width 97 height 18
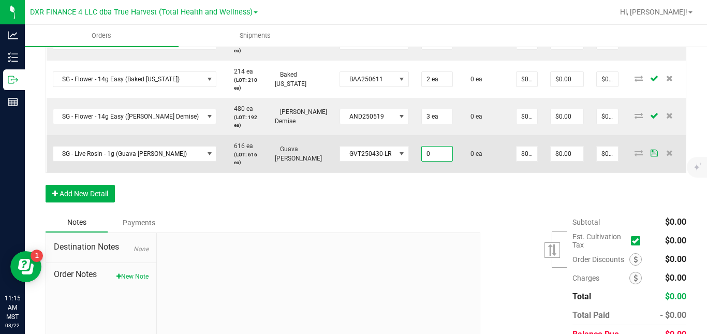
click at [422, 161] on input "0" at bounding box center [437, 154] width 31 height 14
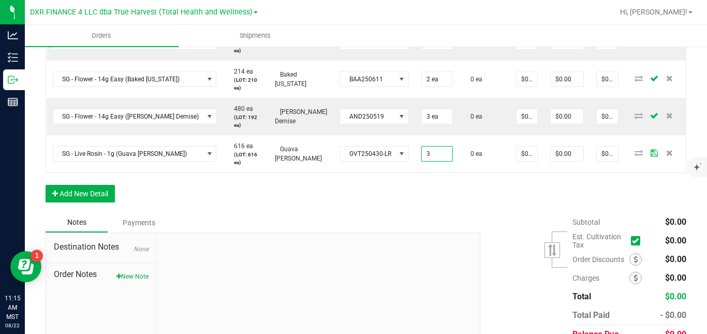
type input "3 ea"
click at [496, 209] on div "Order Details Print All Labels Item Sellable Strain Lot Number Qty Ordered Qty …" at bounding box center [366, 42] width 641 height 342
click at [79, 202] on button "Add New Detail" at bounding box center [80, 194] width 69 height 18
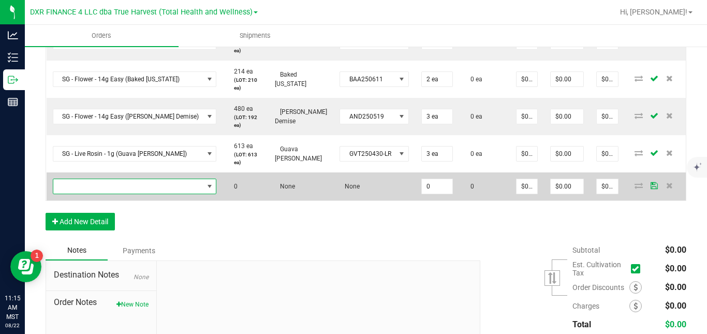
click at [107, 194] on span "NO DATA FOUND" at bounding box center [128, 186] width 150 height 14
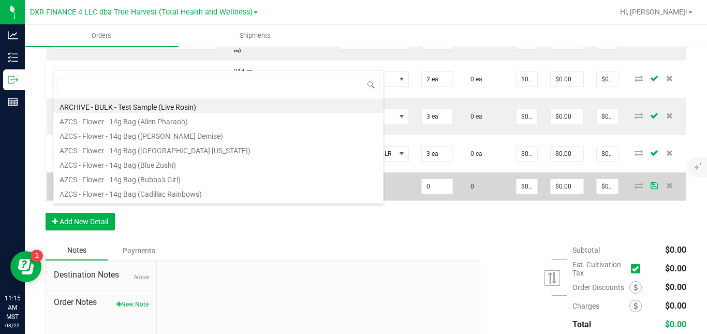
scroll to position [16, 152]
type input "sg - live rosin - 1g (o"
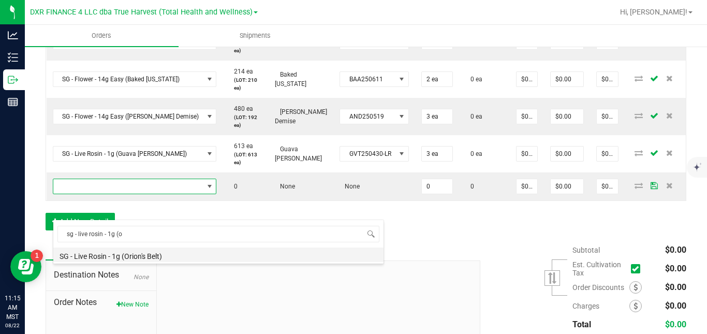
click at [122, 260] on li "SG - Live Rosin - 1g (Orion's Belt)" at bounding box center [218, 255] width 330 height 14
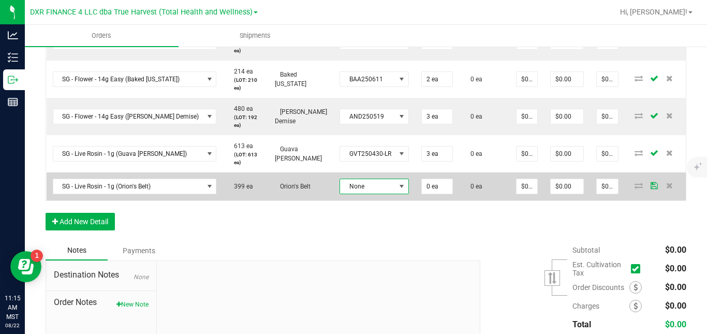
click at [349, 194] on span "None" at bounding box center [367, 186] width 55 height 14
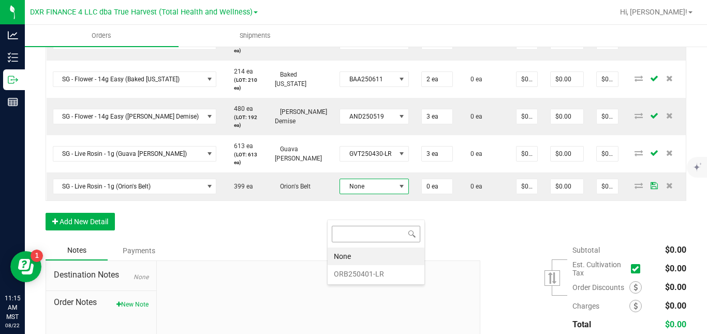
scroll to position [16, 69]
click at [350, 273] on li "ORB250401-LR" at bounding box center [376, 274] width 97 height 18
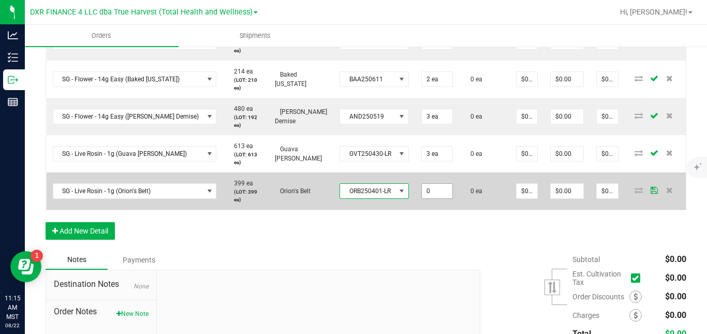
click at [427, 198] on input "0" at bounding box center [437, 191] width 31 height 14
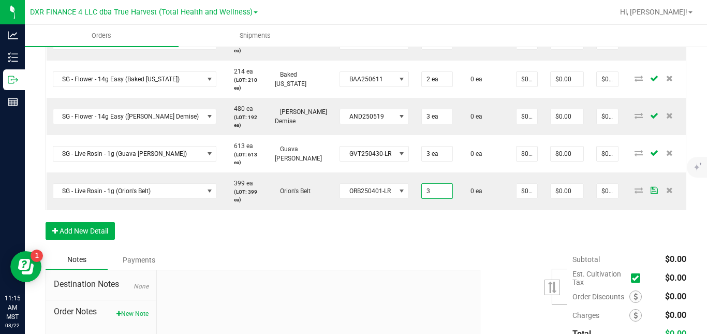
type input "3 ea"
click at [464, 241] on div "Order Details Print All Labels Item Sellable Strain Lot Number Qty Ordered Qty …" at bounding box center [366, 60] width 641 height 379
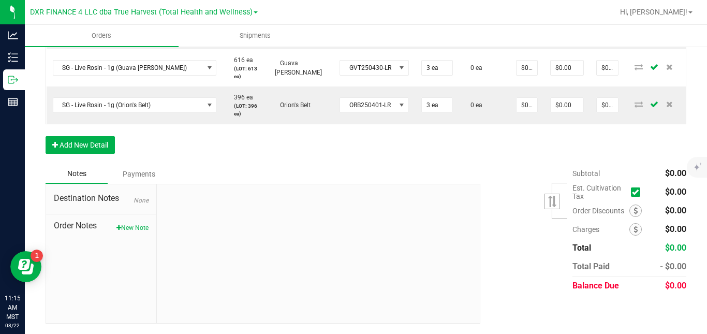
scroll to position [556, 0]
click at [136, 229] on button "New Note" at bounding box center [133, 227] width 32 height 9
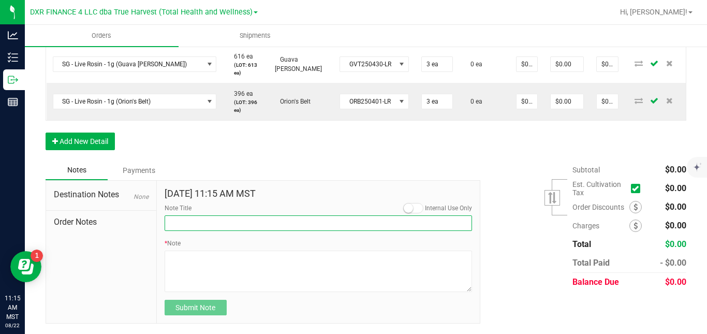
click at [182, 230] on input "Note Title" at bounding box center [319, 223] width 308 height 16
type input "[PERSON_NAME] Showdown Prizes"
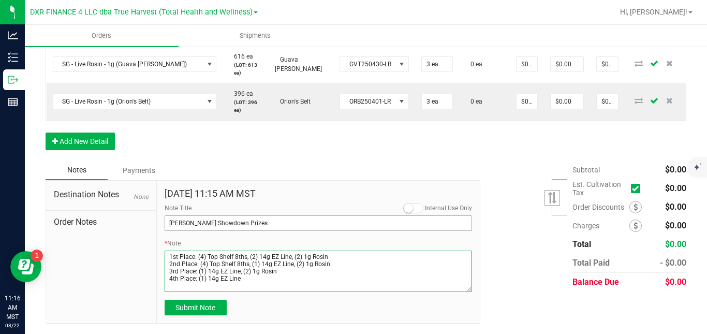
scroll to position [5, 0]
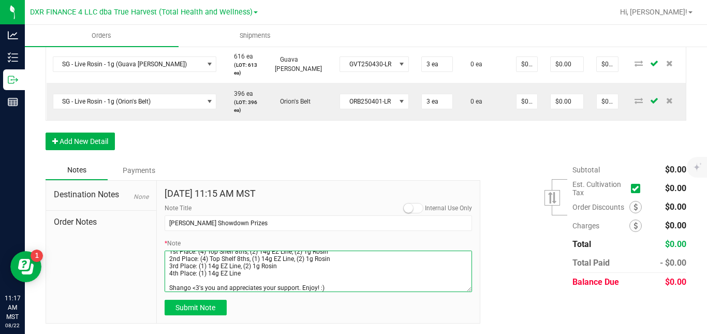
type textarea "1st Place: (4) Top Shelf 8ths, (2) 14g EZ Line, (2) 1g Rosin 2nd Place: (4) Top…"
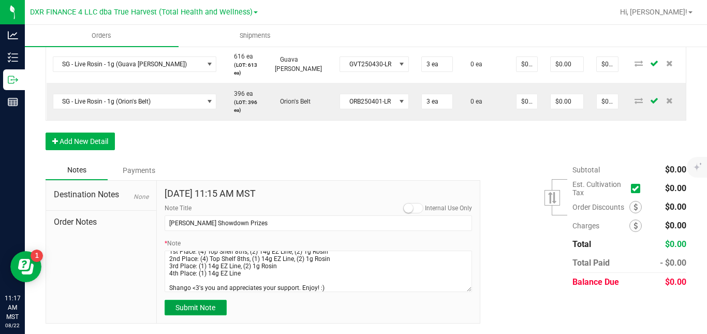
click at [179, 312] on span "Submit Note" at bounding box center [196, 307] width 40 height 8
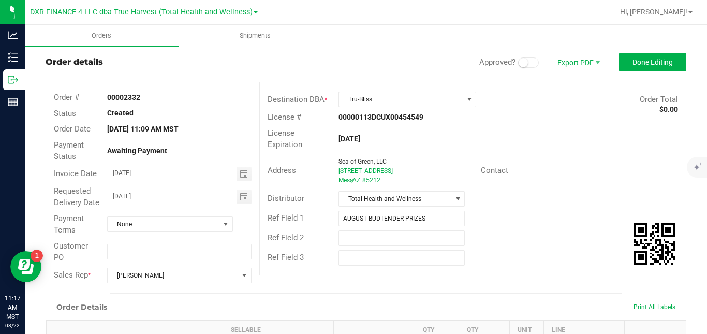
scroll to position [20, 0]
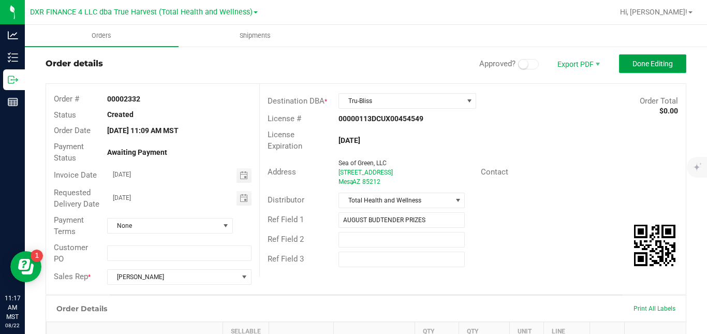
click at [649, 66] on span "Done Editing" at bounding box center [653, 64] width 40 height 8
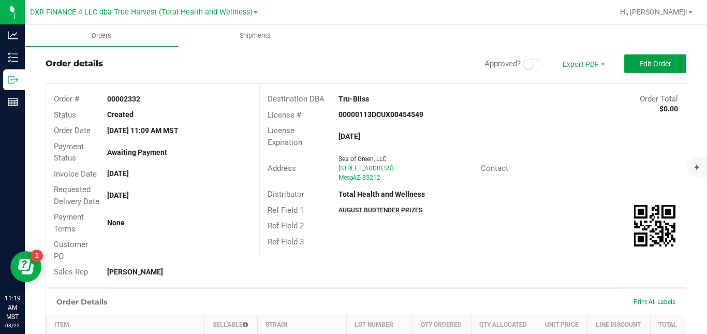
click at [640, 60] on span "Edit Order" at bounding box center [656, 64] width 32 height 8
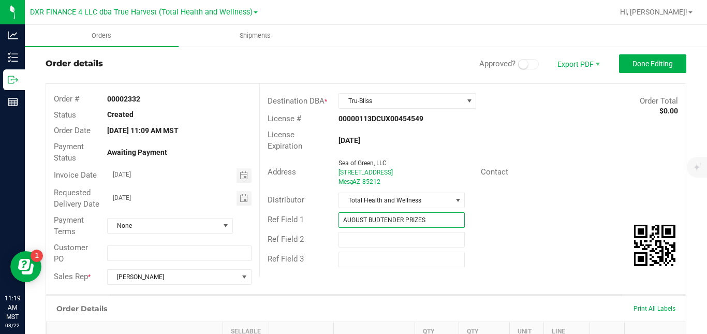
drag, startPoint x: 363, startPoint y: 220, endPoint x: 341, endPoint y: 221, distance: 22.3
click at [341, 221] on input "AUGUST BUDTENDER PRIZES" at bounding box center [402, 220] width 126 height 16
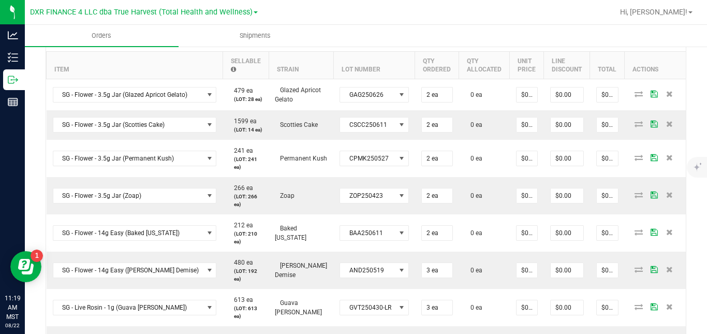
scroll to position [556, 0]
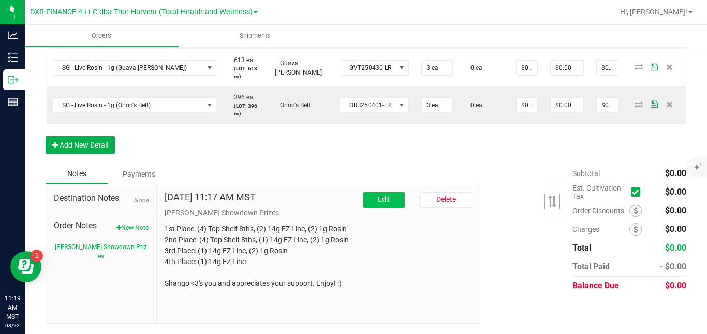
type input "SEPT BUDTENDER PRIZES"
click at [386, 195] on button "Edit" at bounding box center [384, 200] width 41 height 16
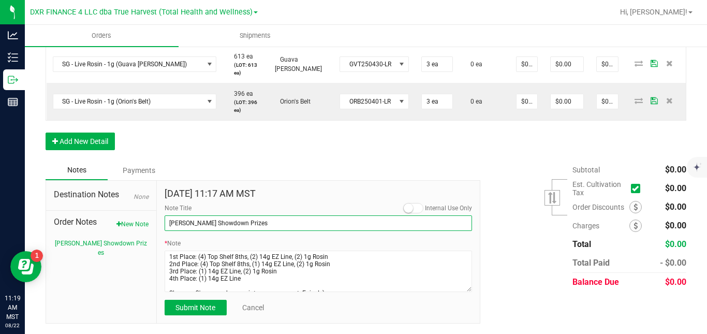
drag, startPoint x: 187, startPoint y: 228, endPoint x: 161, endPoint y: 227, distance: 25.9
click at [161, 227] on div "[DATE] 11:17 AM MST Internal Use Only Note Title [PERSON_NAME] Showdown Prizes …" at bounding box center [319, 252] width 324 height 143
type input "SEPT Budtender Showdown Prizes"
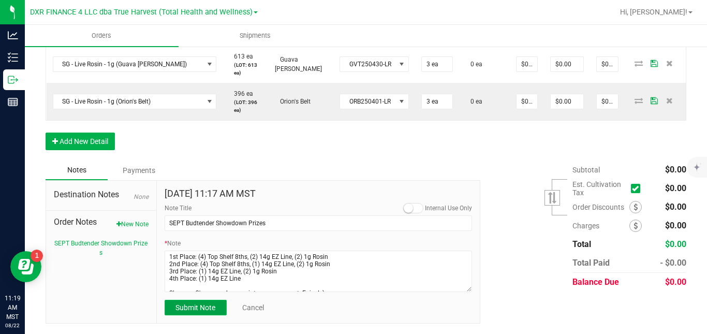
click at [182, 311] on span "Submit Note" at bounding box center [196, 307] width 40 height 8
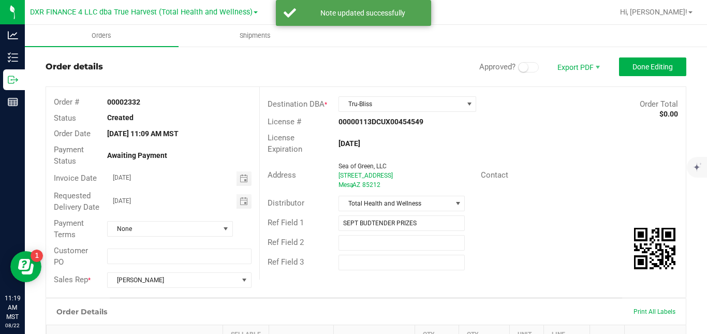
scroll to position [0, 0]
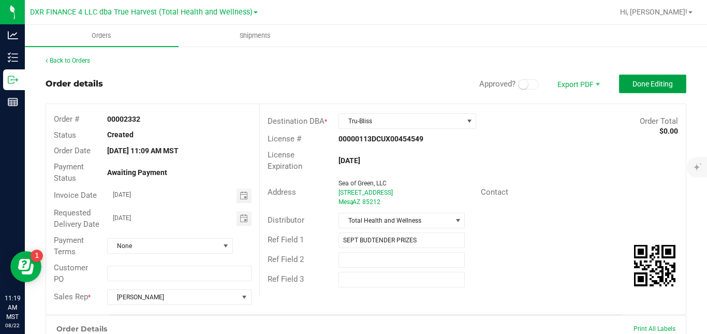
click at [647, 80] on span "Done Editing" at bounding box center [653, 84] width 40 height 8
